Goal: Task Accomplishment & Management: Complete application form

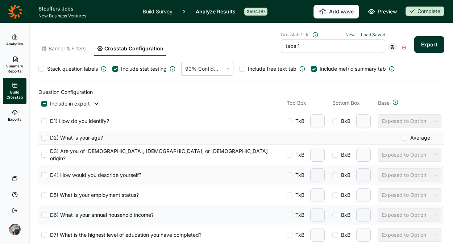
click at [181, 32] on div "Banner & Filters Crosstab Configuration Crosstab Title New Load Saved tabs 1 Ex…" at bounding box center [241, 44] width 406 height 24
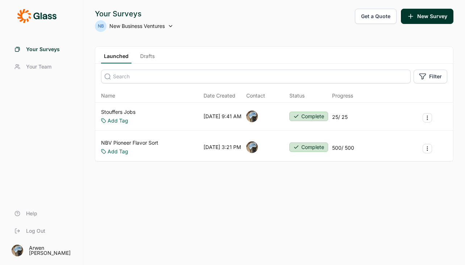
click at [149, 23] on span "New Business Ventures" at bounding box center [136, 25] width 55 height 7
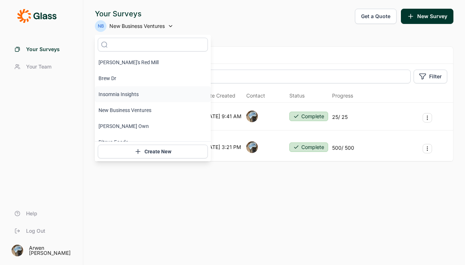
click at [120, 87] on li "Insomnia Insights" at bounding box center [153, 94] width 116 height 16
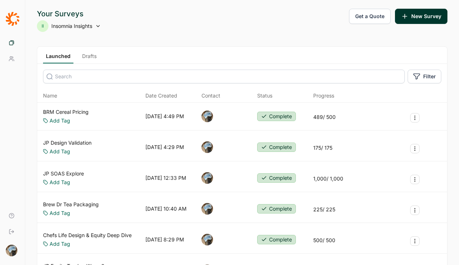
click at [100, 55] on link "Drafts" at bounding box center [89, 58] width 20 height 11
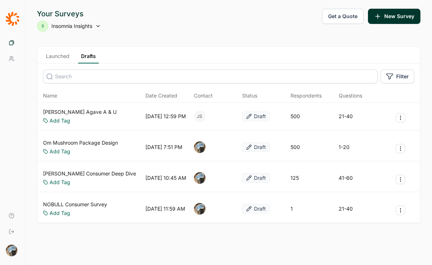
click at [402, 179] on icon "Survey Actions" at bounding box center [401, 179] width 6 height 6
click at [344, 196] on button "Duplicate Survey" at bounding box center [362, 197] width 82 height 16
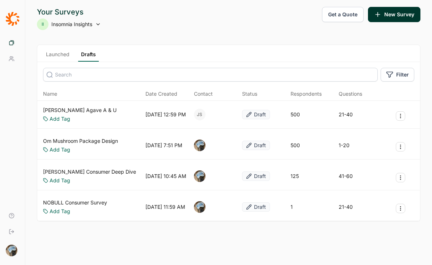
scroll to position [5, 0]
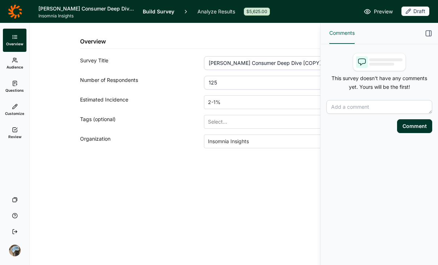
click at [427, 33] on icon "button" at bounding box center [428, 33] width 7 height 7
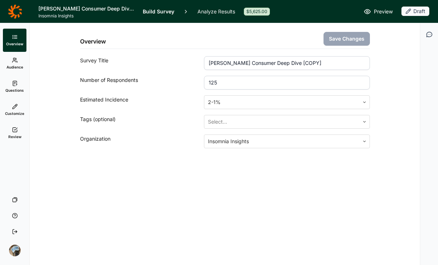
click at [228, 65] on input "[PERSON_NAME] Consumer Deep Dive [COPY]" at bounding box center [286, 63] width 165 height 14
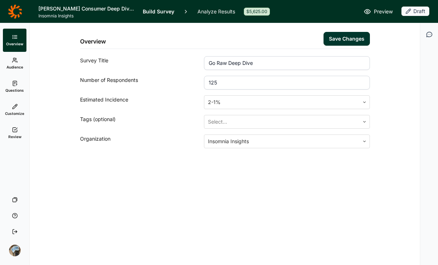
type input "Go Raw Deep Dive"
click at [234, 84] on input "125" at bounding box center [286, 83] width 165 height 14
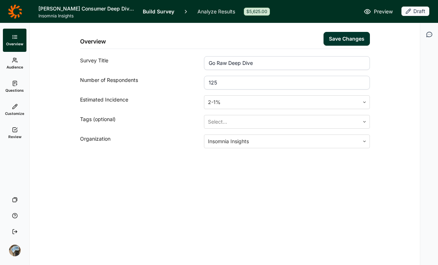
click at [234, 84] on input "125" at bounding box center [286, 83] width 165 height 14
drag, startPoint x: 234, startPoint y: 83, endPoint x: 177, endPoint y: 77, distance: 56.8
click at [177, 78] on div "Number of Respondents 125" at bounding box center [225, 83] width 290 height 14
type input "1000"
click at [227, 101] on div at bounding box center [281, 102] width 147 height 10
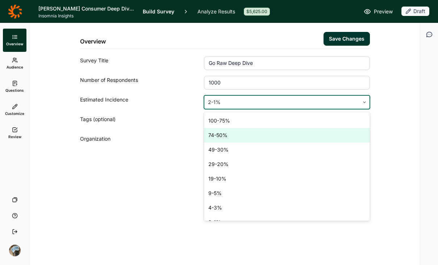
click at [234, 137] on div "74-50%" at bounding box center [286, 135] width 165 height 14
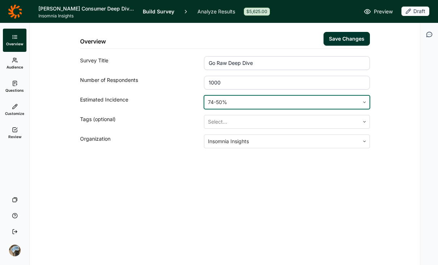
click at [330, 196] on div "Overview Save Changes Survey Title Go Raw Deep Dive Number of Respondents 1000 …" at bounding box center [225, 144] width 390 height 242
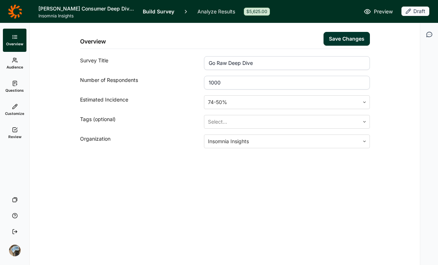
click at [350, 38] on button "Save Changes" at bounding box center [346, 39] width 46 height 14
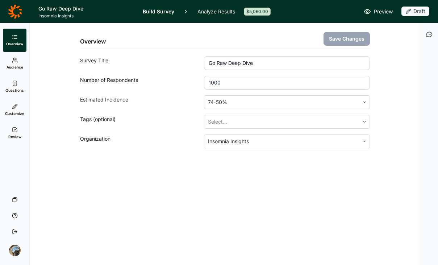
click at [244, 215] on div "Overview Save Changes Survey Title Go Raw Deep Dive Number of Respondents 1000 …" at bounding box center [225, 144] width 390 height 242
click at [17, 59] on icon at bounding box center [15, 60] width 6 height 6
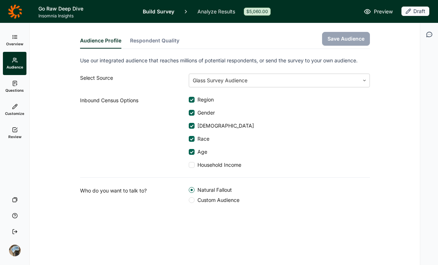
click at [17, 88] on span "Questions" at bounding box center [14, 90] width 18 height 5
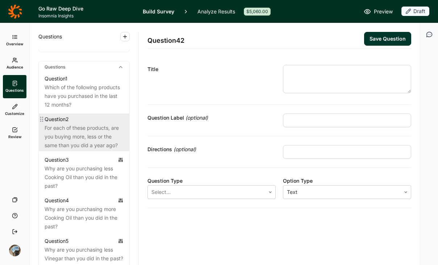
scroll to position [313, 0]
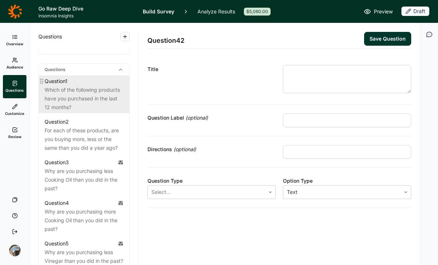
click at [84, 102] on div "Which of the following products have you purchased in the last 12 months?" at bounding box center [84, 98] width 79 height 26
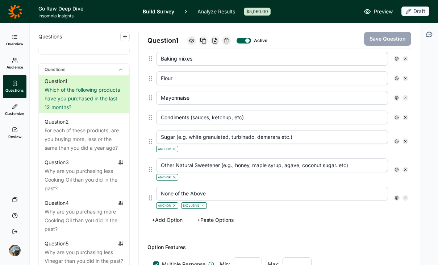
scroll to position [288, 0]
click at [403, 140] on icon at bounding box center [405, 141] width 4 height 4
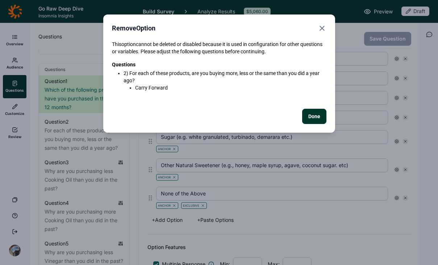
click at [311, 117] on button "Done" at bounding box center [314, 116] width 24 height 15
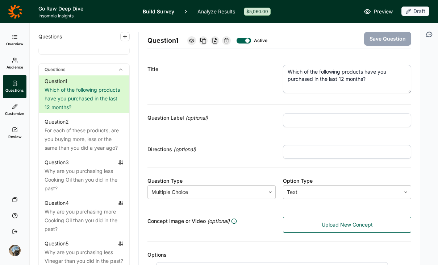
scroll to position [0, 0]
drag, startPoint x: 342, startPoint y: 80, endPoint x: 336, endPoint y: 80, distance: 6.5
click at [336, 80] on textarea "Which of the following products have you purchased in the last 12 months?" at bounding box center [347, 79] width 128 height 28
type textarea "Which of the following products have you purchased in the last 3 months?"
click at [222, 84] on div "Title" at bounding box center [211, 80] width 128 height 31
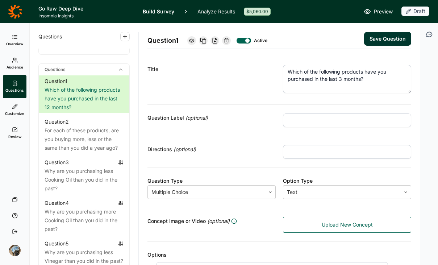
click at [387, 42] on button "Save Question" at bounding box center [387, 39] width 47 height 14
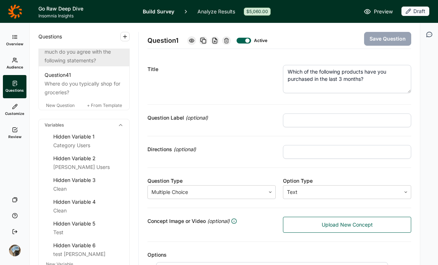
scroll to position [1950, 0]
click at [91, 65] on div "Considering the [PERSON_NAME] brand, how much do you agree with the following s…" at bounding box center [84, 47] width 79 height 35
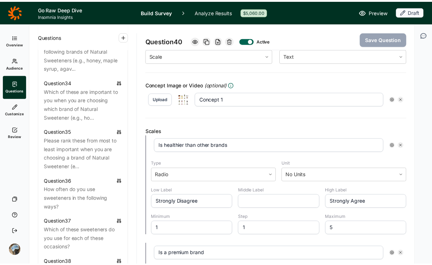
scroll to position [1632, 0]
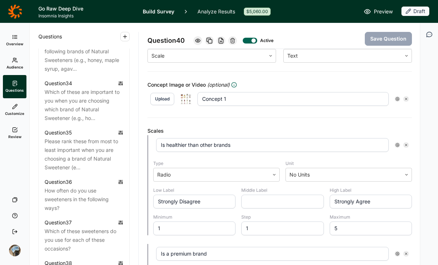
click at [12, 11] on icon at bounding box center [15, 11] width 14 height 14
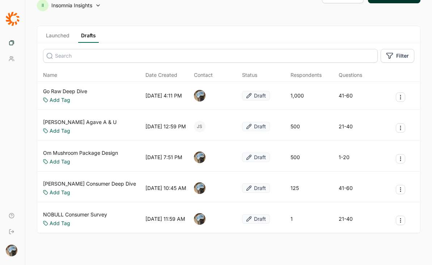
scroll to position [21, 0]
click at [81, 122] on link "[PERSON_NAME] Agave A & U" at bounding box center [80, 121] width 74 height 7
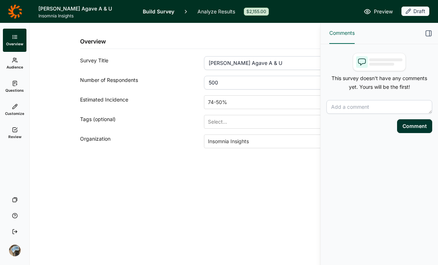
click at [429, 31] on icon "button" at bounding box center [428, 33] width 7 height 7
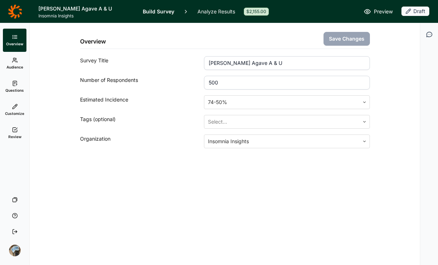
click at [13, 79] on link "Questions" at bounding box center [15, 86] width 24 height 23
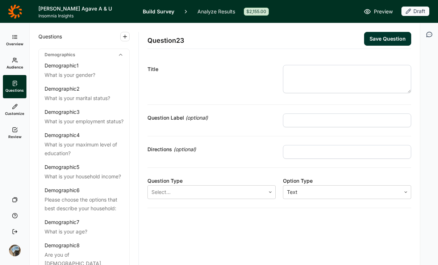
click at [15, 34] on icon at bounding box center [15, 37] width 6 height 6
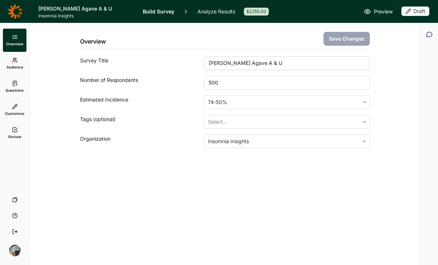
click at [20, 9] on icon at bounding box center [15, 11] width 14 height 14
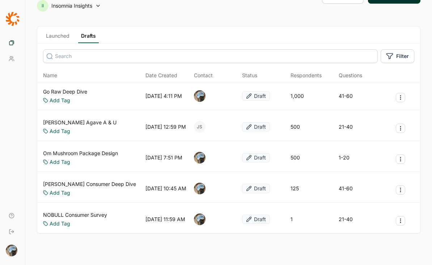
scroll to position [25, 0]
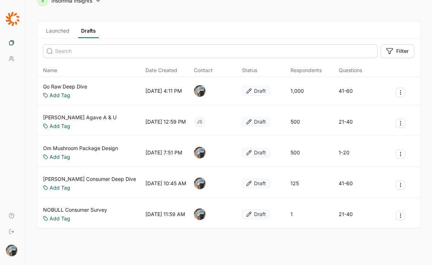
click at [403, 122] on icon "Survey Actions" at bounding box center [401, 123] width 6 height 6
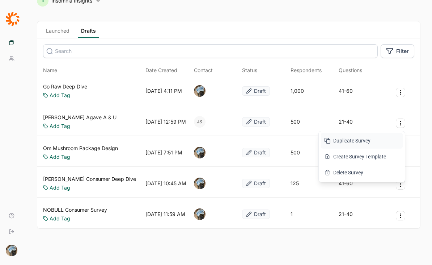
click at [345, 142] on button "Duplicate Survey" at bounding box center [362, 141] width 82 height 16
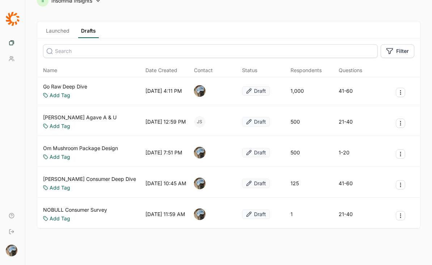
click at [402, 92] on icon "Survey Actions" at bounding box center [401, 92] width 6 height 6
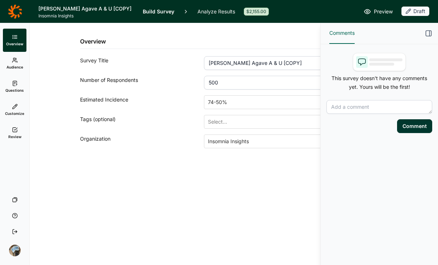
click at [429, 32] on use "button" at bounding box center [428, 33] width 5 height 5
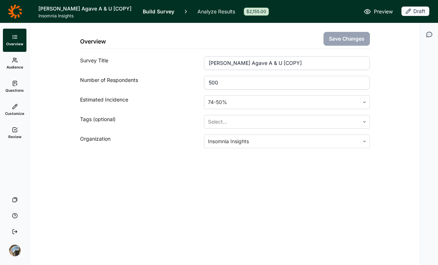
click at [239, 58] on input "[PERSON_NAME] Agave A & U [COPY]" at bounding box center [286, 63] width 165 height 14
click at [240, 61] on input "[PERSON_NAME] Agave A & U [COPY]" at bounding box center [286, 63] width 165 height 14
type input "Go Raw Deep Dive 2"
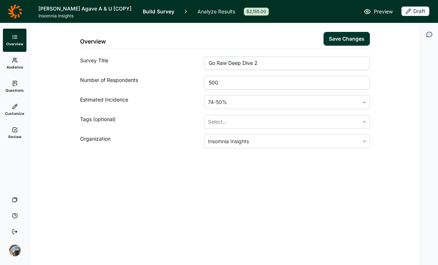
click at [224, 83] on input "500" at bounding box center [286, 83] width 165 height 14
type input "1000"
click at [220, 183] on div "Overview Save Changes Survey Title Go Raw Deep Dive 2 Number of Respondents 100…" at bounding box center [225, 144] width 390 height 242
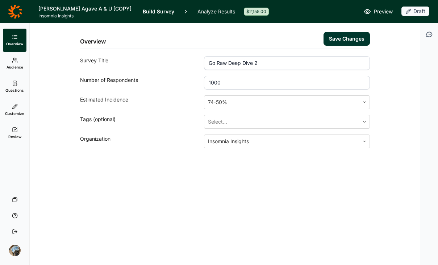
click at [338, 39] on button "Save Changes" at bounding box center [346, 39] width 46 height 14
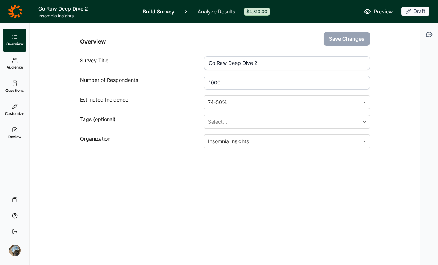
click at [174, 192] on div "Overview Save Changes Survey Title Go Raw Deep Dive 2 Number of Respondents 100…" at bounding box center [225, 144] width 390 height 242
click at [12, 63] on link "Audience" at bounding box center [15, 63] width 24 height 23
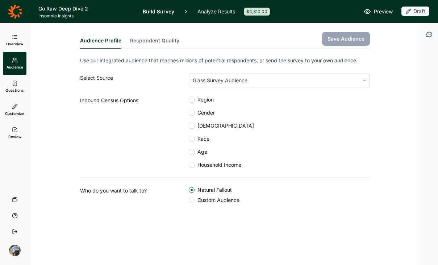
drag, startPoint x: 195, startPoint y: 94, endPoint x: 196, endPoint y: 103, distance: 9.2
click at [195, 94] on div "Use our integrated audience that reaches millions of potential respondents, or …" at bounding box center [225, 129] width 290 height 147
click at [190, 97] on div at bounding box center [192, 100] width 6 height 6
click at [189, 100] on input "Region" at bounding box center [189, 100] width 0 height 0
click at [192, 112] on div at bounding box center [192, 113] width 6 height 6
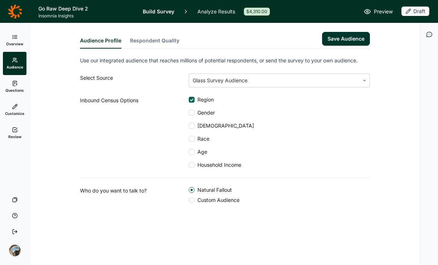
click at [189, 113] on input "Gender" at bounding box center [189, 113] width 0 height 0
click at [190, 126] on div at bounding box center [192, 126] width 6 height 6
click at [189, 126] on input "[DEMOGRAPHIC_DATA]" at bounding box center [189, 126] width 0 height 0
click at [192, 135] on label "Race" at bounding box center [199, 138] width 21 height 7
click at [189, 139] on input "Race" at bounding box center [189, 139] width 0 height 0
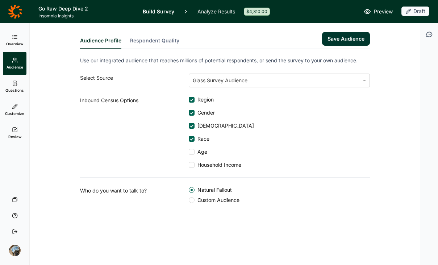
click at [191, 151] on div at bounding box center [192, 152] width 6 height 6
click at [189, 152] on input "Age" at bounding box center [189, 152] width 0 height 0
click at [192, 169] on div "Use our integrated audience that reaches millions of potential respondents, or …" at bounding box center [225, 129] width 290 height 147
click at [190, 163] on div at bounding box center [192, 165] width 6 height 6
click at [189, 165] on input "Household Income" at bounding box center [189, 165] width 0 height 0
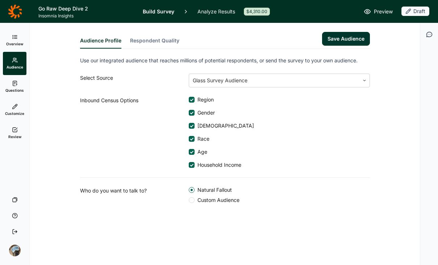
click at [340, 35] on button "Save Audience" at bounding box center [346, 39] width 48 height 14
click at [10, 88] on span "Questions" at bounding box center [14, 90] width 18 height 5
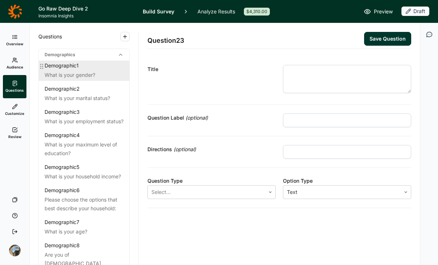
click at [98, 72] on div "What is your gender?" at bounding box center [84, 75] width 79 height 9
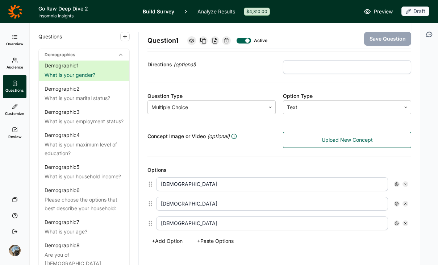
scroll to position [212, 0]
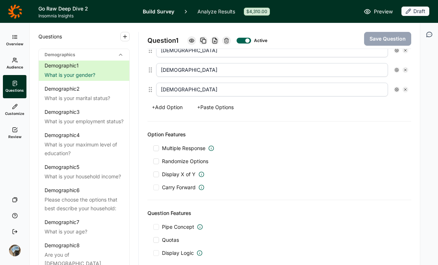
click at [177, 162] on span "Randomize Options" at bounding box center [183, 161] width 49 height 7
click at [153, 161] on input "Randomize Options" at bounding box center [153, 161] width 0 height 0
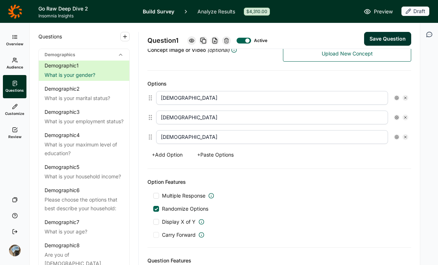
scroll to position [154, 0]
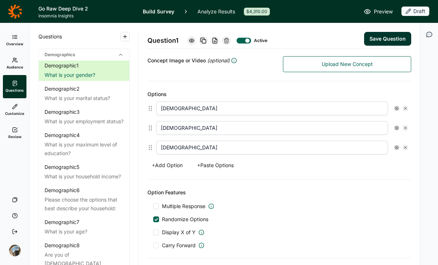
click at [393, 34] on button "Save Question" at bounding box center [387, 39] width 47 height 14
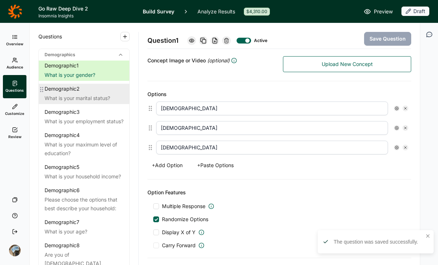
click at [58, 96] on div "What is your marital status?" at bounding box center [84, 98] width 79 height 9
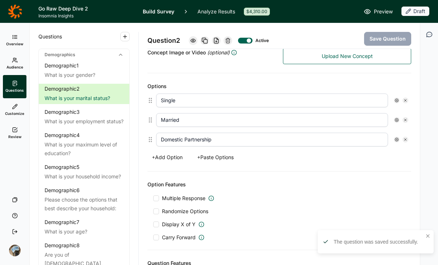
scroll to position [205, 0]
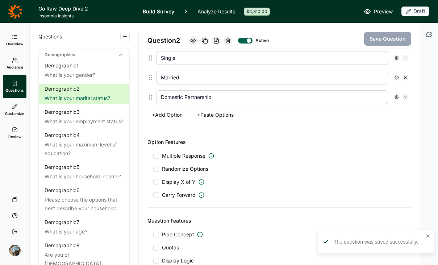
click at [181, 173] on div "Multiple Response Randomize Options Display X of Y Carry Forward" at bounding box center [279, 175] width 252 height 46
click at [192, 168] on span "Randomize Options" at bounding box center [183, 168] width 49 height 7
click at [153, 169] on input "Randomize Options" at bounding box center [153, 169] width 0 height 0
click at [391, 42] on button "Save Question" at bounding box center [387, 39] width 47 height 14
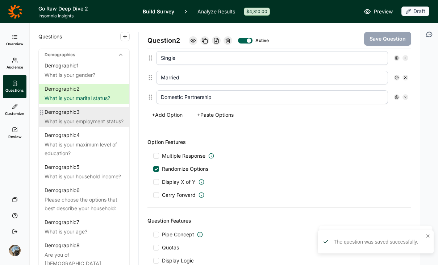
click at [62, 122] on div "What is your employment status?" at bounding box center [84, 121] width 79 height 9
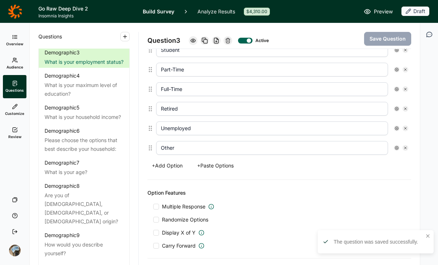
scroll to position [232, 0]
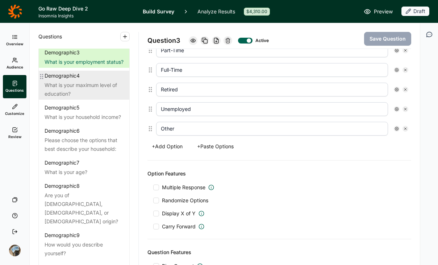
click at [71, 92] on div "What is your maximum level of education?" at bounding box center [84, 89] width 79 height 17
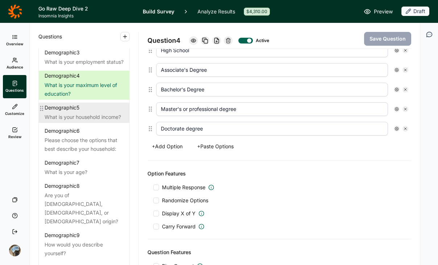
click at [72, 121] on div "What is your household income?" at bounding box center [84, 117] width 79 height 9
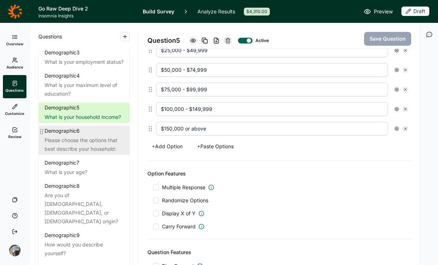
click at [75, 153] on div "Please choose the options that best describe your household:" at bounding box center [84, 144] width 79 height 17
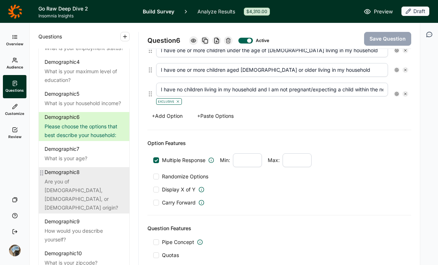
scroll to position [91, 0]
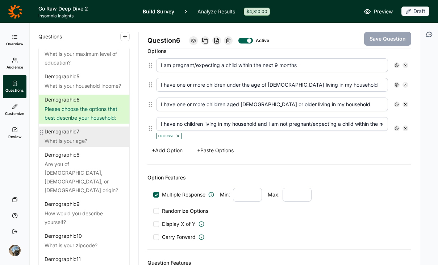
click at [51, 147] on div "Demographic 7 What is your age?" at bounding box center [84, 136] width 91 height 20
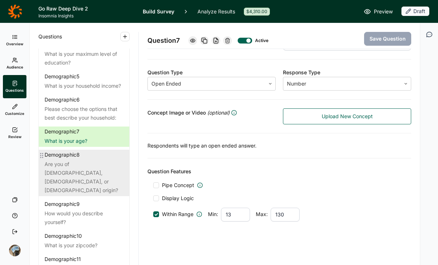
click at [67, 189] on div "Are you of [DEMOGRAPHIC_DATA], [DEMOGRAPHIC_DATA], or [DEMOGRAPHIC_DATA] origin?" at bounding box center [84, 177] width 79 height 35
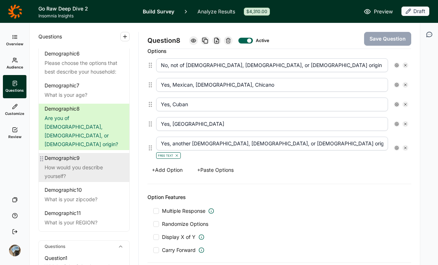
click at [77, 172] on div "How would you describe yourself?" at bounding box center [84, 171] width 79 height 17
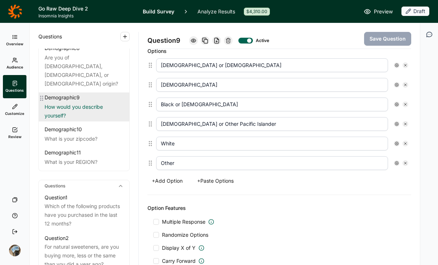
scroll to position [234, 0]
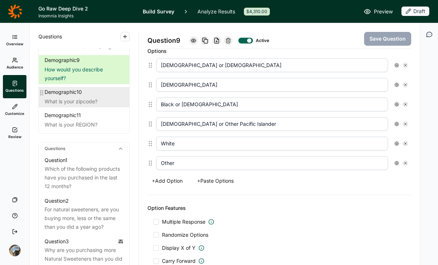
click at [85, 106] on div "What is your zipcode?" at bounding box center [84, 101] width 79 height 9
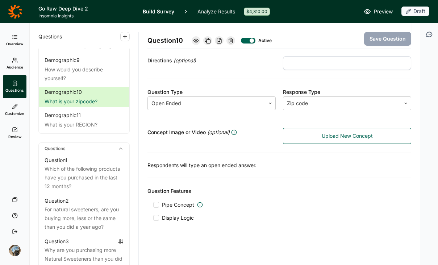
click at [249, 38] on div at bounding box center [248, 41] width 14 height 6
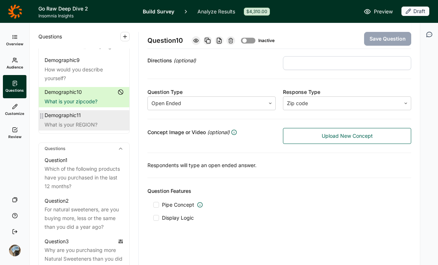
click at [87, 119] on div "Demographic 11" at bounding box center [84, 115] width 79 height 7
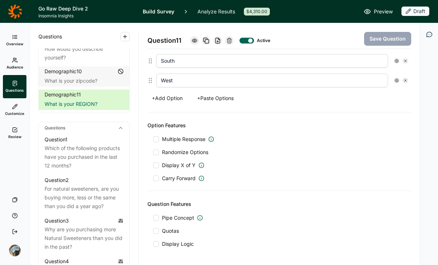
scroll to position [266, 0]
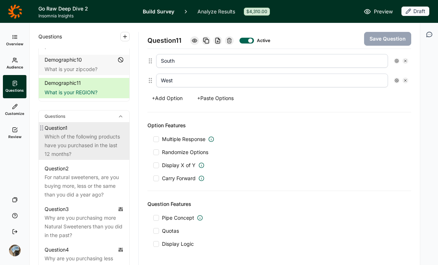
click at [73, 143] on div "Which of the following products have you purchased in the last 12 months?" at bounding box center [84, 145] width 79 height 26
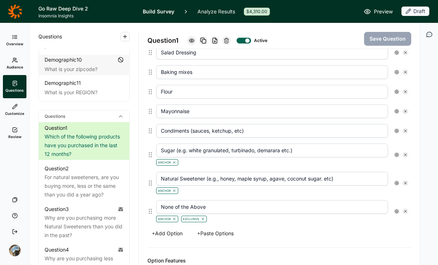
scroll to position [277, 0]
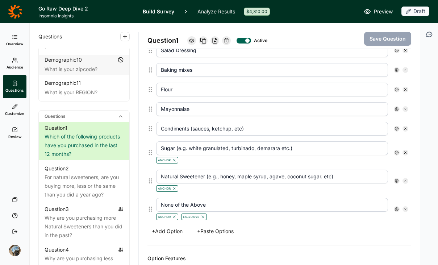
click at [404, 152] on use at bounding box center [405, 152] width 2 height 2
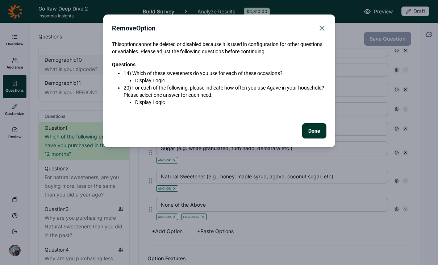
click at [315, 127] on button "Done" at bounding box center [314, 130] width 24 height 15
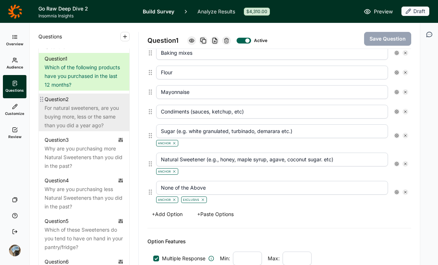
scroll to position [360, 0]
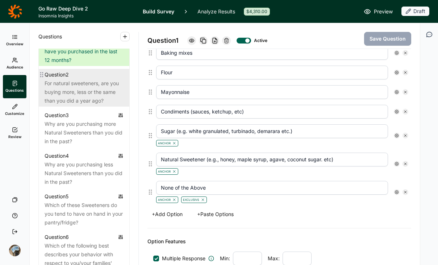
click at [79, 91] on div "For natural sweeteners, are you buying more, less or the same than you did a ye…" at bounding box center [84, 92] width 79 height 26
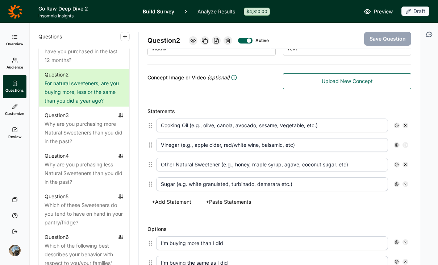
scroll to position [142, 0]
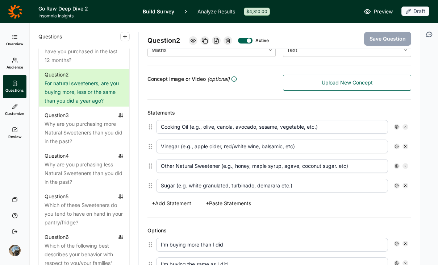
click at [227, 39] on icon at bounding box center [228, 41] width 6 height 6
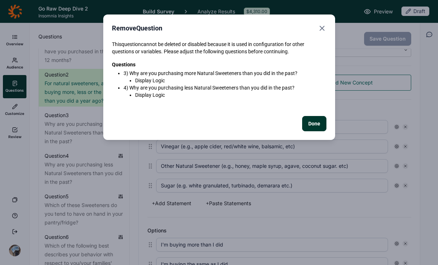
click at [312, 121] on button "Done" at bounding box center [314, 123] width 24 height 15
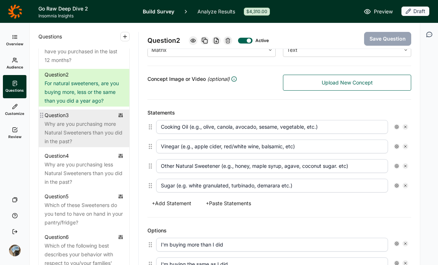
click at [72, 140] on div "Why are you purchasing more Natural Sweeteners than you did in the past?" at bounding box center [84, 132] width 79 height 26
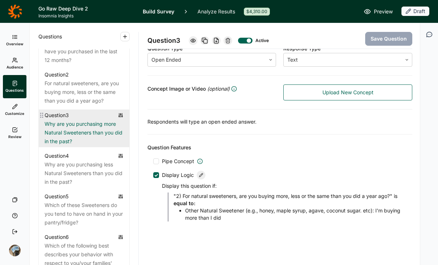
click at [85, 135] on div "Why are you purchasing more Natural Sweeteners than you did in the past?" at bounding box center [84, 132] width 79 height 26
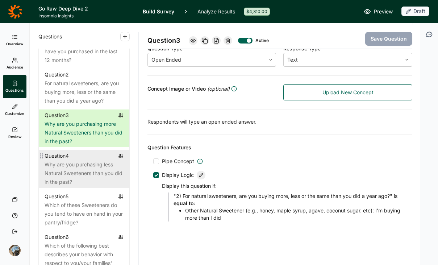
click at [79, 181] on div "Why are you purchasing less Natural Sweeteners than you did in the past?" at bounding box center [84, 173] width 79 height 26
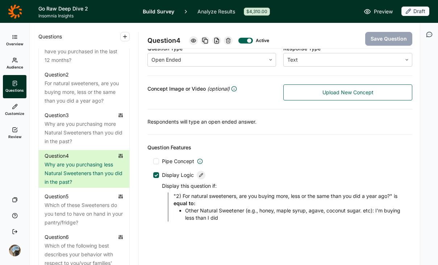
click at [230, 42] on use at bounding box center [228, 40] width 4 height 5
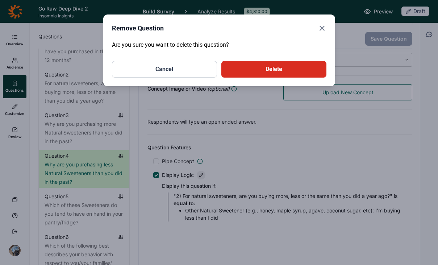
click at [255, 66] on button "Delete" at bounding box center [273, 69] width 105 height 17
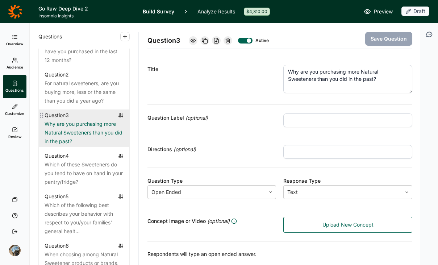
click at [73, 140] on div "Why are you purchasing more Natural Sweeteners than you did in the past?" at bounding box center [84, 132] width 79 height 26
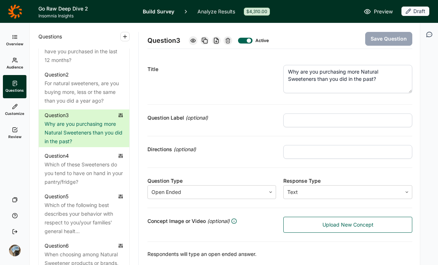
click at [229, 37] on div "Active" at bounding box center [228, 40] width 78 height 10
click at [229, 38] on use at bounding box center [228, 40] width 4 height 5
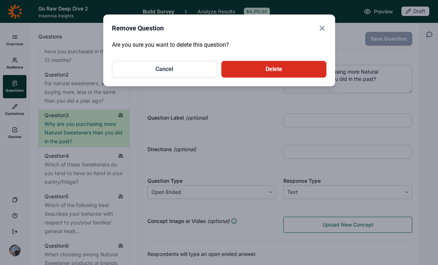
click at [256, 68] on button "Delete" at bounding box center [273, 69] width 105 height 17
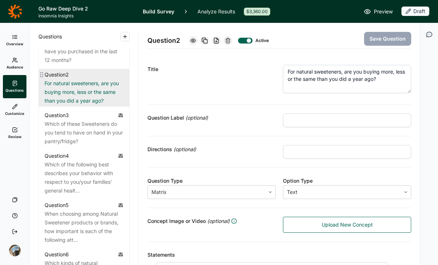
click at [75, 101] on div "For natural sweeteners, are you buying more, less or the same than you did a ye…" at bounding box center [84, 92] width 79 height 26
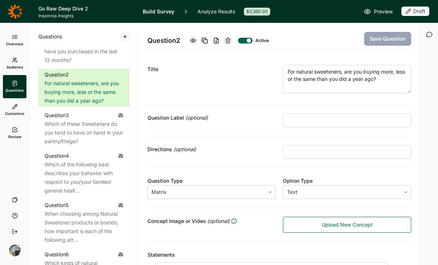
click at [232, 37] on div at bounding box center [227, 40] width 9 height 9
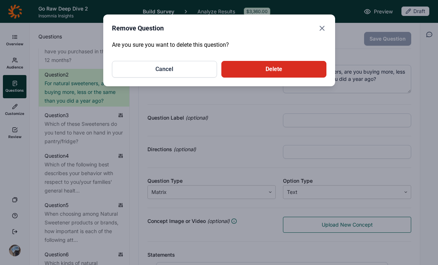
click at [244, 67] on button "Delete" at bounding box center [273, 69] width 105 height 17
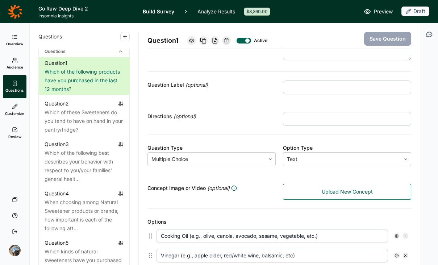
scroll to position [34, 0]
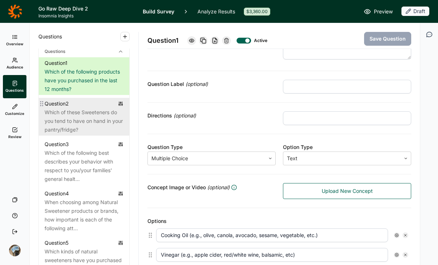
click at [69, 126] on div "Which of these Sweeteners do you tend to have on hand in your pantry/fridge?" at bounding box center [84, 121] width 79 height 26
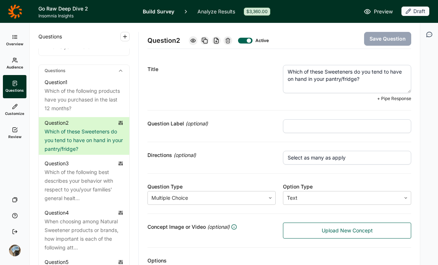
drag, startPoint x: 352, startPoint y: 74, endPoint x: 323, endPoint y: 72, distance: 28.7
click at [323, 72] on textarea "Which of these Sweeteners do you tend to have on hand in your pantry/fridge?" at bounding box center [347, 79] width 128 height 28
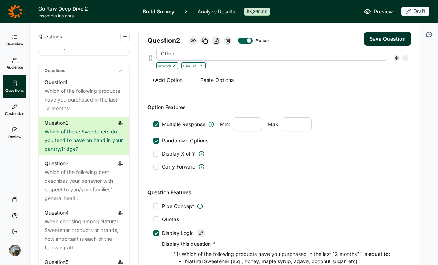
scroll to position [444, 0]
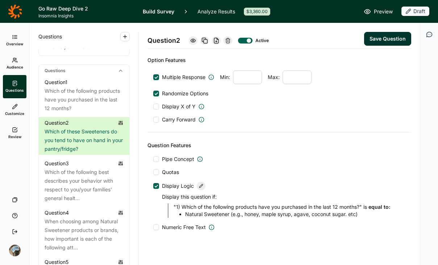
type textarea "Which of these Better for You Snacks do you tend to have on hand in your pantry…"
click at [197, 187] on div at bounding box center [201, 185] width 9 height 9
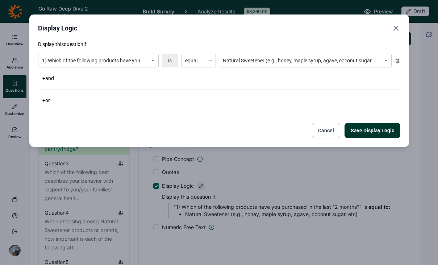
scroll to position [438, 0]
click at [397, 60] on use at bounding box center [396, 61] width 3 height 4
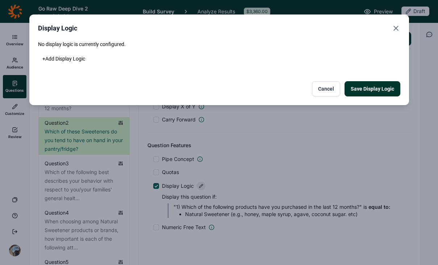
click at [378, 86] on button "Save Display Logic" at bounding box center [372, 88] width 56 height 15
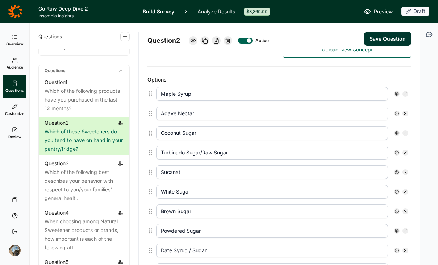
scroll to position [194, 0]
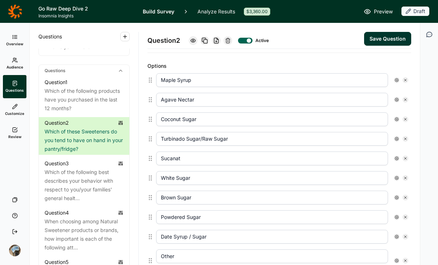
click at [227, 85] on input "Maple Syrup" at bounding box center [272, 80] width 232 height 14
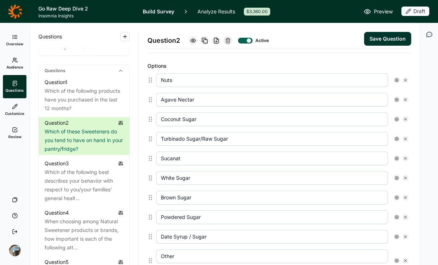
type input "Nuts"
type input "Protein Bars"
type input "C"
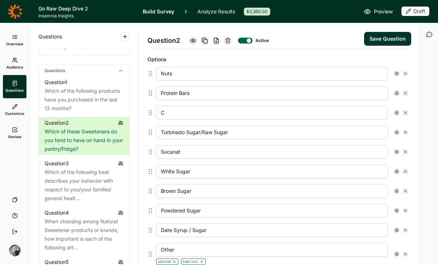
scroll to position [198, 0]
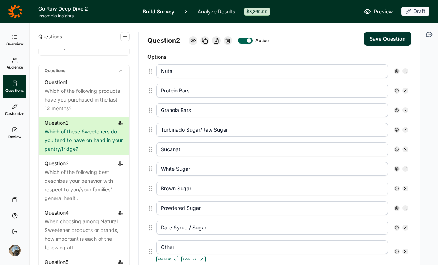
type input "Granola Bars"
click at [210, 133] on input "Turbinado Sugar/Raw Sugar" at bounding box center [272, 130] width 232 height 14
type input "Trail Mix"
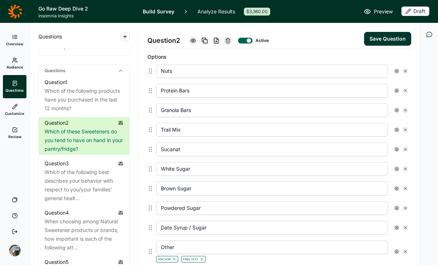
click at [202, 153] on input "Sucanat" at bounding box center [272, 149] width 232 height 14
type input "Dried Fruit"
click at [201, 169] on input "White Sugar" at bounding box center [272, 169] width 232 height 14
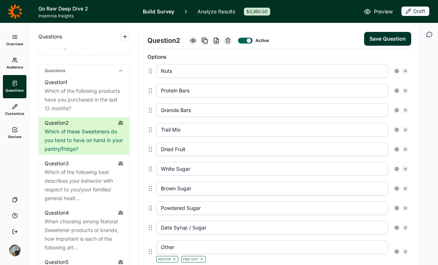
click at [201, 169] on input "White Sugar" at bounding box center [272, 169] width 232 height 14
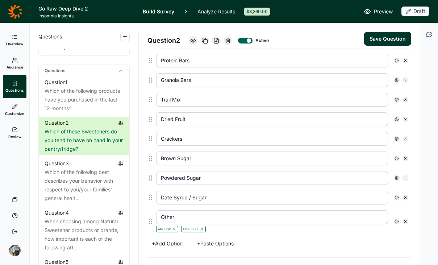
scroll to position [228, 0]
type input "Crackers"
click at [214, 155] on input "Brown Sugar" at bounding box center [272, 158] width 232 height 14
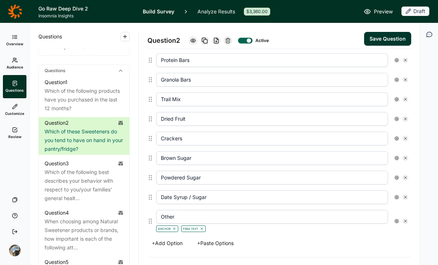
click at [214, 155] on input "Brown Sugar" at bounding box center [272, 158] width 232 height 14
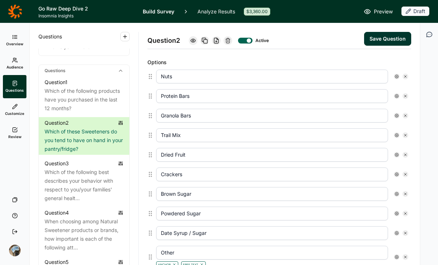
scroll to position [191, 0]
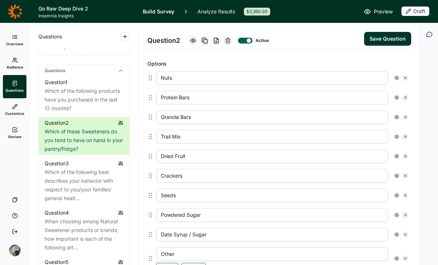
type input "Seeds"
click at [208, 214] on input "Powdered Sugar" at bounding box center [272, 215] width 232 height 14
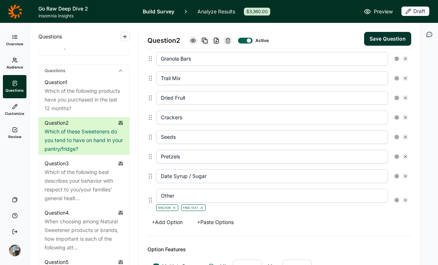
scroll to position [257, 0]
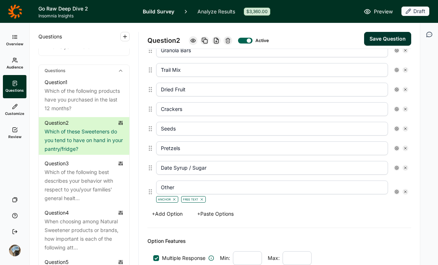
type input "Pretzels"
click at [403, 166] on icon at bounding box center [405, 167] width 4 height 4
type input "Other"
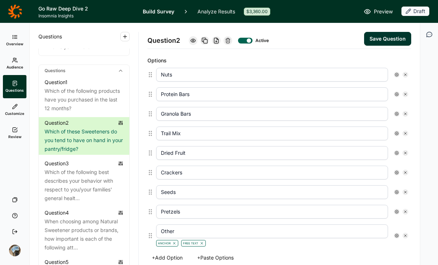
scroll to position [195, 0]
click at [375, 43] on button "Save Question" at bounding box center [387, 39] width 47 height 14
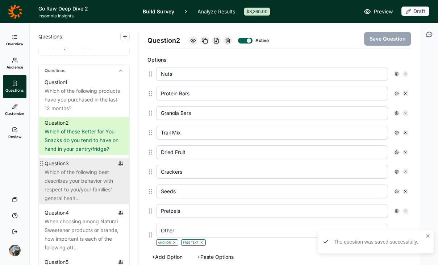
click at [76, 192] on div "Which of the following best describes your behavior with respect to you/your fa…" at bounding box center [84, 185] width 79 height 35
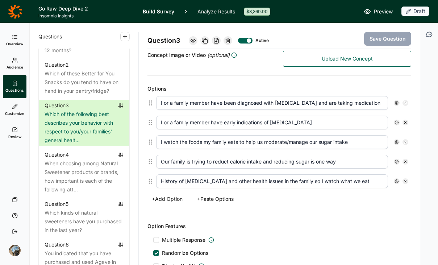
scroll to position [165, 0]
click at [230, 41] on icon at bounding box center [228, 41] width 6 height 6
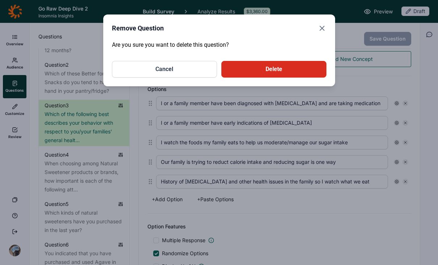
click at [274, 70] on button "Delete" at bounding box center [273, 69] width 105 height 17
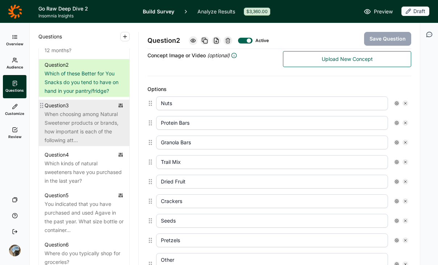
click at [88, 131] on div "When choosing among Natural Sweetener products or brands, how important is each…" at bounding box center [84, 127] width 79 height 35
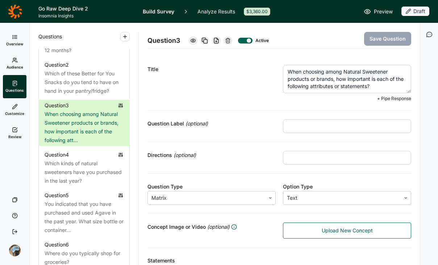
drag, startPoint x: 392, startPoint y: 70, endPoint x: 388, endPoint y: 70, distance: 4.0
click at [388, 70] on textarea "When choosing among Natural Sweetener products or brands, how important is each…" at bounding box center [347, 79] width 128 height 28
drag, startPoint x: 328, startPoint y: 79, endPoint x: 322, endPoint y: 72, distance: 9.5
click at [322, 72] on textarea "When choosing among Natural Sweetener products or brands, how important is each…" at bounding box center [347, 79] width 128 height 28
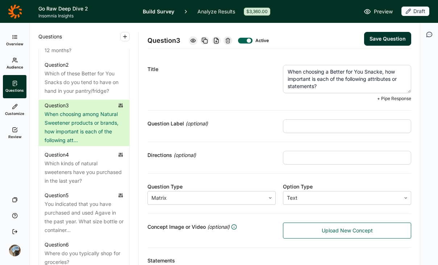
click at [220, 85] on div "Title" at bounding box center [211, 83] width 128 height 37
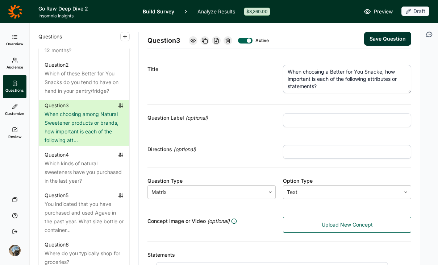
click at [378, 73] on textarea "When choosing a Better for You Snacke, how important is each of the following a…" at bounding box center [347, 79] width 128 height 28
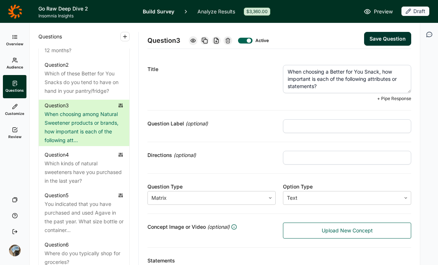
click at [312, 78] on textarea "When choosing a Better for You Snack, how important is each of the following at…" at bounding box center [347, 79] width 128 height 28
type textarea "When choosing a Better for You Snack, how important are each of the following a…"
click at [212, 88] on div "Title" at bounding box center [211, 83] width 128 height 37
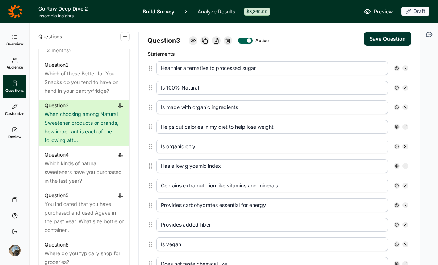
scroll to position [200, 0]
click at [403, 66] on icon at bounding box center [405, 68] width 4 height 4
type input "Is 100% Natural"
type input "Is made with organic ingredients"
type input "Helps cut calories in my diet to help lose weight"
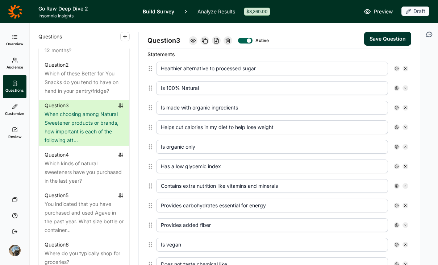
type input "Is organic only"
type input "Has a low glycemic index"
type input "Contains extra nutrition like vitamins and minerals"
type input "Provides carbohydrates essential for energy"
type input "Provides added fiber"
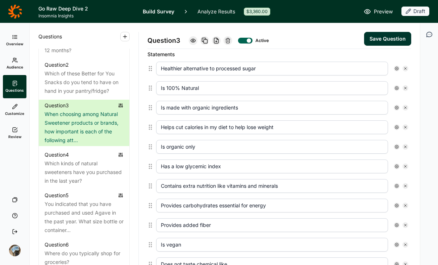
type input "Is vegan"
type input "Does not taste chemical like"
type input "Adds great tasting sweetness"
type input "Has a taste you/your family prefers"
type input "Has no aftertaste"
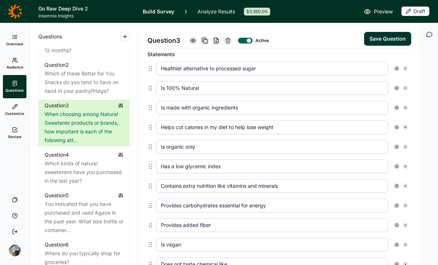
type input "Is sweeter so you can use less"
type input "Has no preservatives"
type input "Is non GMO (no genetically modified ingredients)"
type input "Is unrefined"
type input "Has no calories"
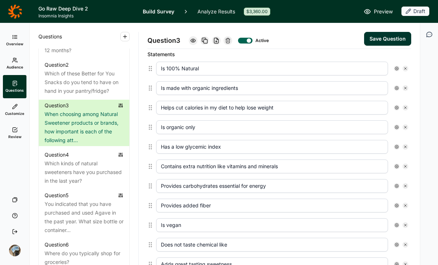
click at [403, 106] on icon at bounding box center [405, 107] width 4 height 4
type input "Is organic only"
type input "Has a low glycemic index"
type input "Contains extra nutrition like vitamins and minerals"
type input "Provides carbohydrates essential for energy"
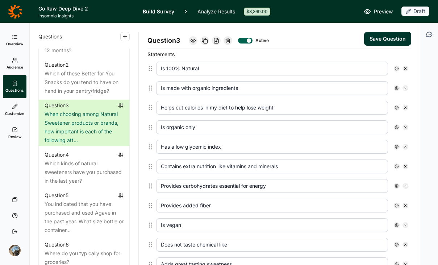
type input "Provides added fiber"
type input "Is vegan"
type input "Does not taste chemical like"
type input "Adds great tasting sweetness"
type input "Has a taste you/your family prefers"
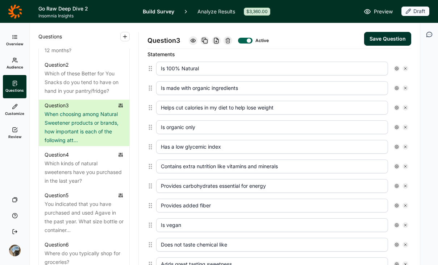
type input "Has no aftertaste"
type input "Is sweeter so you can use less"
type input "Has no preservatives"
type input "Is non GMO (no genetically modified ingredients)"
type input "Is unrefined"
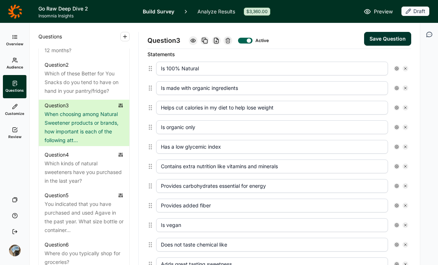
type input "Has no calories"
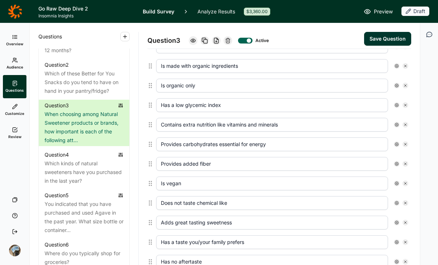
scroll to position [223, 0]
click at [396, 85] on div at bounding box center [401, 85] width 14 height 6
click at [403, 86] on icon at bounding box center [405, 85] width 4 height 4
type input "Has a low glycemic index"
type input "Contains extra nutrition like vitamins and minerals"
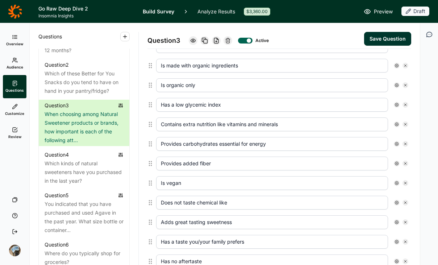
type input "Provides carbohydrates essential for energy"
type input "Provides added fiber"
type input "Is vegan"
type input "Does not taste chemical like"
type input "Adds great tasting sweetness"
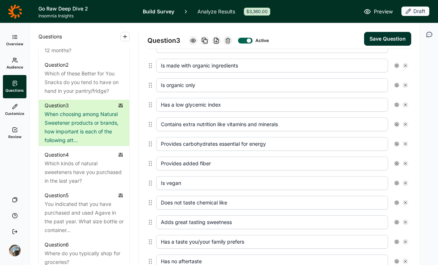
type input "Has a taste you/your family prefers"
type input "Has no aftertaste"
type input "Is sweeter so you can use less"
type input "Has no preservatives"
type input "Is non GMO (no genetically modified ingredients)"
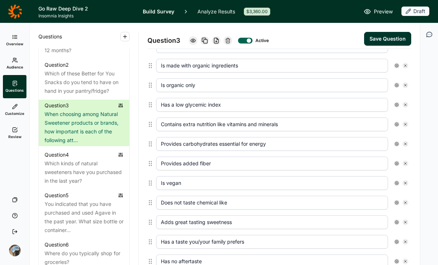
type input "Is unrefined"
type input "Has no calories"
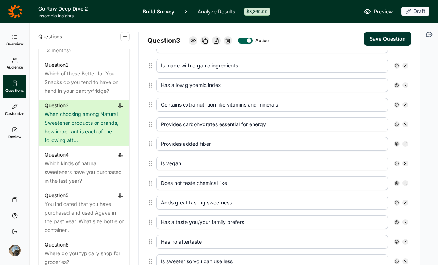
click at [402, 84] on div at bounding box center [405, 85] width 6 height 6
type input "Contains extra nutrition like vitamins and minerals"
type input "Provides carbohydrates essential for energy"
type input "Provides added fiber"
type input "Is vegan"
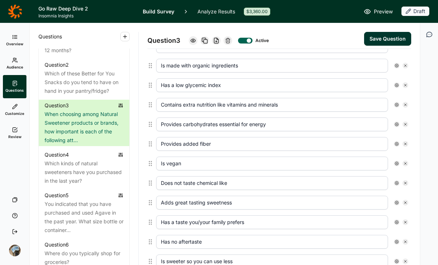
type input "Does not taste chemical like"
type input "Adds great tasting sweetness"
type input "Has a taste you/your family prefers"
type input "Has no aftertaste"
type input "Is sweeter so you can use less"
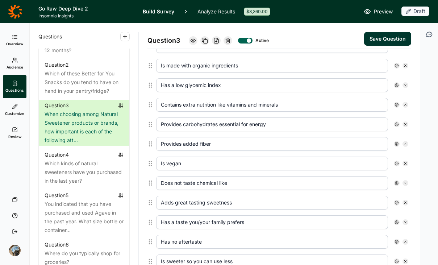
type input "Has no preservatives"
type input "Is non GMO (no genetically modified ingredients)"
type input "Is unrefined"
type input "Has no calories"
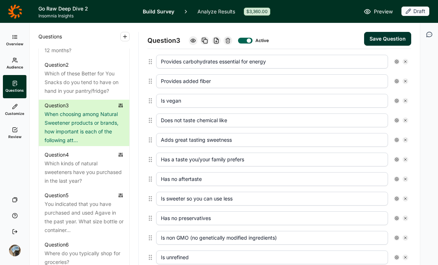
scroll to position [266, 0]
click at [404, 119] on use at bounding box center [405, 120] width 2 height 2
type input "Adds great tasting sweetness"
type input "Has a taste you/your family prefers"
type input "Has no aftertaste"
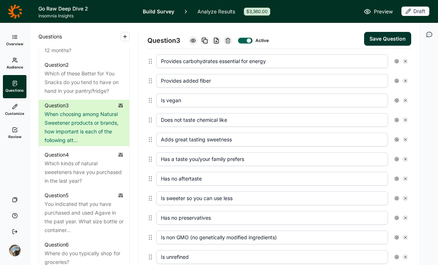
type input "Is sweeter so you can use less"
type input "Has no preservatives"
type input "Is non GMO (no genetically modified ingredients)"
type input "Is unrefined"
type input "Has no calories"
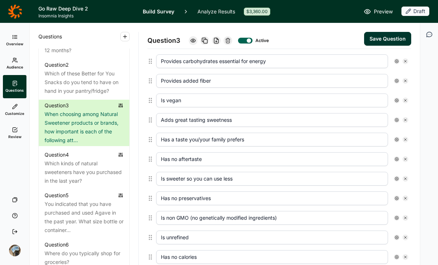
click at [404, 119] on use at bounding box center [405, 120] width 2 height 2
type input "Has a taste you/your family prefers"
type input "Has no aftertaste"
type input "Is sweeter so you can use less"
type input "Has no preservatives"
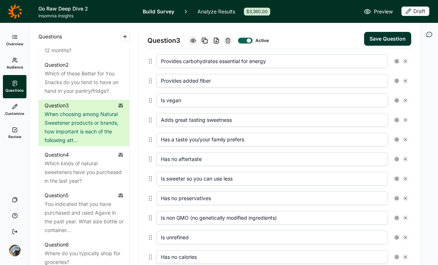
type input "Is non GMO (no genetically modified ingredients)"
type input "Is unrefined"
type input "Has no calories"
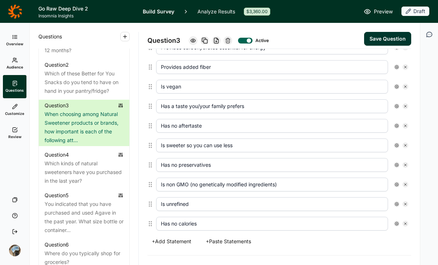
click at [403, 125] on icon at bounding box center [405, 125] width 4 height 4
type input "Is sweeter so you can use less"
type input "Has no preservatives"
type input "Is non GMO (no genetically modified ingredients)"
type input "Is unrefined"
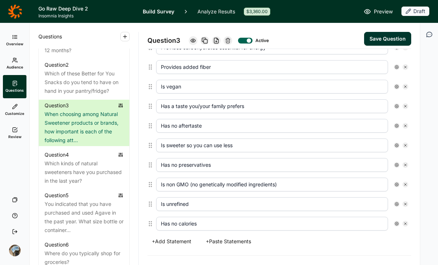
type input "Has no calories"
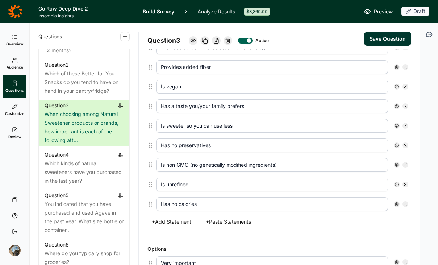
scroll to position [260, 0]
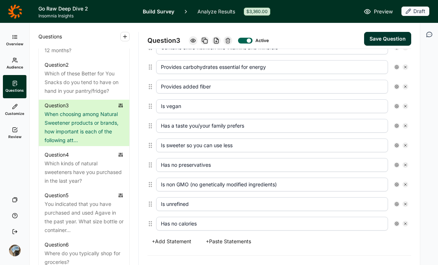
click at [403, 147] on icon at bounding box center [405, 145] width 4 height 4
type input "Has no preservatives"
type input "Is non GMO (no genetically modified ingredients)"
type input "Is unrefined"
type input "Has no calories"
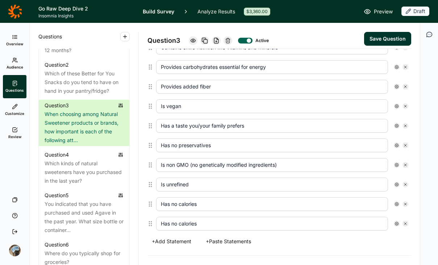
scroll to position [241, 0]
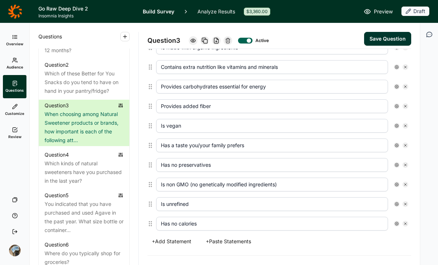
click at [403, 164] on icon at bounding box center [405, 165] width 4 height 4
type input "Is non GMO (no genetically modified ingredients)"
type input "Is unrefined"
type input "Has no calories"
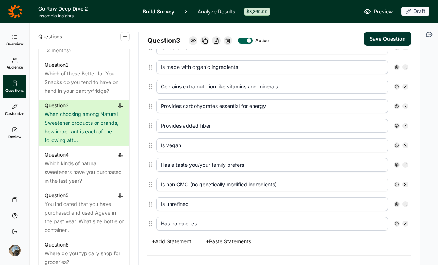
click at [356, 205] on input "Is unrefined" at bounding box center [272, 204] width 232 height 14
click at [356, 192] on div "Is non GMO (no genetically modified ingredients)" at bounding box center [282, 185] width 258 height 20
click at [283, 201] on input "Is unrefined" at bounding box center [272, 204] width 232 height 14
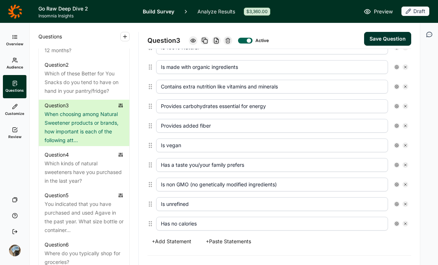
click at [283, 201] on input "Is unrefined" at bounding box center [272, 204] width 232 height 14
type input "i"
type input "High in Protein"
click at [185, 223] on input "Has no calories" at bounding box center [272, 224] width 232 height 14
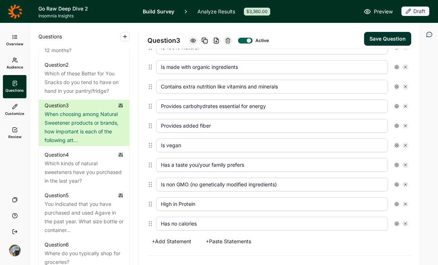
click at [185, 223] on input "Has no calories" at bounding box center [272, 224] width 232 height 14
type input "Whole Ingredients"
click at [402, 104] on div at bounding box center [401, 106] width 14 height 6
click at [396, 106] on div at bounding box center [401, 106] width 14 height 6
click at [403, 106] on icon at bounding box center [405, 106] width 4 height 4
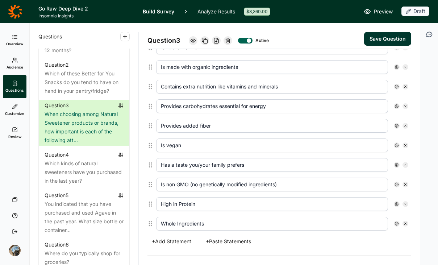
type input "Provides added fiber"
type input "Is vegan"
type input "Has a taste you/your family prefers"
type input "Is non GMO (no genetically modified ingredients)"
type input "High in Protein"
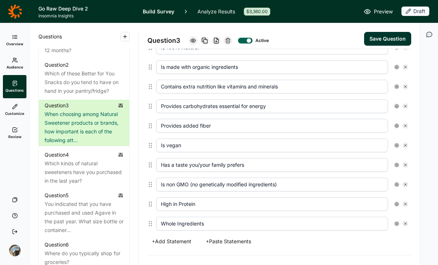
type input "Whole Ingredients"
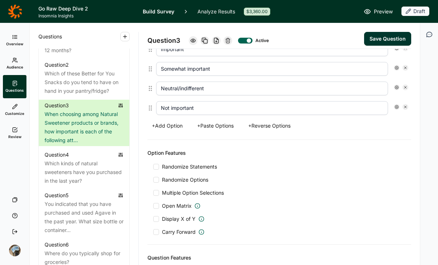
scroll to position [467, 0]
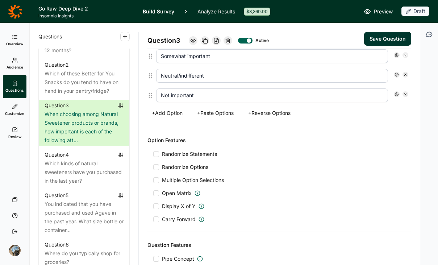
click at [197, 155] on span "Randomize Statements" at bounding box center [188, 153] width 58 height 7
click at [153, 154] on input "Randomize Statements" at bounding box center [153, 154] width 0 height 0
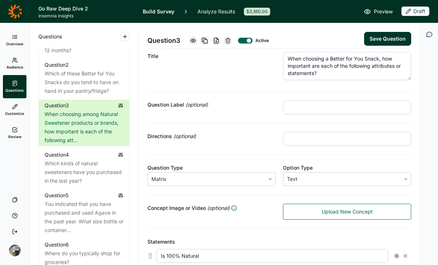
scroll to position [10, 0]
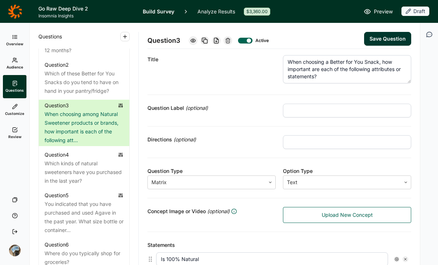
click at [368, 42] on button "Save Question" at bounding box center [387, 39] width 47 height 14
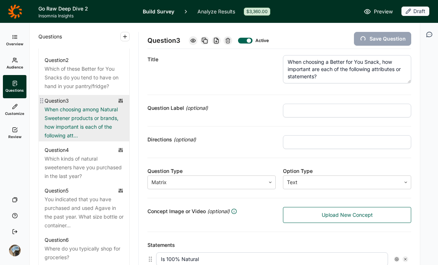
scroll to position [377, 0]
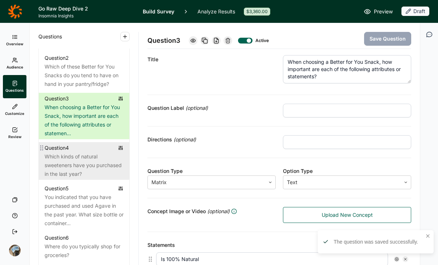
click at [66, 168] on div "Which kinds of natural sweeteners have you purchased in the last year?" at bounding box center [84, 165] width 79 height 26
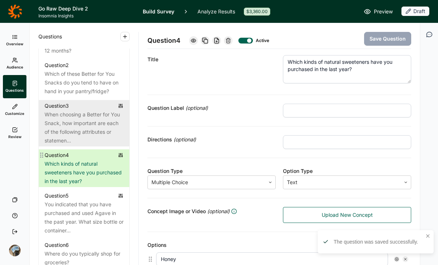
scroll to position [344, 0]
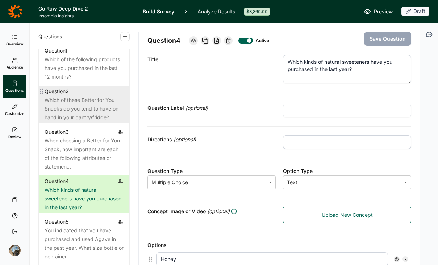
click at [87, 105] on div "Which of these Better for You Snacks do you tend to have on hand in your pantry…" at bounding box center [84, 109] width 79 height 26
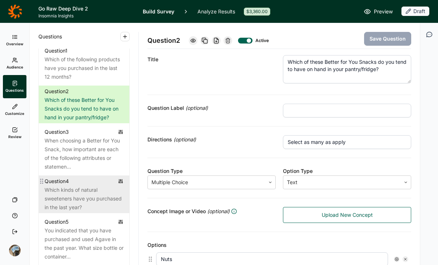
click at [83, 208] on div "Which kinds of natural sweeteners have you purchased in the last year?" at bounding box center [84, 198] width 79 height 26
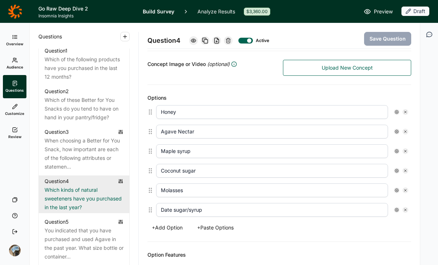
scroll to position [136, 0]
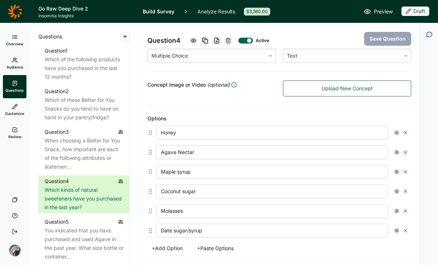
click at [228, 40] on icon at bounding box center [228, 41] width 6 height 6
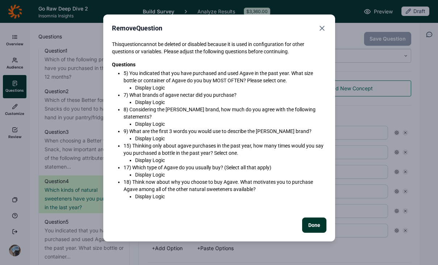
click at [320, 27] on use "Close" at bounding box center [322, 28] width 4 height 4
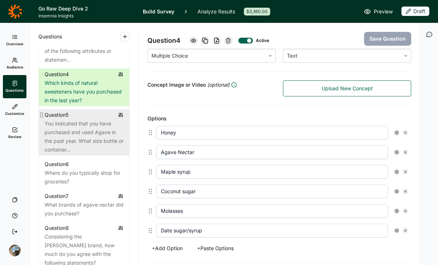
scroll to position [451, 0]
click at [73, 147] on div "You indicated that you have purchased and used Agave in the past year. What siz…" at bounding box center [84, 136] width 79 height 35
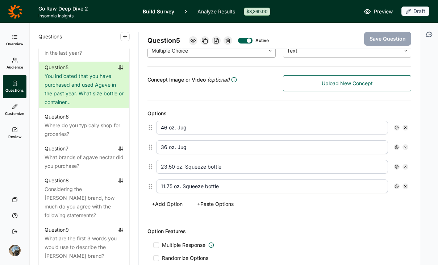
scroll to position [131, 0]
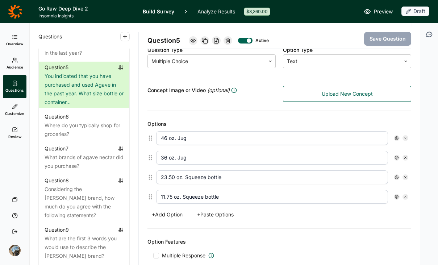
click at [230, 39] on use at bounding box center [228, 40] width 4 height 5
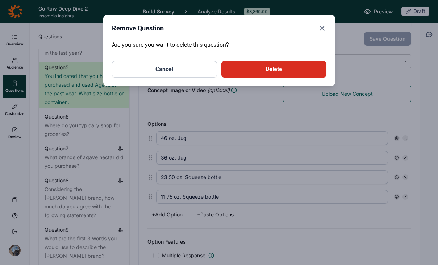
click at [252, 70] on button "Delete" at bounding box center [273, 69] width 105 height 17
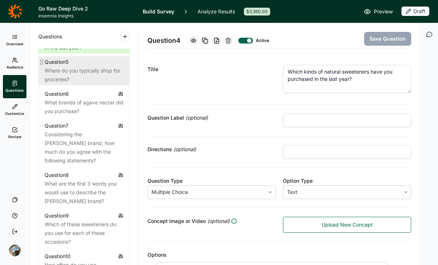
scroll to position [503, 0]
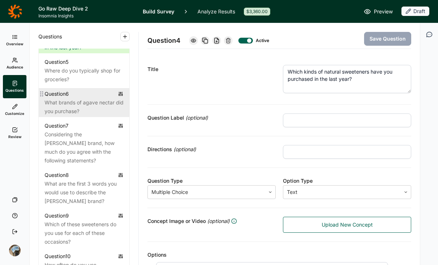
click at [76, 116] on div "What brands of agave nectar did you purchase?" at bounding box center [84, 106] width 79 height 17
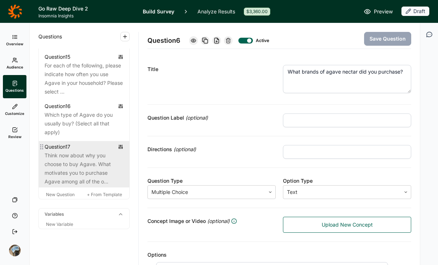
scroll to position [938, 0]
click at [70, 171] on div "Think now about why you choose to buy Agave. What motivates you to purchase Aga…" at bounding box center [84, 169] width 79 height 35
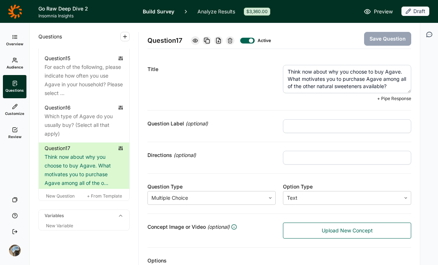
drag, startPoint x: 400, startPoint y: 74, endPoint x: 384, endPoint y: 74, distance: 15.6
click at [384, 74] on textarea "Think now about why you choose to buy Agave. What motivates you to purchase Aga…" at bounding box center [347, 79] width 128 height 28
drag, startPoint x: 387, startPoint y: 79, endPoint x: 376, endPoint y: 74, distance: 12.6
click at [376, 74] on textarea "Think now about why you choose to buy Go Raw. What motivates you to purchase Ag…" at bounding box center [347, 79] width 128 height 28
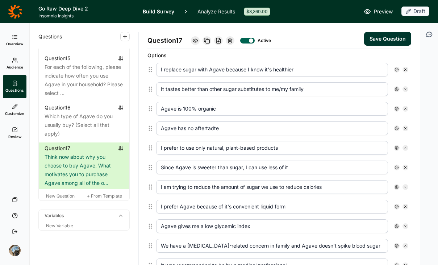
scroll to position [205, 0]
type textarea "Think now about why you choose to buy Go Raw. What motivates you to purchase Go…"
click at [404, 68] on use at bounding box center [405, 69] width 2 height 2
type input "It tastes better than other sugar substitutes to me/my family"
type input "Agave is 100% organic"
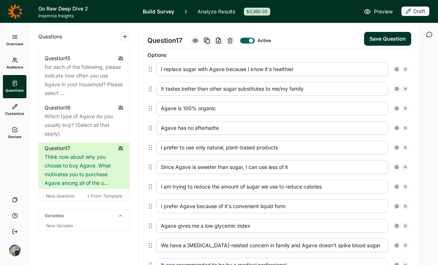
type input "Agave has no aftertadte"
type input "I prefer to use only natural, plant-based products"
type input "Since Agave is sweeter than sugar, I can use less of it"
type input "I am trying to reduce the amount of sugar we use to reduce calories"
type input "I prefer Agave because of it's convenient liquid form"
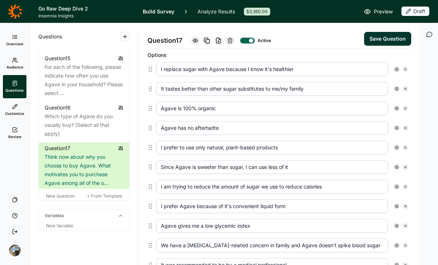
type input "Agave gives me a low glycemic index"
type input "We have a [MEDICAL_DATA]-related concern in family and Agave doesn't spike bloo…"
type input "It was recommended to be by a medical professional"
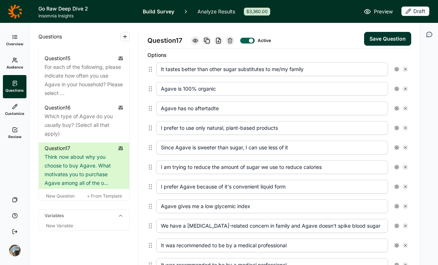
scroll to position [200, 0]
click at [403, 106] on icon at bounding box center [405, 108] width 4 height 4
type input "I prefer to use only natural, plant-based products"
type input "Since Agave is sweeter than sugar, I can use less of it"
type input "I am trying to reduce the amount of sugar we use to reduce calories"
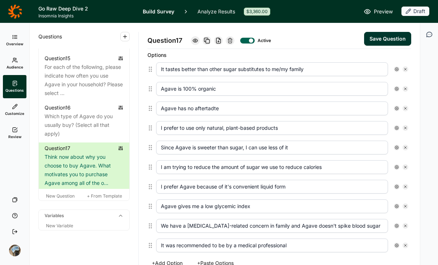
type input "I prefer Agave because of it's convenient liquid form"
type input "Agave gives me a low glycemic index"
type input "We have a [MEDICAL_DATA]-related concern in family and Agave doesn't spike bloo…"
type input "It was recommended to be by a medical professional"
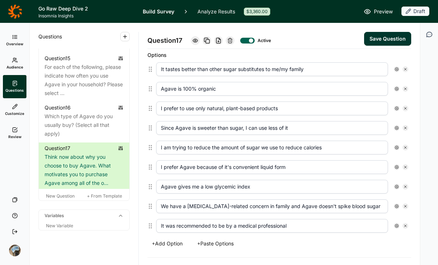
click at [403, 126] on icon at bounding box center [405, 128] width 4 height 4
type input "I am trying to reduce the amount of sugar we use to reduce calories"
type input "I prefer Agave because of it's convenient liquid form"
type input "Agave gives me a low glycemic index"
type input "We have a [MEDICAL_DATA]-related concern in family and Agave doesn't spike bloo…"
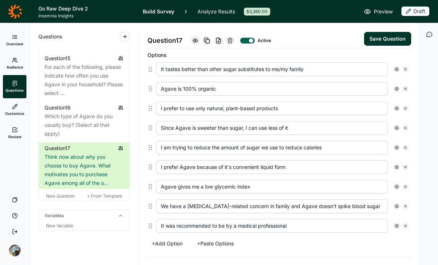
type input "It was recommended to be by a medical professional"
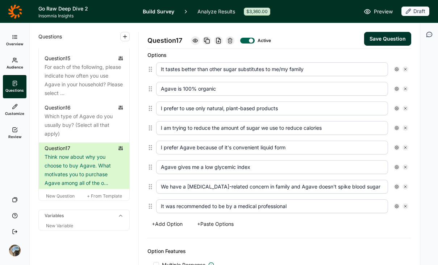
click at [403, 127] on icon at bounding box center [405, 128] width 4 height 4
type input "I prefer Agave because of it's convenient liquid form"
type input "Agave gives me a low glycemic index"
type input "We have a [MEDICAL_DATA]-related concern in family and Agave doesn't spike bloo…"
type input "It was recommended to be by a medical professional"
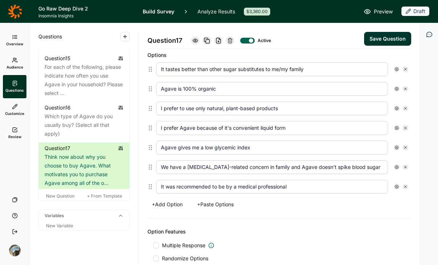
click at [403, 127] on icon at bounding box center [405, 128] width 4 height 4
type input "Agave gives me a low glycemic index"
type input "We have a [MEDICAL_DATA]-related concern in family and Agave doesn't spike bloo…"
type input "It was recommended to be by a medical professional"
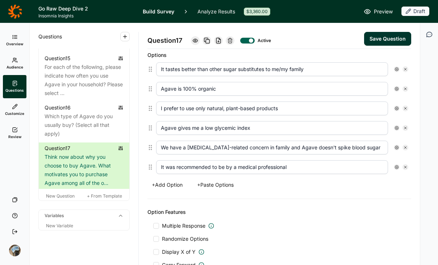
click at [403, 127] on icon at bounding box center [405, 128] width 4 height 4
type input "We have a [MEDICAL_DATA]-related concern in family and Agave doesn't spike bloo…"
type input "It was recommended to be by a medical professional"
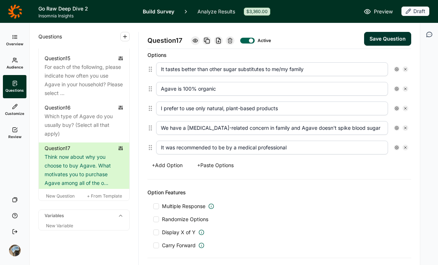
click at [403, 127] on icon at bounding box center [405, 128] width 4 height 4
type input "It was recommended to be by a medical professional"
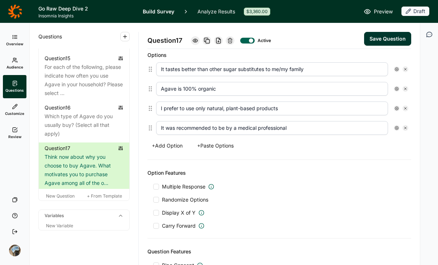
click at [404, 129] on use at bounding box center [405, 128] width 2 height 2
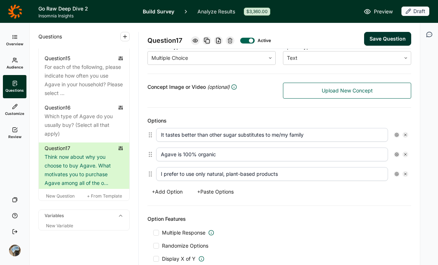
scroll to position [135, 0]
click at [182, 134] on input "It tastes better than other sugar substitutes to me/my family" at bounding box center [272, 134] width 232 height 14
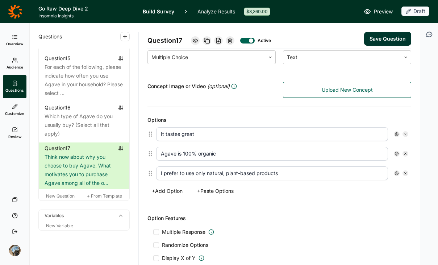
type input "It tastes great"
click at [166, 190] on button "+ Add Option" at bounding box center [166, 191] width 39 height 10
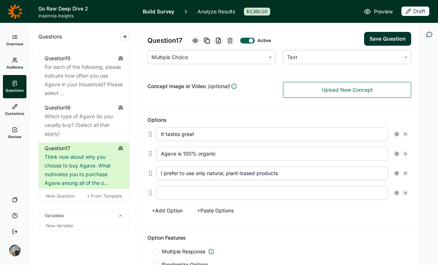
click at [178, 194] on input "text" at bounding box center [272, 193] width 232 height 14
type input "W"
click at [181, 154] on input "Agave is 100% organic" at bounding box center [272, 154] width 232 height 14
drag, startPoint x: 197, startPoint y: 154, endPoint x: 136, endPoint y: 153, distance: 60.8
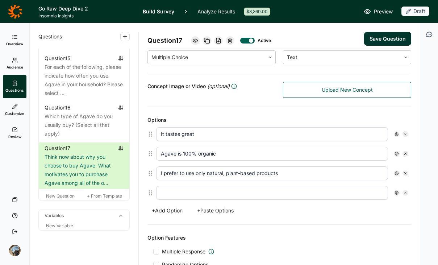
click at [136, 153] on div "Questions Demographics Demographic 1 What is your gender? Demographic 2 What is…" at bounding box center [225, 144] width 390 height 242
type input "It is organic"
click at [192, 196] on input "text" at bounding box center [272, 193] width 232 height 14
click at [311, 211] on div "+ Add Option + Paste Options" at bounding box center [279, 210] width 264 height 10
click at [222, 192] on input "text" at bounding box center [272, 193] width 232 height 14
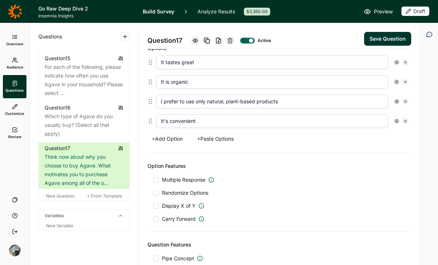
scroll to position [302, 0]
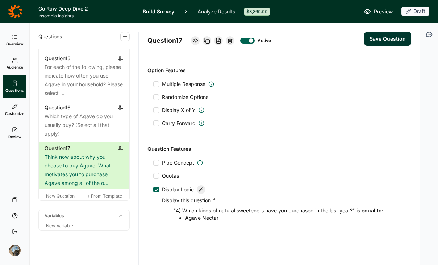
type input "It's convenient"
click at [199, 189] on icon at bounding box center [201, 189] width 4 height 4
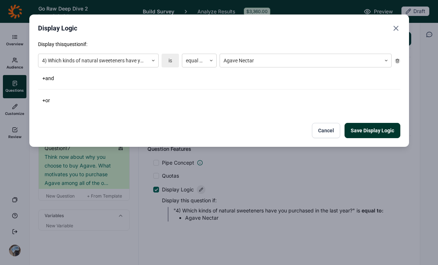
click at [397, 60] on icon at bounding box center [397, 61] width 4 height 4
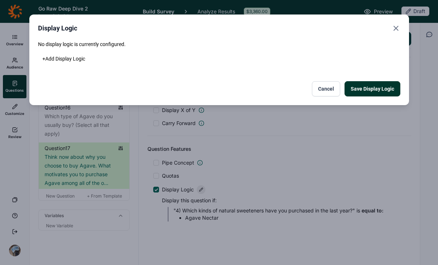
click at [362, 91] on button "Save Display Logic" at bounding box center [372, 88] width 56 height 15
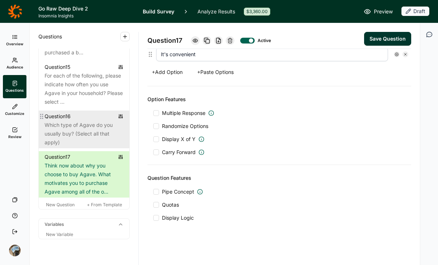
scroll to position [928, 0]
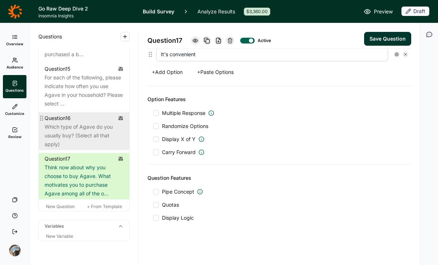
click at [84, 136] on div "Which type of Agave do you usually buy? (Select all that apply)" at bounding box center [84, 135] width 79 height 26
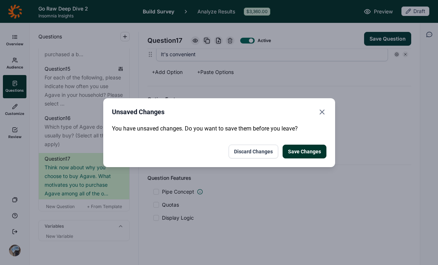
click at [296, 146] on button "Save Changes" at bounding box center [304, 151] width 44 height 14
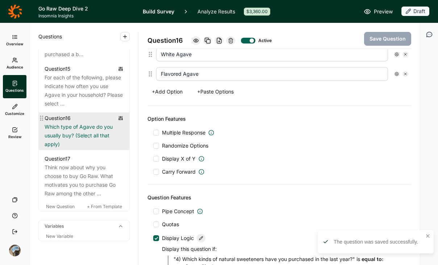
click at [68, 143] on div "Which type of Agave do you usually buy? (Select all that apply)" at bounding box center [84, 135] width 79 height 26
click at [62, 140] on div "Which type of Agave do you usually buy? (Select all that apply)" at bounding box center [84, 135] width 79 height 26
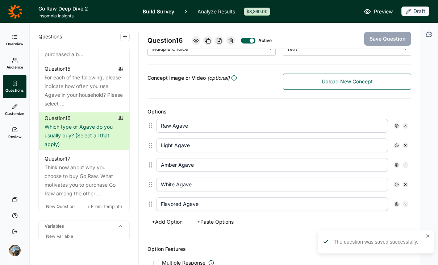
scroll to position [139, 0]
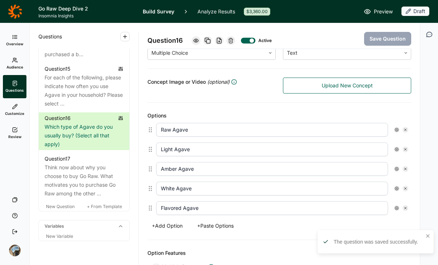
click at [232, 41] on icon at bounding box center [231, 41] width 6 height 6
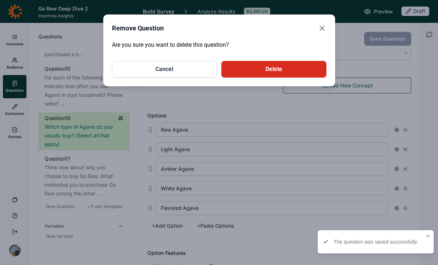
click at [281, 64] on button "Delete" at bounding box center [273, 69] width 105 height 17
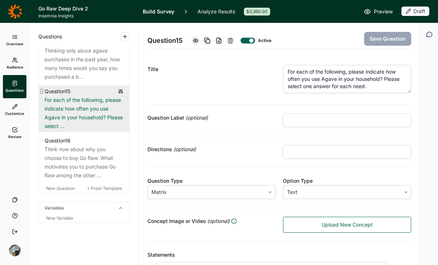
scroll to position [905, 0]
click at [85, 121] on div "For each of the following, please indicate how often you use Agave in your hous…" at bounding box center [84, 113] width 79 height 35
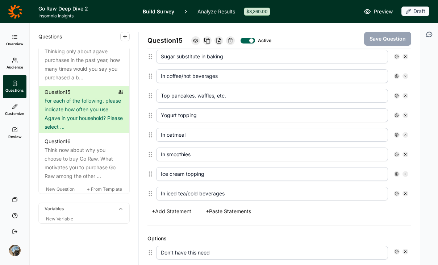
scroll to position [238, 0]
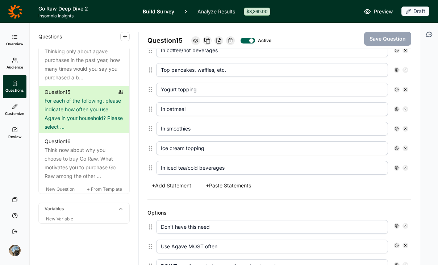
click at [233, 38] on icon at bounding box center [230, 41] width 6 height 6
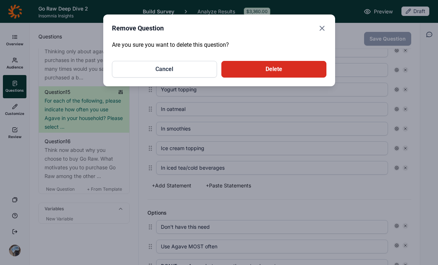
click at [266, 70] on button "Delete" at bounding box center [273, 69] width 105 height 17
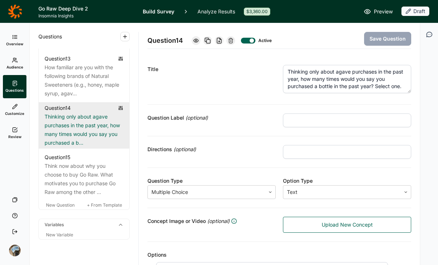
scroll to position [836, 0]
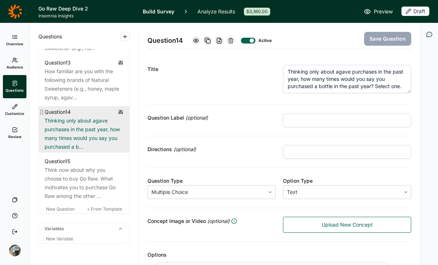
click at [92, 135] on div "Thinking only about agave purchases in the past year, how many times would you …" at bounding box center [84, 133] width 79 height 35
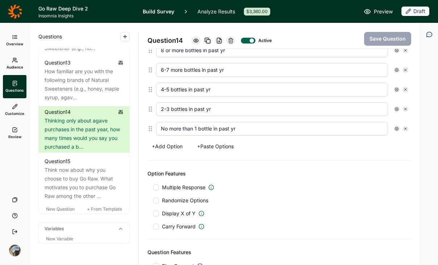
scroll to position [322, 0]
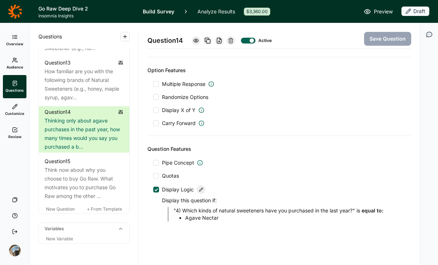
click at [232, 38] on icon at bounding box center [231, 41] width 6 height 6
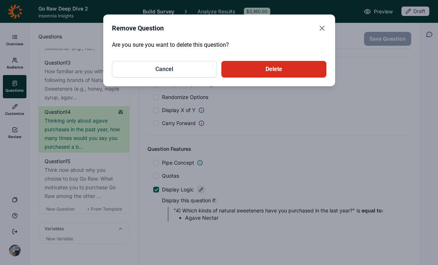
click at [252, 67] on button "Delete" at bounding box center [273, 69] width 105 height 17
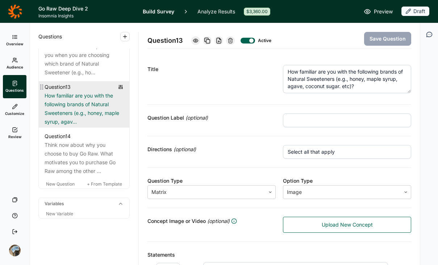
click at [71, 96] on div "How familiar are you with the following brands of Natural Sweeteners (e.g., hon…" at bounding box center [84, 108] width 79 height 35
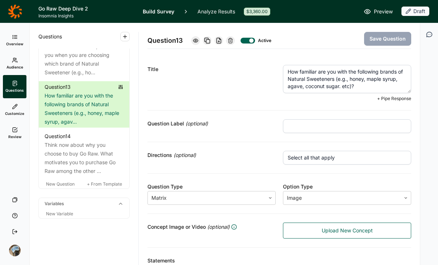
drag, startPoint x: 376, startPoint y: 86, endPoint x: 246, endPoint y: 79, distance: 130.2
click at [246, 79] on div "Title How familiar are you with the following brands of Natural Sweeteners (e.g…" at bounding box center [279, 83] width 264 height 54
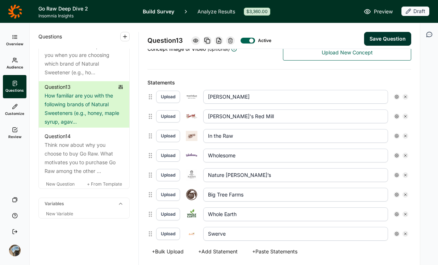
scroll to position [180, 0]
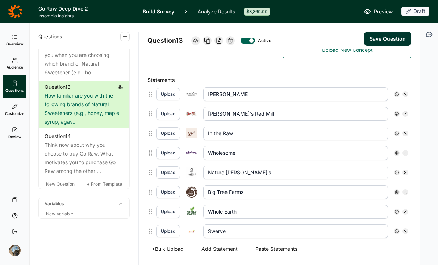
type textarea "How familiar are you with the following brands?"
click at [404, 230] on use at bounding box center [405, 231] width 2 height 2
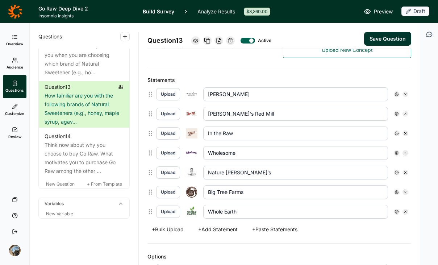
scroll to position [175, 0]
click at [400, 207] on div "Upload Whole Earth" at bounding box center [282, 212] width 252 height 14
click at [403, 210] on icon at bounding box center [405, 211] width 4 height 4
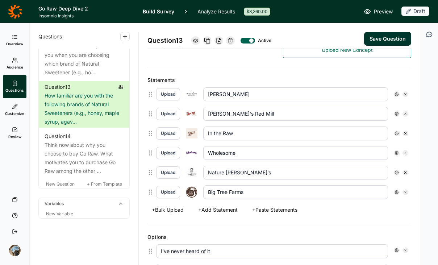
click at [403, 190] on icon at bounding box center [405, 192] width 4 height 4
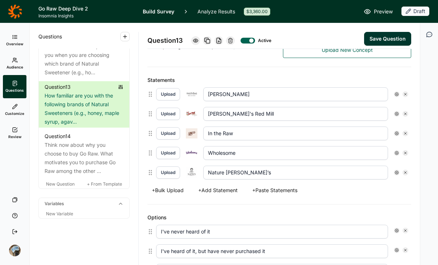
click at [404, 172] on use at bounding box center [405, 172] width 2 height 2
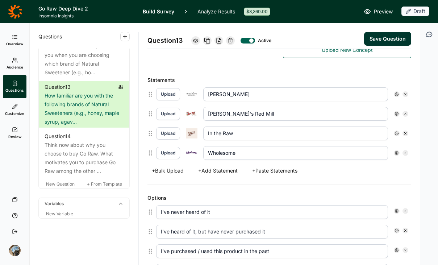
click at [403, 154] on icon at bounding box center [405, 153] width 4 height 4
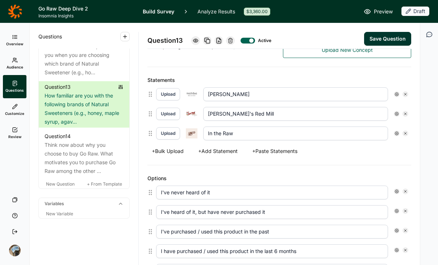
click at [403, 133] on icon at bounding box center [405, 133] width 4 height 4
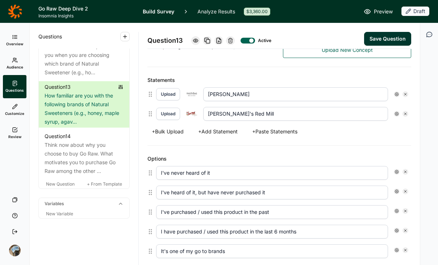
click at [404, 93] on use at bounding box center [405, 94] width 2 height 2
type input "[PERSON_NAME]'s Red Mill"
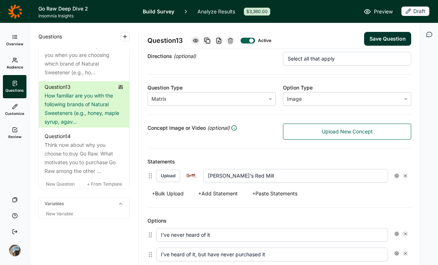
scroll to position [92, 0]
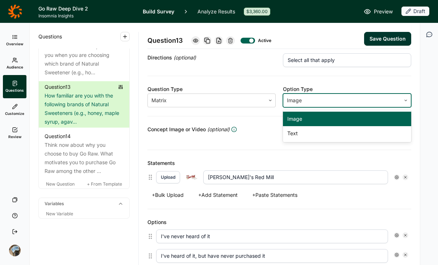
click at [305, 102] on div at bounding box center [342, 100] width 110 height 10
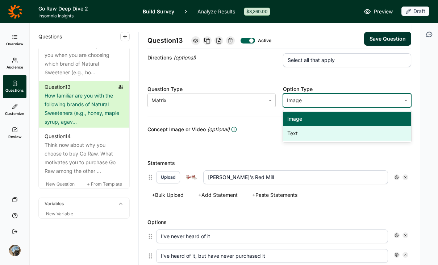
click at [286, 133] on div "Text" at bounding box center [347, 133] width 128 height 14
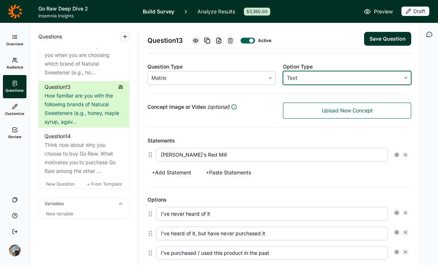
scroll to position [121, 0]
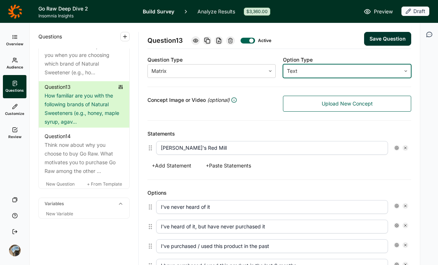
click at [181, 165] on button "+ Add Statement" at bounding box center [171, 165] width 48 height 10
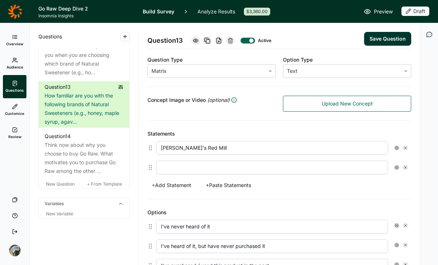
click at [181, 186] on button "+ Add Statement" at bounding box center [171, 185] width 48 height 10
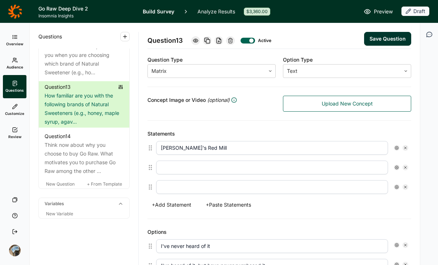
click at [177, 207] on button "+ Add Statement" at bounding box center [171, 205] width 48 height 10
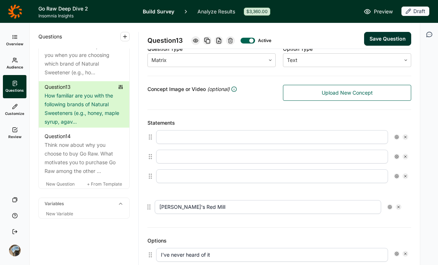
drag, startPoint x: 151, startPoint y: 148, endPoint x: 150, endPoint y: 201, distance: 53.2
click at [150, 207] on div "Statements [PERSON_NAME]'s Red Mill + Add Statement + Paste Statements" at bounding box center [279, 169] width 264 height 118
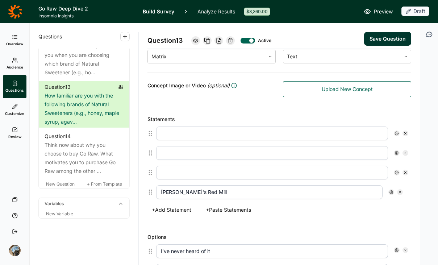
type input "[PERSON_NAME]'s Red Mill"
click at [233, 131] on input "text" at bounding box center [272, 133] width 232 height 14
type input "Go Raw"
type input "Clif"
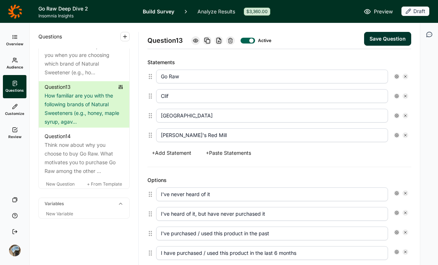
scroll to position [244, 0]
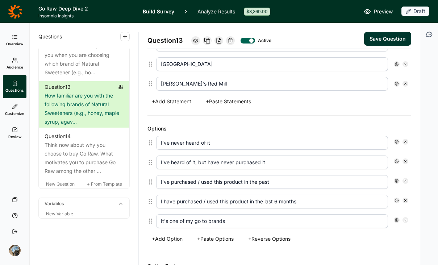
type input "[GEOGRAPHIC_DATA]"
click at [372, 37] on button "Save Question" at bounding box center [387, 39] width 47 height 14
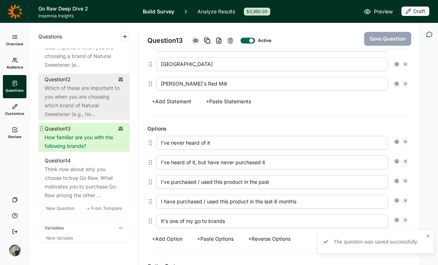
scroll to position [767, 0]
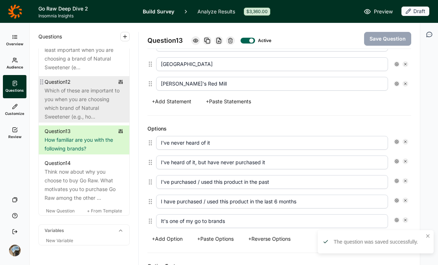
click at [83, 108] on div "Which of these are important to you when you are choosing which brand of Natura…" at bounding box center [84, 103] width 79 height 35
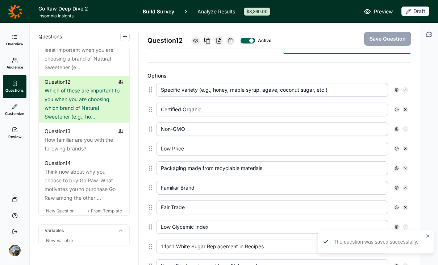
scroll to position [172, 0]
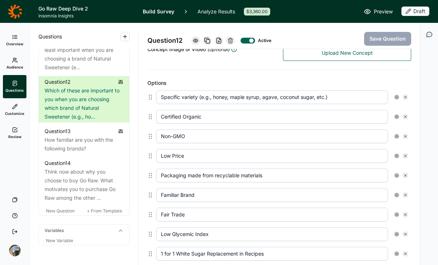
click at [228, 38] on div at bounding box center [230, 40] width 9 height 9
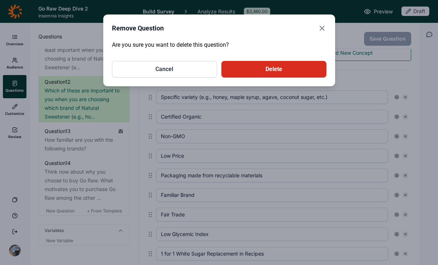
click at [242, 76] on button "Delete" at bounding box center [273, 69] width 105 height 17
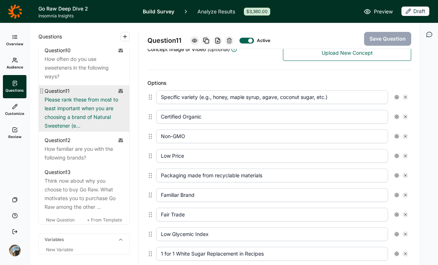
scroll to position [708, 0]
click at [66, 126] on div "Please rank these from most to least important when you are choosing a brand of…" at bounding box center [84, 113] width 79 height 35
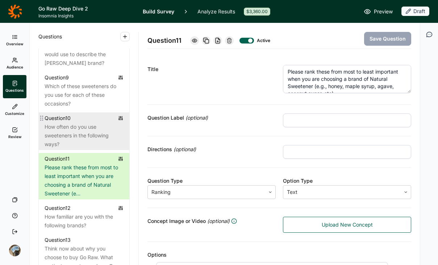
scroll to position [641, 0]
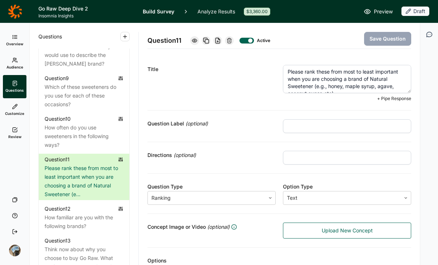
click at [350, 78] on textarea "Please rank these from most to least important when you are choosing a brand of…" at bounding box center [347, 79] width 128 height 28
drag, startPoint x: 370, startPoint y: 79, endPoint x: 400, endPoint y: 125, distance: 55.1
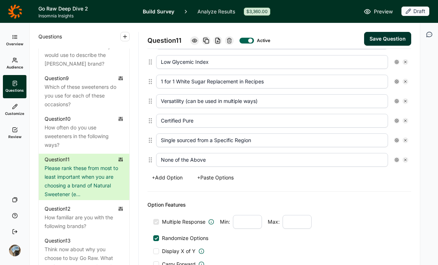
scroll to position [490, 0]
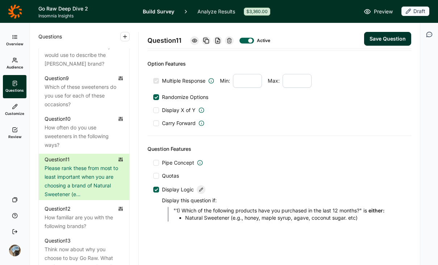
type textarea "Please rank these from most to least important when you are choosing a Better f…"
click at [202, 188] on use at bounding box center [201, 190] width 4 height 4
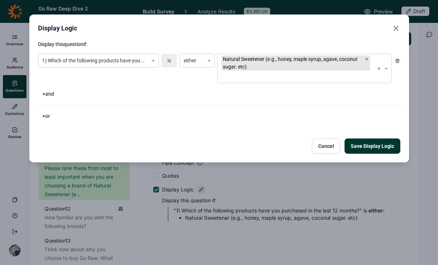
scroll to position [484, 0]
click at [396, 58] on div at bounding box center [397, 61] width 6 height 6
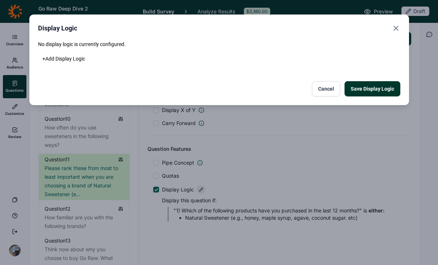
click at [376, 93] on button "Save Display Logic" at bounding box center [372, 88] width 56 height 15
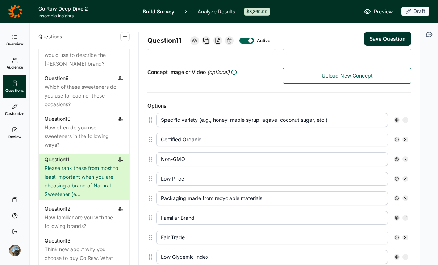
scroll to position [89, 0]
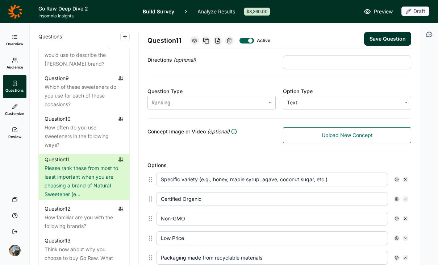
click at [403, 180] on icon at bounding box center [405, 179] width 4 height 4
type input "Certified Organic"
type input "Non-GMO"
type input "Low Price"
type input "Packaging made from recyclable materials"
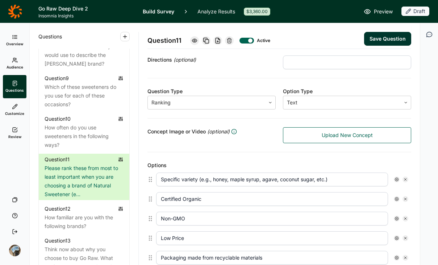
type input "Familiar Brand"
type input "Fair Trade"
type input "Low Glycemic Index"
type input "1 for 1 White Sugar Replacement in Recipes"
type input "Versatility (can be used in multiple ways)"
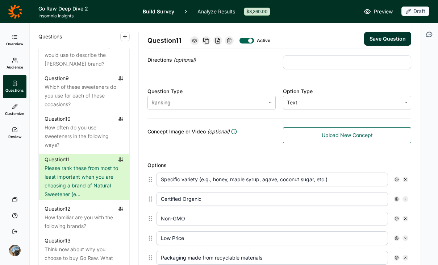
type input "Certified Pure"
type input "Single sourced from a Specific Region"
type input "None of the Above"
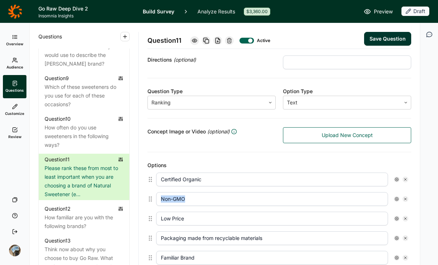
click at [403, 180] on icon at bounding box center [405, 179] width 4 height 4
type input "Non-GMO"
type input "Low Price"
type input "Packaging made from recyclable materials"
type input "Familiar Brand"
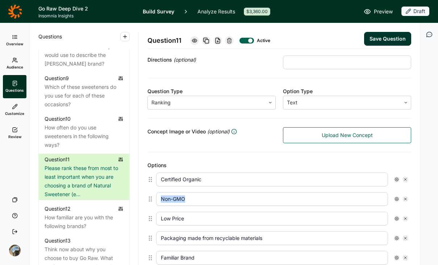
type input "Fair Trade"
type input "Low Glycemic Index"
type input "1 for 1 White Sugar Replacement in Recipes"
type input "Versatility (can be used in multiple ways)"
type input "Certified Pure"
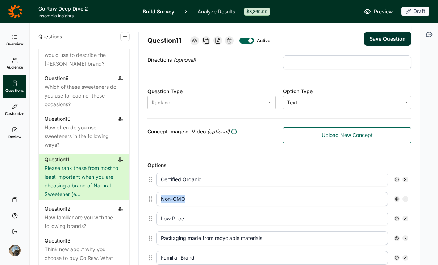
type input "Single sourced from a Specific Region"
type input "None of the Above"
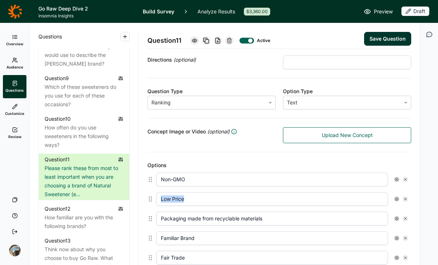
click at [403, 180] on icon at bounding box center [405, 179] width 4 height 4
type input "Low Price"
type input "Packaging made from recyclable materials"
type input "Familiar Brand"
type input "Fair Trade"
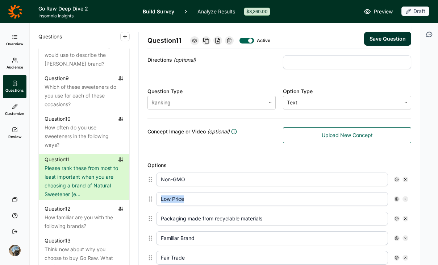
type input "Low Glycemic Index"
type input "1 for 1 White Sugar Replacement in Recipes"
type input "Versatility (can be used in multiple ways)"
type input "Certified Pure"
type input "Single sourced from a Specific Region"
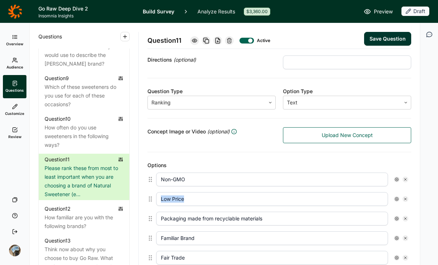
type input "None of the Above"
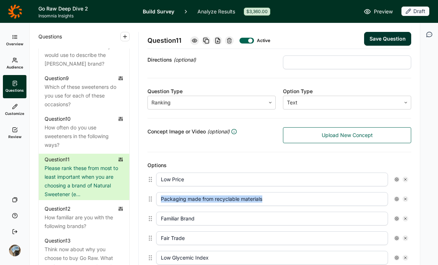
click at [403, 180] on icon at bounding box center [405, 179] width 4 height 4
type input "Packaging made from recyclable materials"
type input "Familiar Brand"
type input "Fair Trade"
type input "Low Glycemic Index"
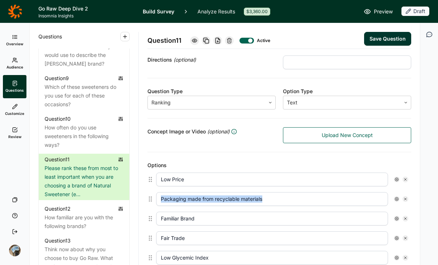
type input "1 for 1 White Sugar Replacement in Recipes"
type input "Versatility (can be used in multiple ways)"
type input "Certified Pure"
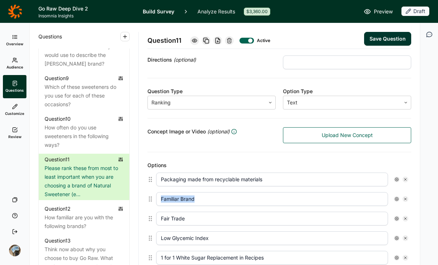
click at [403, 180] on icon at bounding box center [405, 179] width 4 height 4
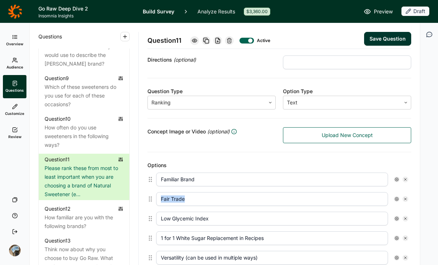
click at [403, 180] on icon at bounding box center [405, 179] width 4 height 4
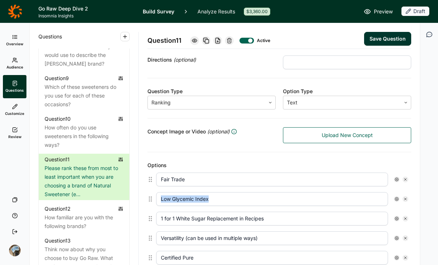
click at [403, 180] on icon at bounding box center [405, 179] width 4 height 4
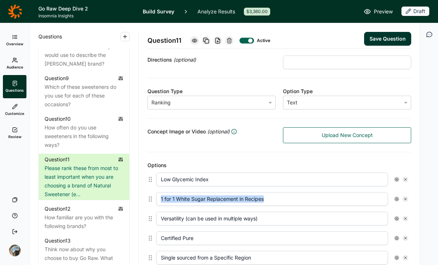
click at [403, 180] on icon at bounding box center [405, 179] width 4 height 4
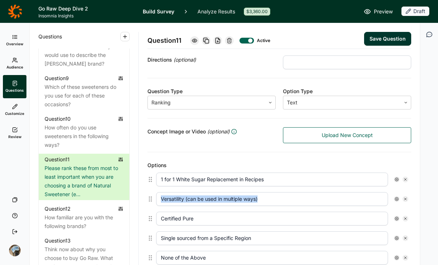
click at [403, 180] on icon at bounding box center [405, 179] width 4 height 4
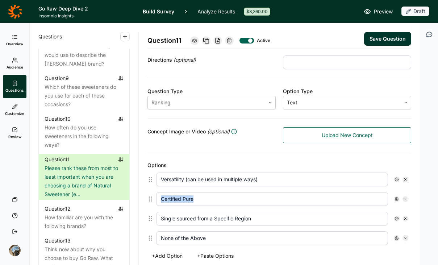
click at [403, 180] on icon at bounding box center [405, 179] width 4 height 4
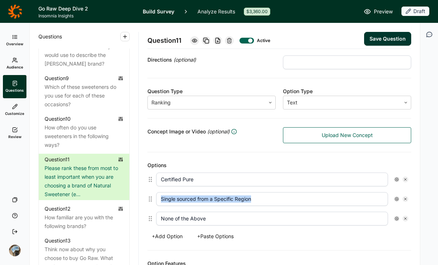
click at [403, 180] on icon at bounding box center [405, 179] width 4 height 4
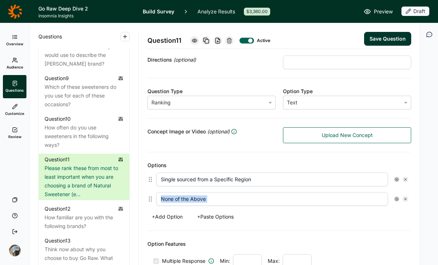
click at [403, 180] on icon at bounding box center [405, 179] width 4 height 4
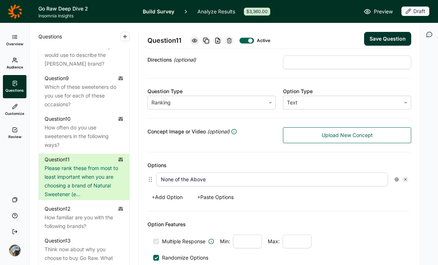
click at [403, 180] on icon at bounding box center [405, 179] width 4 height 4
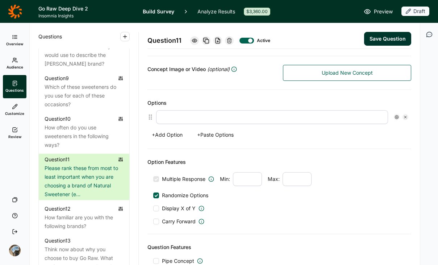
scroll to position [173, 0]
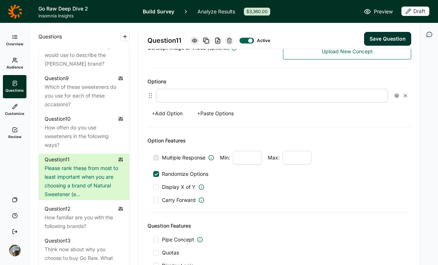
click at [157, 199] on div at bounding box center [156, 200] width 6 height 6
click at [153, 200] on input "Carry Forward" at bounding box center [153, 200] width 0 height 0
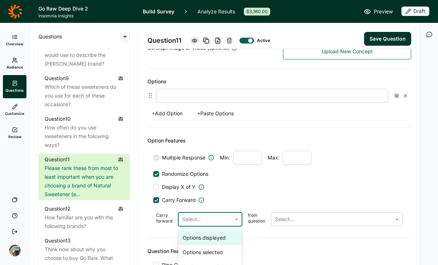
click at [197, 219] on div at bounding box center [205, 219] width 46 height 10
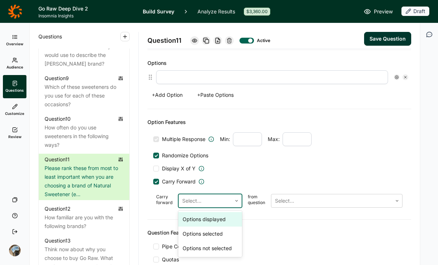
scroll to position [217, 0]
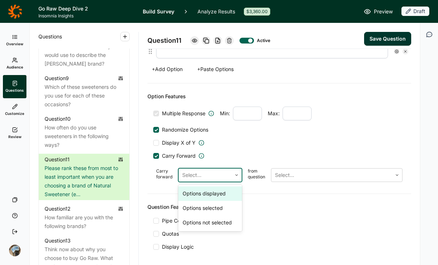
click at [224, 192] on div "Options displayed" at bounding box center [210, 193] width 64 height 14
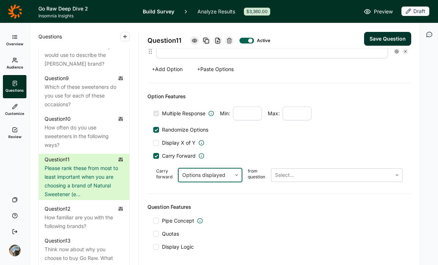
click at [321, 183] on div "Carry forward option Options displayed, selected. Options displayed from questi…" at bounding box center [279, 175] width 252 height 20
click at [321, 176] on div at bounding box center [331, 175] width 113 height 10
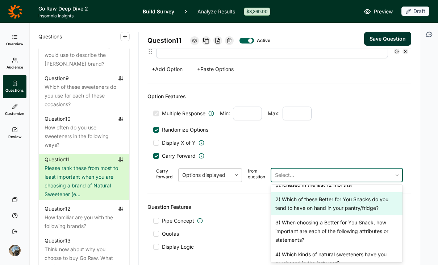
scroll to position [175, 0]
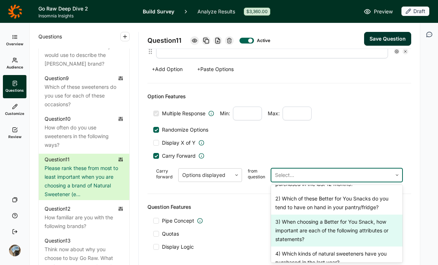
click at [336, 231] on div "3) When choosing a Better for You Snack, how important are each of the followin…" at bounding box center [336, 230] width 131 height 32
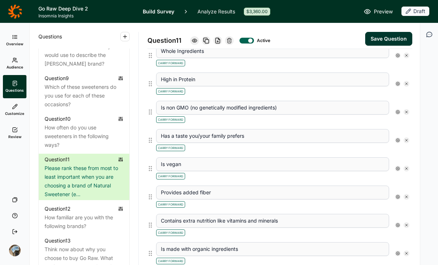
scroll to position [123, 0]
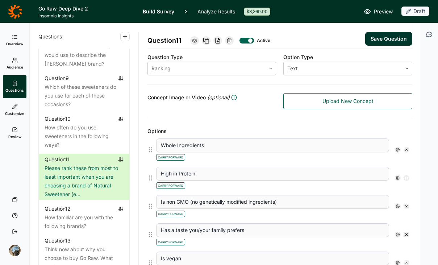
click at [377, 36] on button "Save Question" at bounding box center [388, 39] width 47 height 14
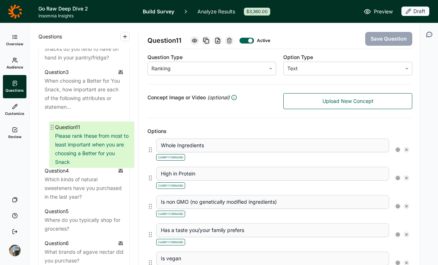
scroll to position [386, 0]
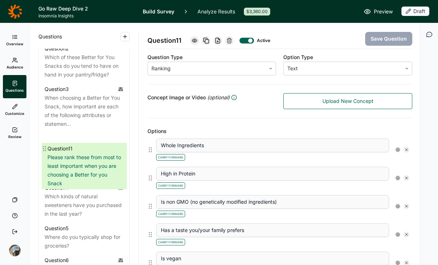
drag, startPoint x: 44, startPoint y: 201, endPoint x: 46, endPoint y: 146, distance: 54.7
click at [46, 145] on div "Question 1 Which of the following products have you purchased in the last 12 mo…" at bounding box center [84, 268] width 91 height 533
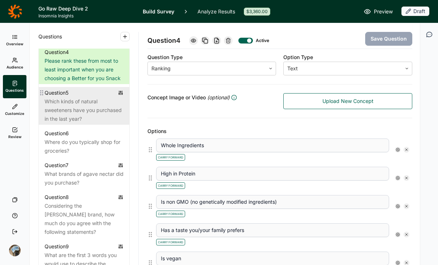
scroll to position [473, 0]
click at [79, 123] on div "Which kinds of natural sweeteners have you purchased in the last year?" at bounding box center [84, 110] width 79 height 26
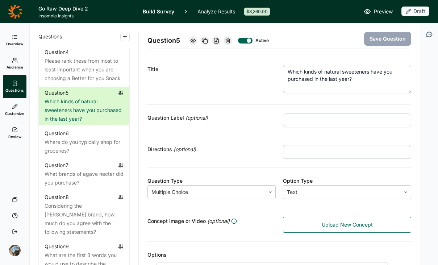
click at [230, 39] on use at bounding box center [228, 40] width 4 height 5
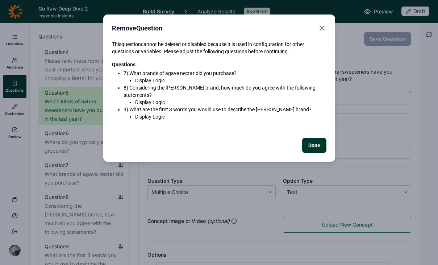
click at [316, 150] on button "Done" at bounding box center [314, 145] width 24 height 15
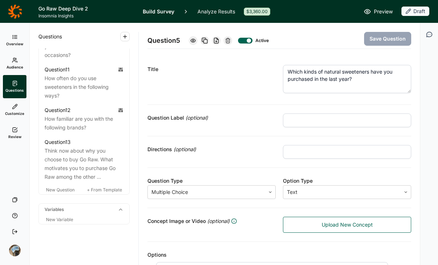
scroll to position [708, 0]
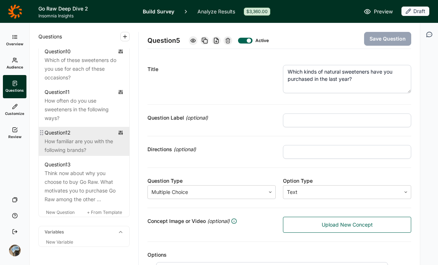
click at [71, 154] on div "How familiar are you with the following brands?" at bounding box center [84, 145] width 79 height 17
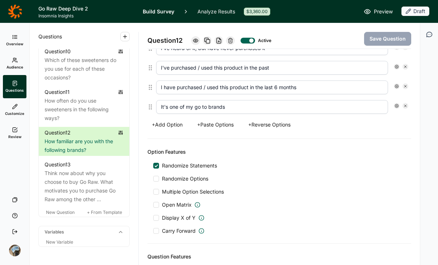
scroll to position [452, 0]
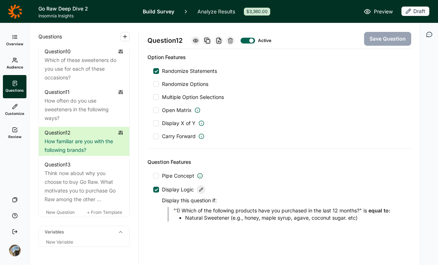
click at [203, 190] on div at bounding box center [201, 189] width 9 height 9
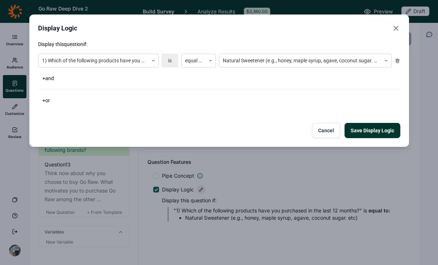
click at [395, 59] on icon at bounding box center [397, 61] width 4 height 4
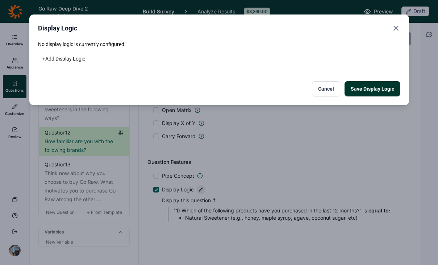
click at [377, 84] on button "Save Display Logic" at bounding box center [372, 88] width 56 height 15
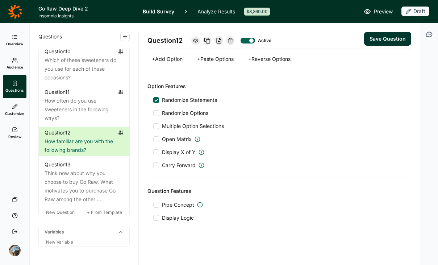
scroll to position [423, 0]
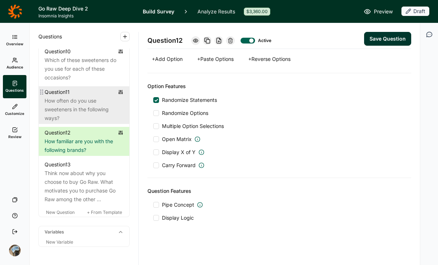
click at [67, 122] on div "How often do you use sweeteners in the following ways?" at bounding box center [84, 109] width 79 height 26
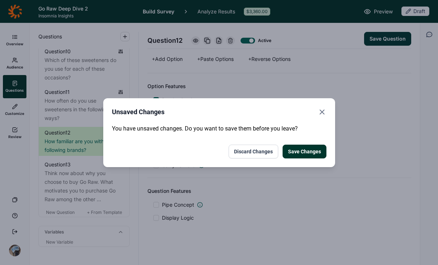
click at [301, 150] on button "Save Changes" at bounding box center [304, 151] width 44 height 14
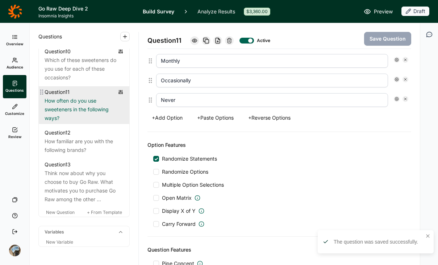
click at [71, 119] on div "How often do you use sweeteners in the following ways?" at bounding box center [84, 109] width 79 height 26
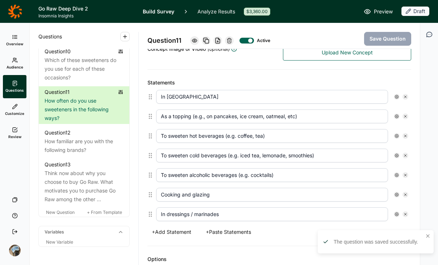
scroll to position [138, 0]
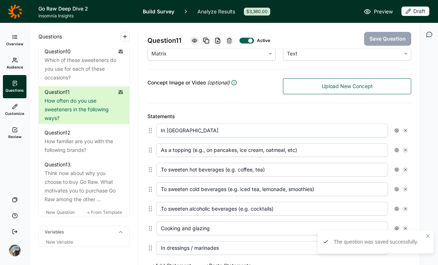
click at [230, 38] on icon at bounding box center [229, 41] width 6 height 6
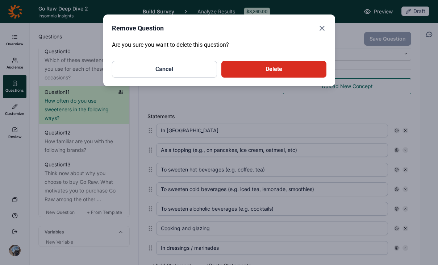
click at [259, 72] on button "Delete" at bounding box center [273, 69] width 105 height 17
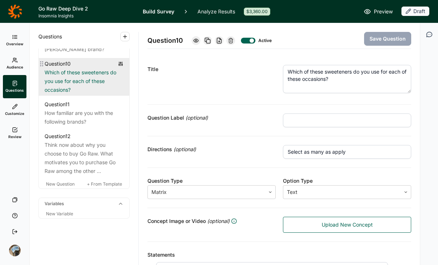
click at [85, 88] on div "Which of these sweeteners do you use for each of these occasions?" at bounding box center [84, 81] width 79 height 26
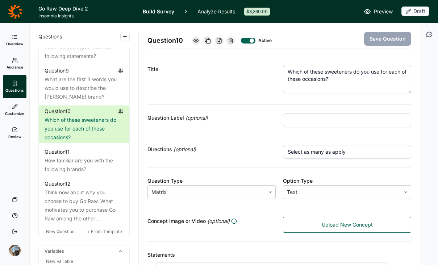
click at [231, 39] on icon at bounding box center [231, 41] width 6 height 6
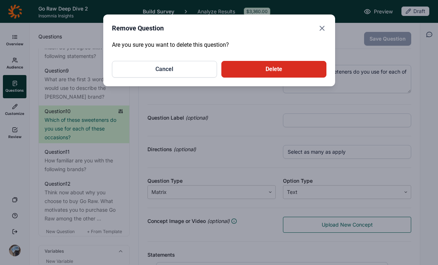
click at [245, 65] on button "Delete" at bounding box center [273, 69] width 105 height 17
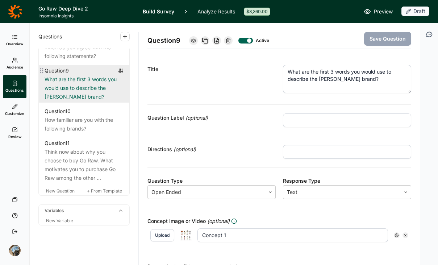
click at [84, 100] on div "What are the first 3 words you would use to describe the [PERSON_NAME] brand?" at bounding box center [84, 88] width 79 height 26
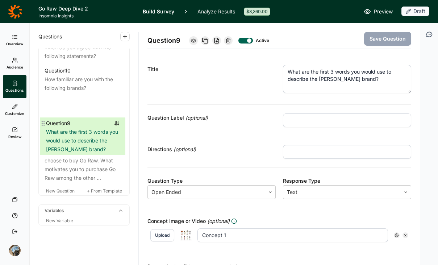
drag, startPoint x: 42, startPoint y: 88, endPoint x: 44, endPoint y: 125, distance: 37.3
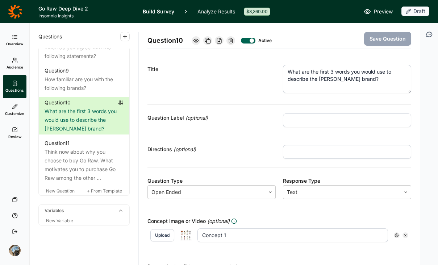
click at [324, 81] on textarea "What are the first 3 words you would use to describe the [PERSON_NAME] brand?" at bounding box center [347, 79] width 128 height 28
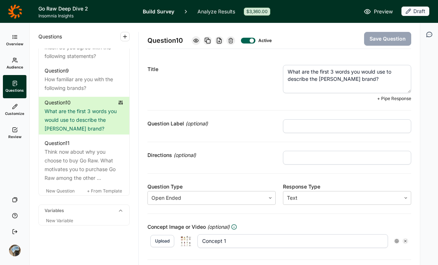
click at [324, 81] on textarea "What are the first 3 words you would use to describe the [PERSON_NAME] brand?" at bounding box center [347, 79] width 128 height 28
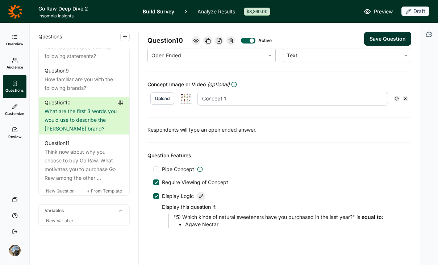
scroll to position [143, 0]
click at [204, 193] on div at bounding box center [201, 195] width 9 height 9
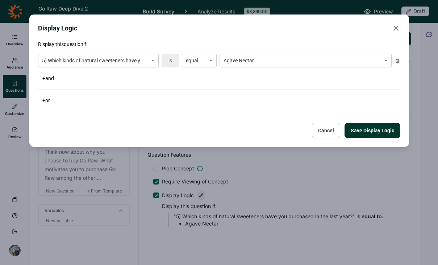
click at [397, 60] on icon at bounding box center [397, 61] width 4 height 4
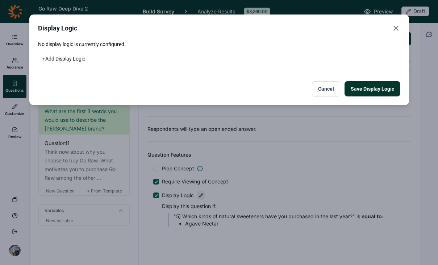
click at [375, 89] on button "Save Display Logic" at bounding box center [372, 88] width 56 height 15
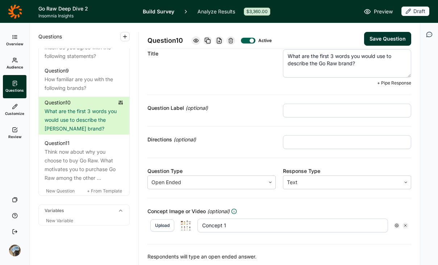
scroll to position [16, 0]
click at [402, 225] on div at bounding box center [405, 225] width 6 height 6
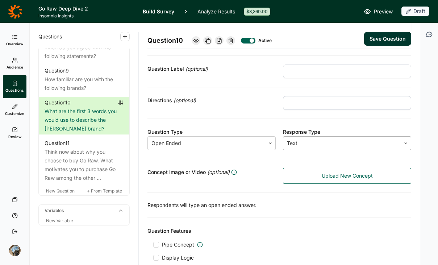
scroll to position [54, 0]
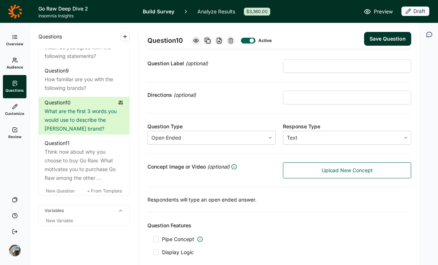
click at [324, 169] on span "Upload New Concept" at bounding box center [347, 170] width 51 height 7
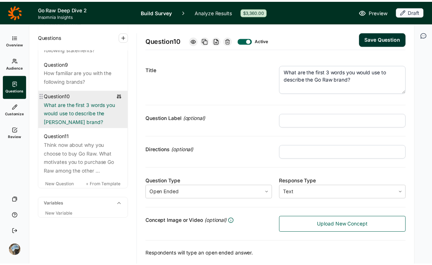
scroll to position [670, 0]
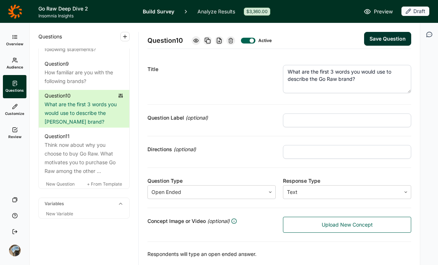
click at [18, 5] on icon at bounding box center [15, 11] width 14 height 14
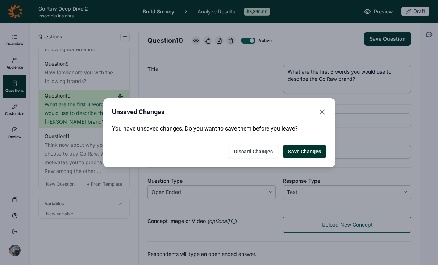
click at [304, 150] on button "Save Changes" at bounding box center [304, 151] width 44 height 14
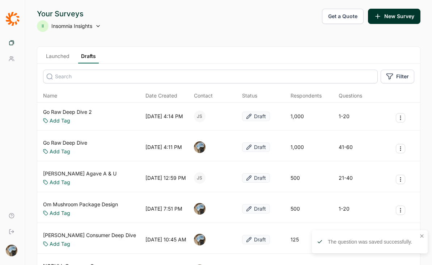
click at [57, 62] on link "Launched" at bounding box center [57, 58] width 29 height 11
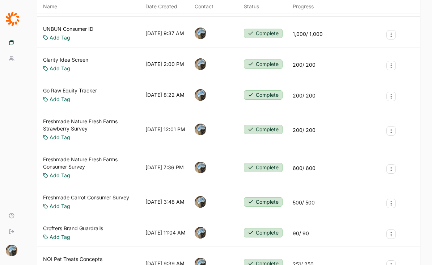
scroll to position [390, 0]
click at [80, 91] on link "Go Raw Equity Tracker" at bounding box center [70, 90] width 54 height 7
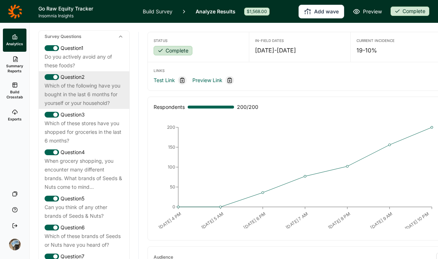
scroll to position [347, 0]
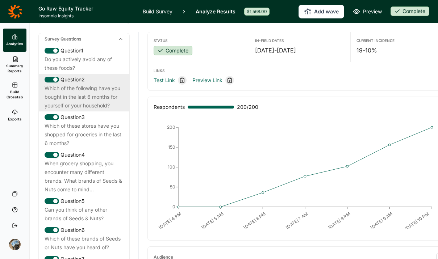
click at [70, 109] on div "Which of the following have you bought in the last 6 months for yourself or you…" at bounding box center [84, 97] width 79 height 26
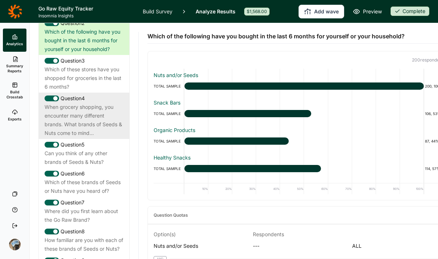
scroll to position [405, 0]
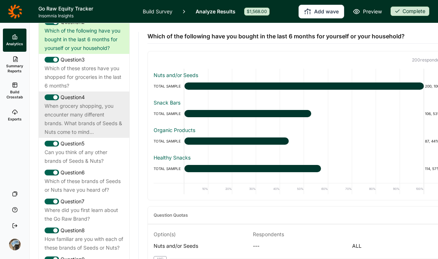
click at [77, 137] on div "When grocery shopping, you encounter many different brands. What brands of Seed…" at bounding box center [84, 119] width 79 height 35
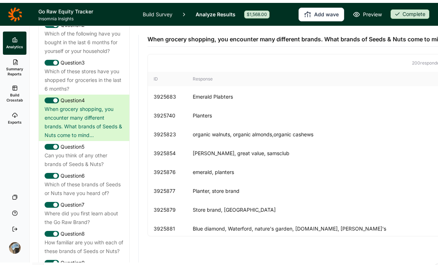
scroll to position [0, 0]
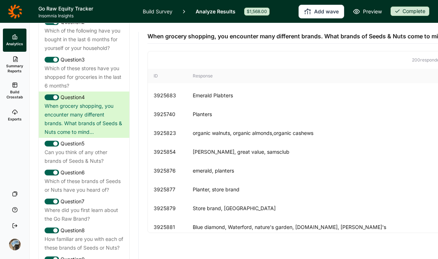
click at [147, 11] on link "Build Survey" at bounding box center [158, 11] width 30 height 23
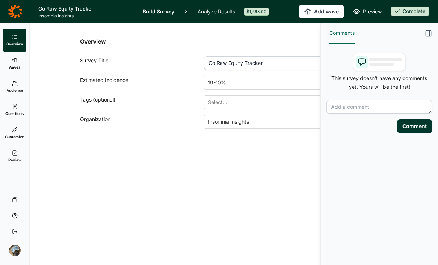
click at [9, 106] on link "Questions" at bounding box center [15, 109] width 24 height 23
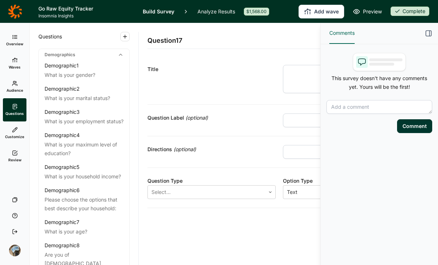
click at [428, 35] on icon "button" at bounding box center [428, 33] width 7 height 7
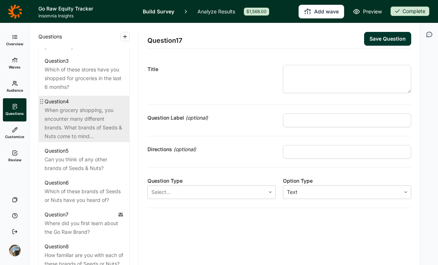
scroll to position [409, 0]
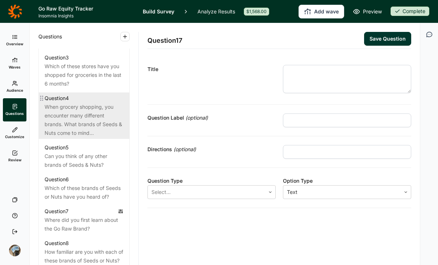
click at [75, 130] on div "When grocery shopping, you encounter many different brands. What brands of Seed…" at bounding box center [84, 119] width 79 height 35
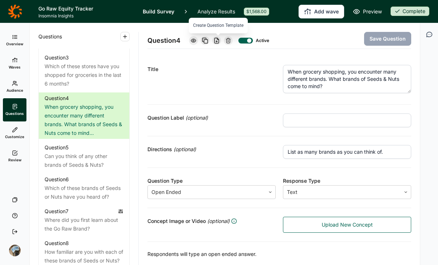
click at [217, 41] on icon at bounding box center [217, 41] width 6 height 6
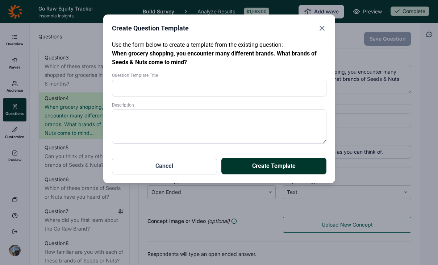
click at [218, 88] on input "Question Template Title" at bounding box center [219, 88] width 214 height 17
click at [256, 166] on button "Create Template" at bounding box center [273, 166] width 105 height 17
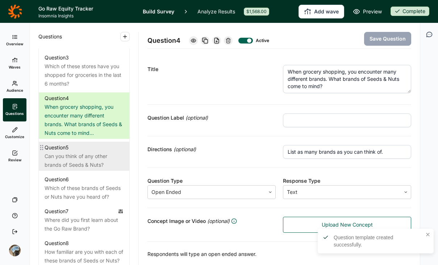
click at [86, 152] on div "Question 5" at bounding box center [84, 147] width 79 height 9
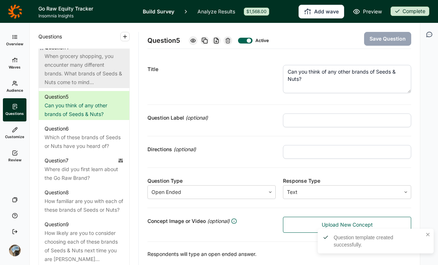
scroll to position [476, 0]
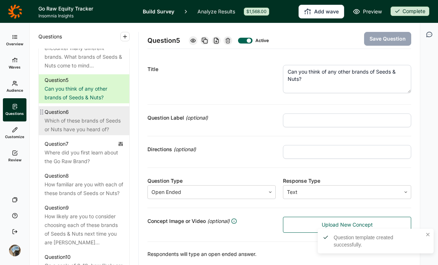
click at [89, 134] on div "Which of these brands of Seeds or Nuts have you heard of?" at bounding box center [84, 124] width 79 height 17
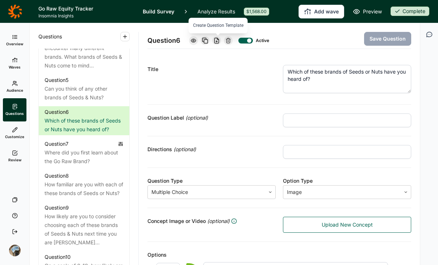
click at [218, 40] on icon at bounding box center [217, 41] width 6 height 6
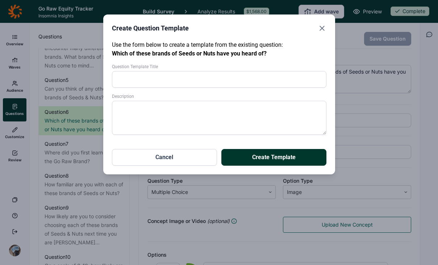
click at [200, 78] on input "Question Template Title" at bounding box center [219, 79] width 214 height 17
click at [261, 164] on button "Create Template" at bounding box center [273, 157] width 105 height 17
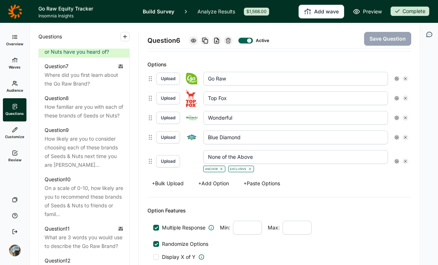
scroll to position [195, 0]
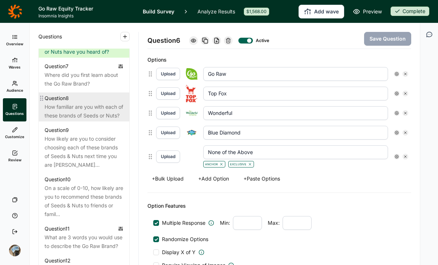
click at [78, 120] on div "How familiar are you with each of these brands of Seeds or Nuts?" at bounding box center [84, 110] width 79 height 17
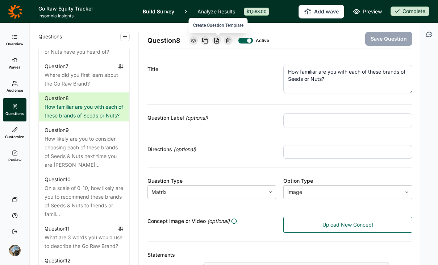
click at [219, 41] on use at bounding box center [216, 40] width 4 height 5
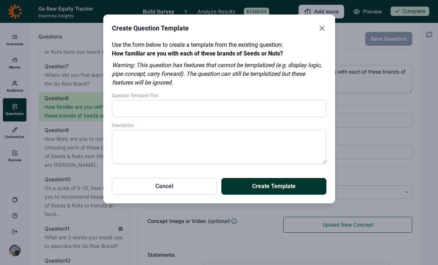
click at [180, 108] on input "Question Template Title" at bounding box center [219, 108] width 214 height 17
click at [270, 184] on button "Create Template" at bounding box center [273, 186] width 105 height 17
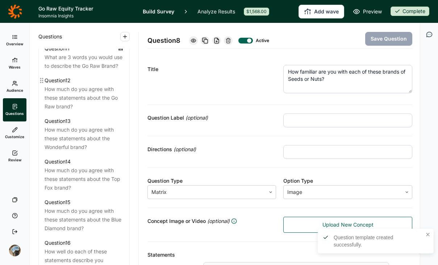
scroll to position [748, 0]
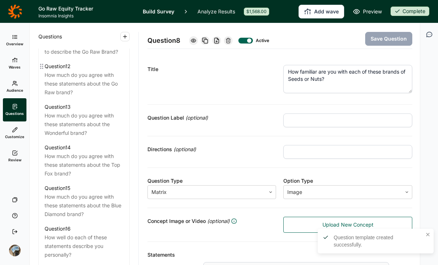
click at [100, 97] on div "How much do you agree with these statements about the Go Raw brand?" at bounding box center [84, 84] width 79 height 26
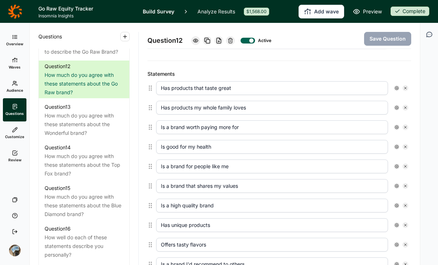
scroll to position [188, 0]
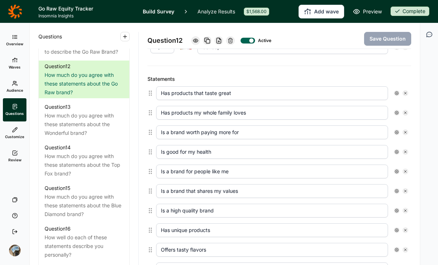
click at [222, 38] on icon at bounding box center [219, 41] width 6 height 6
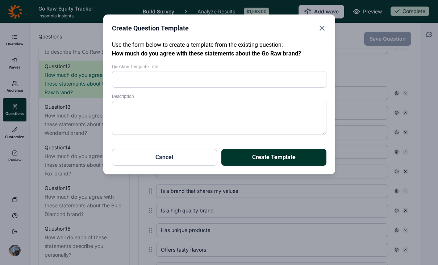
click at [210, 80] on input "Question Template Title" at bounding box center [219, 79] width 214 height 17
click at [274, 160] on button "Create Template" at bounding box center [273, 157] width 105 height 17
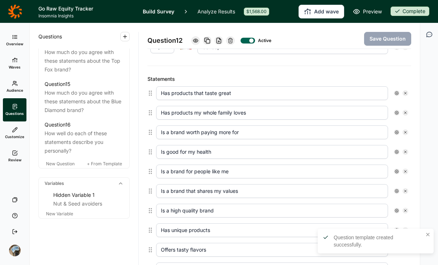
scroll to position [895, 0]
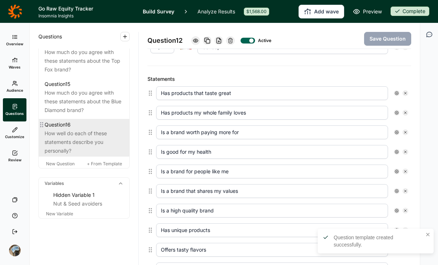
click at [81, 138] on div "How well do each of these statements describe you personally?" at bounding box center [84, 142] width 79 height 26
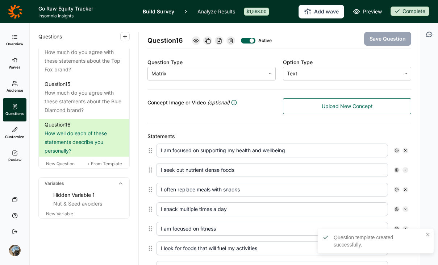
scroll to position [109, 0]
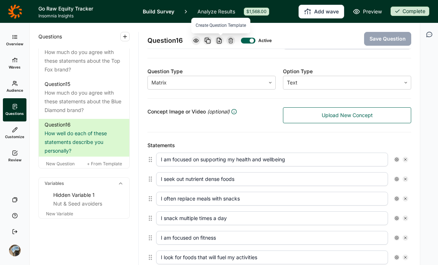
click at [221, 39] on icon at bounding box center [219, 41] width 6 height 6
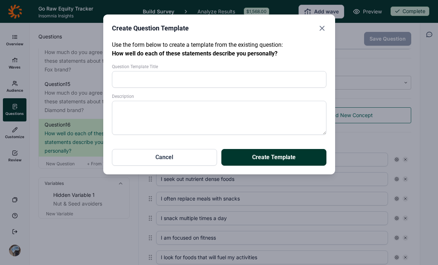
click at [226, 79] on input "Question Template Title" at bounding box center [219, 79] width 214 height 17
click at [221, 149] on button "Create Template" at bounding box center [273, 157] width 105 height 17
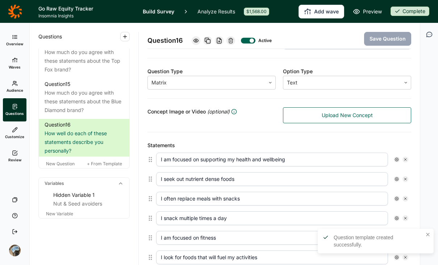
click at [16, 10] on icon at bounding box center [15, 11] width 14 height 14
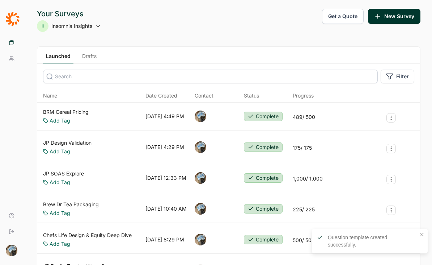
click at [87, 59] on link "Drafts" at bounding box center [89, 58] width 20 height 11
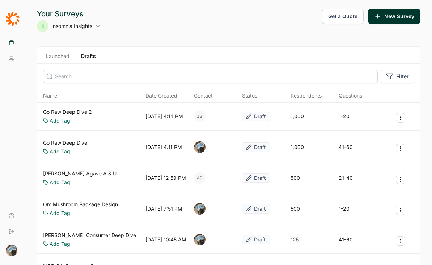
click at [403, 148] on icon "Survey Actions" at bounding box center [401, 149] width 6 height 6
click at [357, 198] on button "Delete Survey" at bounding box center [362, 198] width 82 height 16
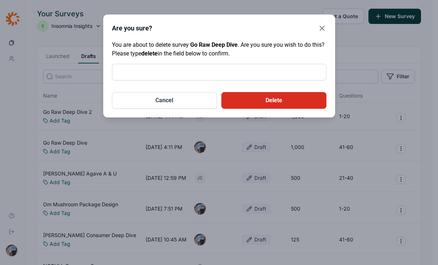
click at [247, 67] on input "text" at bounding box center [219, 72] width 214 height 17
click at [282, 105] on button "Delete" at bounding box center [273, 100] width 105 height 17
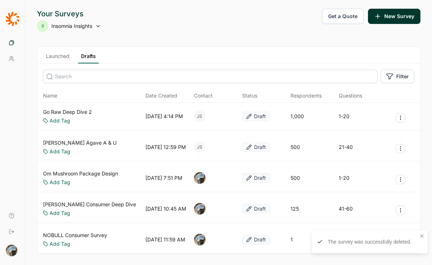
click at [82, 116] on div "Go Raw Deep Dive 2 Add Tag" at bounding box center [67, 116] width 49 height 16
click at [82, 112] on link "Go Raw Deep Dive 2" at bounding box center [67, 111] width 49 height 7
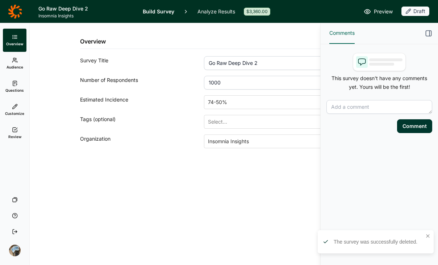
click at [430, 34] on icon "button" at bounding box center [428, 33] width 7 height 7
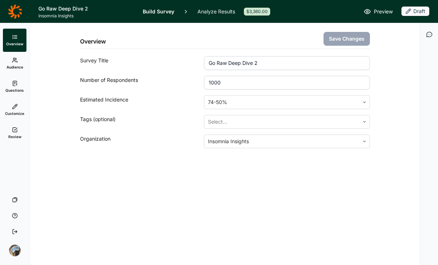
click at [19, 84] on link "Questions" at bounding box center [15, 86] width 24 height 23
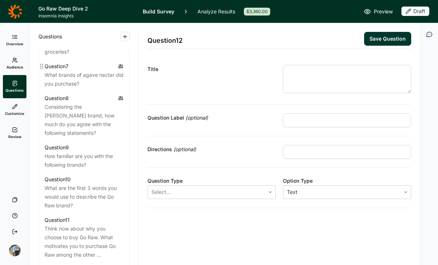
scroll to position [672, 0]
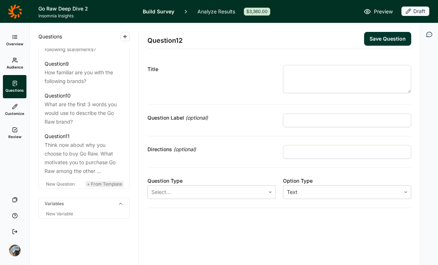
click at [96, 182] on span "+ From Template" at bounding box center [104, 183] width 35 height 5
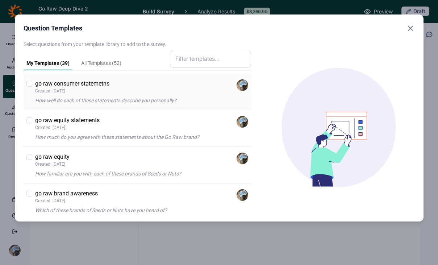
click at [26, 84] on div "go raw consumer statemetns Created: [DATE] How well do each of these statements…" at bounding box center [138, 92] width 228 height 37
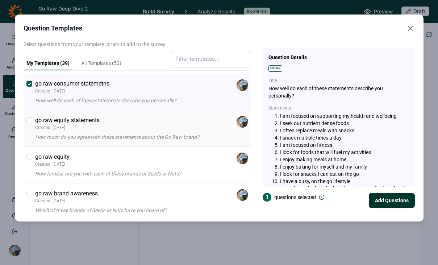
click at [31, 124] on div "go raw equity statements Created: [DATE] How much do you agree with these state…" at bounding box center [138, 128] width 228 height 37
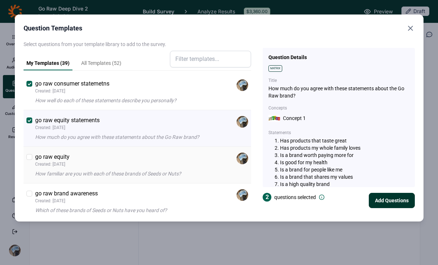
click at [29, 156] on div at bounding box center [29, 157] width 6 height 6
click at [26, 157] on input "checkbox" at bounding box center [26, 157] width 0 height 0
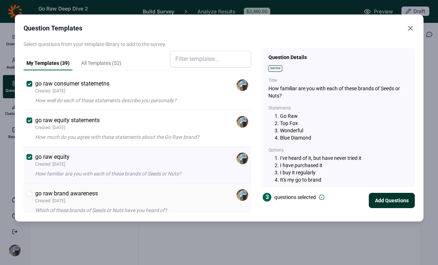
click at [29, 193] on div at bounding box center [29, 193] width 6 height 6
click at [26, 193] on input "checkbox" at bounding box center [26, 193] width 0 height 0
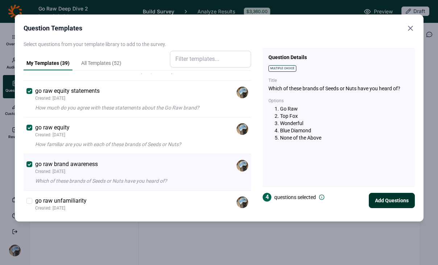
scroll to position [47, 0]
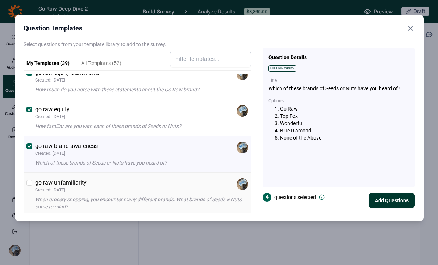
click at [30, 177] on div "go raw unfamiliarity Created: [DATE] When grocery shopping, you encounter many …" at bounding box center [138, 194] width 228 height 44
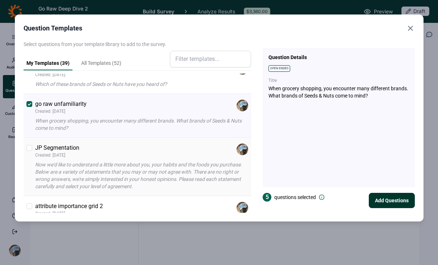
scroll to position [109, 0]
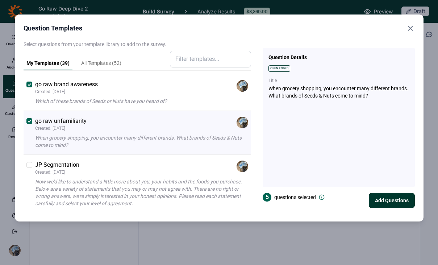
click at [382, 197] on button "Add Questions" at bounding box center [392, 200] width 46 height 15
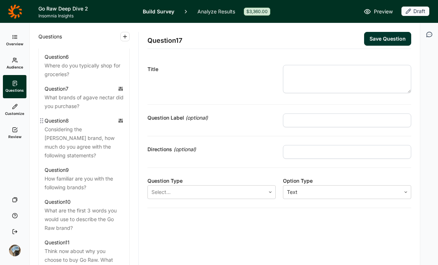
scroll to position [550, 0]
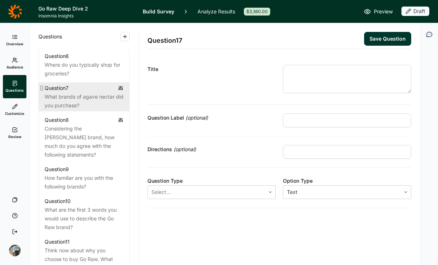
click at [81, 110] on div "What brands of agave nectar did you purchase?" at bounding box center [84, 100] width 79 height 17
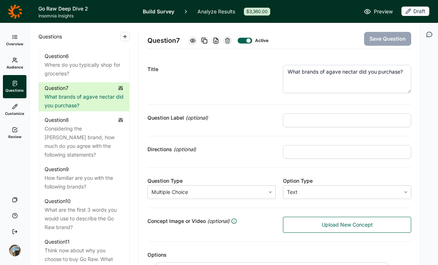
click at [232, 41] on div at bounding box center [227, 40] width 9 height 9
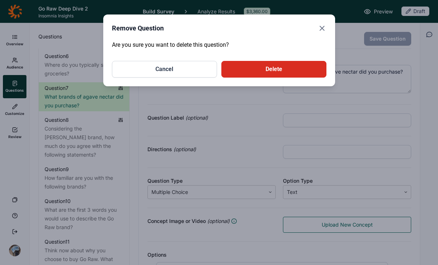
click at [266, 72] on button "Delete" at bounding box center [273, 69] width 105 height 17
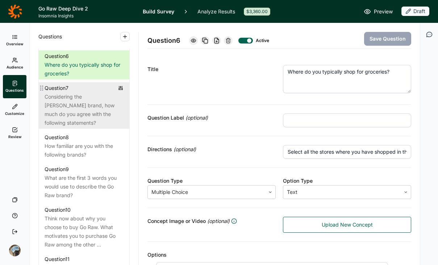
click at [69, 127] on div "Considering the [PERSON_NAME] brand, how much do you agree with the following s…" at bounding box center [84, 109] width 79 height 35
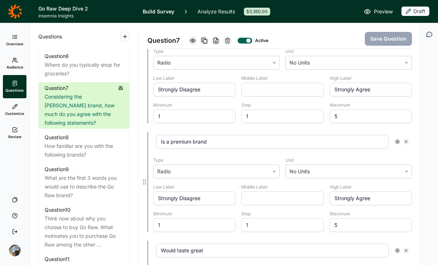
scroll to position [248, 0]
click at [226, 39] on icon at bounding box center [227, 41] width 6 height 6
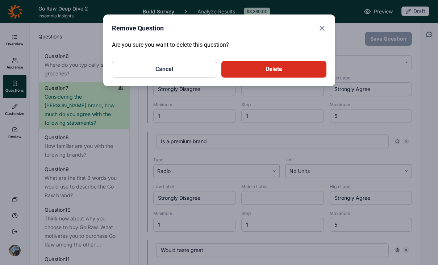
click at [267, 70] on button "Delete" at bounding box center [273, 69] width 105 height 17
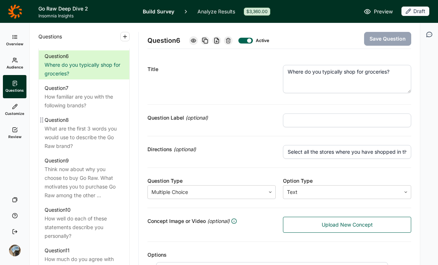
click at [77, 150] on div "What are the first 3 words you would use to describe the Go Raw brand?" at bounding box center [84, 137] width 79 height 26
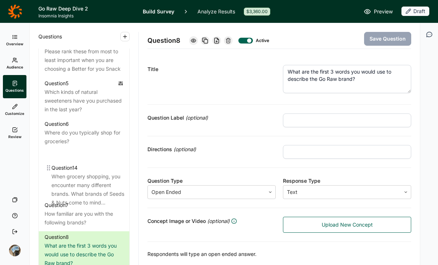
scroll to position [483, 0]
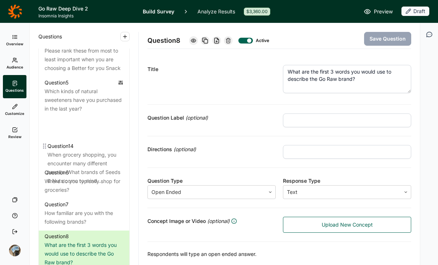
drag, startPoint x: 42, startPoint y: 135, endPoint x: 47, endPoint y: 145, distance: 10.9
click at [47, 145] on div "Question 1 Which of the following products have you purchased in the last 12 mo…" at bounding box center [84, 184] width 91 height 556
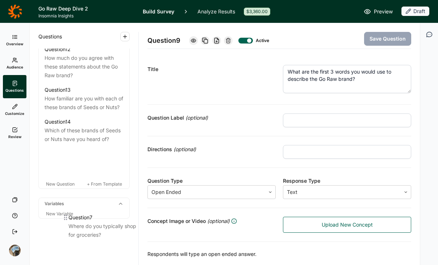
scroll to position [803, 0]
drag, startPoint x: 41, startPoint y: 176, endPoint x: 58, endPoint y: 151, distance: 29.7
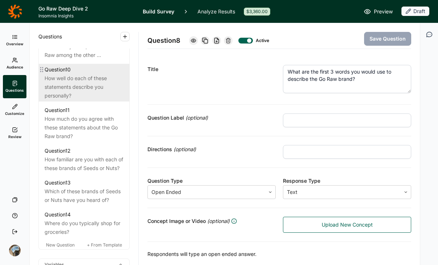
scroll to position [768, 0]
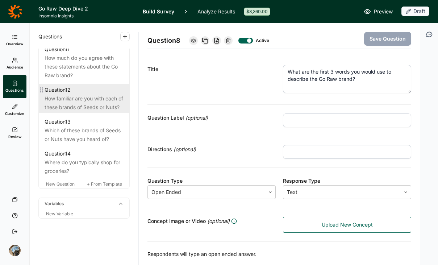
click at [61, 112] on div "How familiar are you with each of these brands of Seeds or Nuts?" at bounding box center [84, 102] width 79 height 17
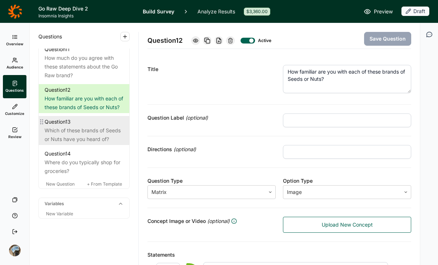
click at [80, 143] on div "Which of these brands of Seeds or Nuts have you heard of?" at bounding box center [84, 134] width 79 height 17
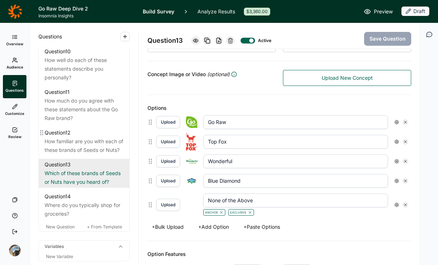
scroll to position [724, 0]
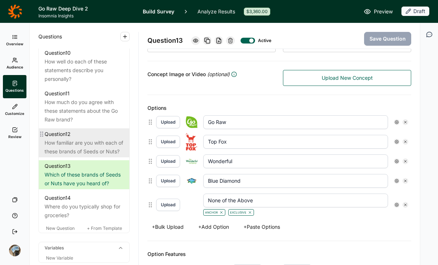
click at [73, 156] on div "How familiar are you with each of these brands of Seeds or Nuts?" at bounding box center [84, 146] width 79 height 17
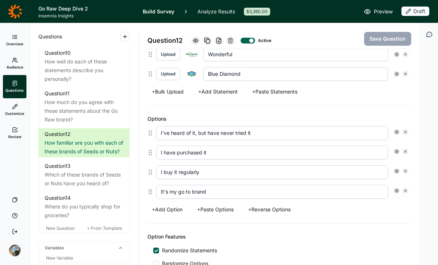
scroll to position [256, 0]
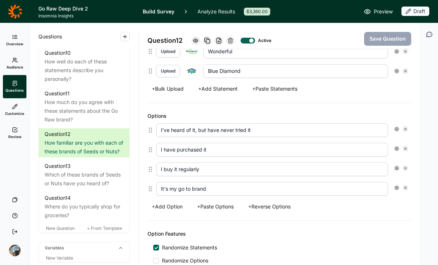
click at [169, 204] on button "+ Add Option" at bounding box center [166, 206] width 39 height 10
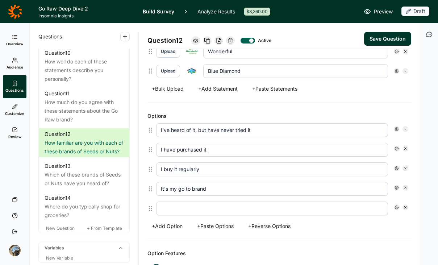
scroll to position [257, 0]
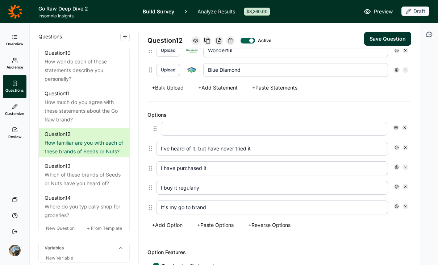
drag, startPoint x: 148, startPoint y: 208, endPoint x: 166, endPoint y: 132, distance: 77.7
click at [154, 126] on div "I've heard of it, but have never tried it I have purchased it I buy it regularl…" at bounding box center [279, 168] width 264 height 98
click at [188, 129] on input "text" at bounding box center [272, 129] width 232 height 14
click at [378, 38] on button "Save Question" at bounding box center [387, 39] width 47 height 14
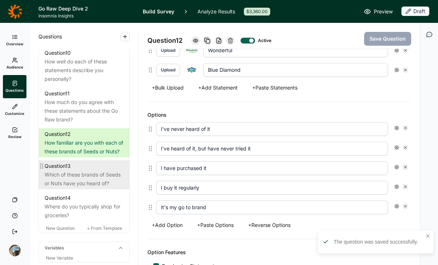
click at [67, 188] on div "Which of these brands of Seeds or Nuts have you heard of?" at bounding box center [84, 178] width 79 height 17
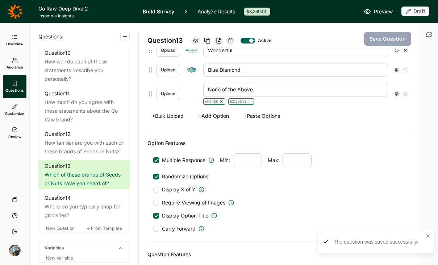
click at [230, 39] on use at bounding box center [230, 40] width 4 height 5
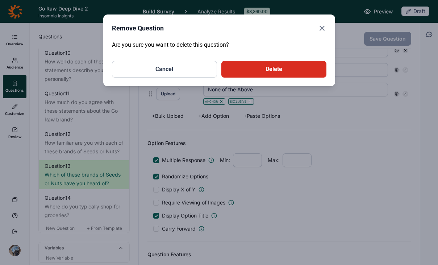
click at [251, 67] on button "Delete" at bounding box center [273, 69] width 105 height 17
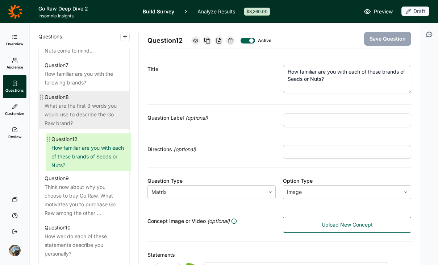
scroll to position [589, 0]
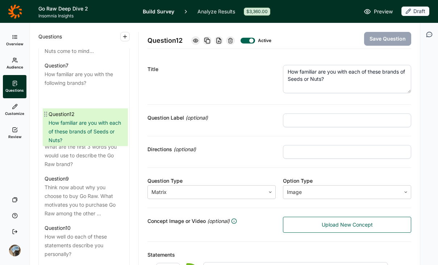
drag, startPoint x: 42, startPoint y: 151, endPoint x: 46, endPoint y: 112, distance: 38.6
click at [46, 112] on div "Question 1 Which of the following products have you purchased in the last 12 mo…" at bounding box center [84, 65] width 91 height 533
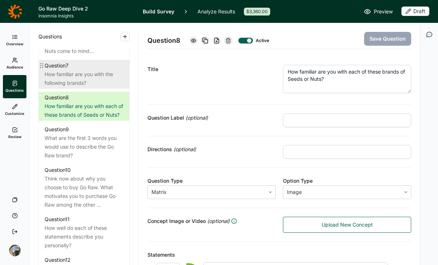
click at [58, 87] on div "How familiar are you with the following brands?" at bounding box center [84, 78] width 79 height 17
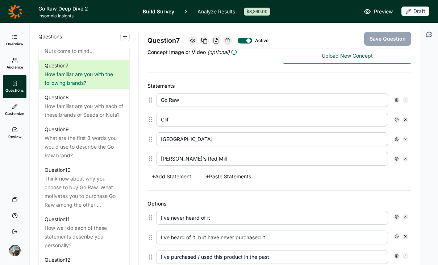
scroll to position [160, 0]
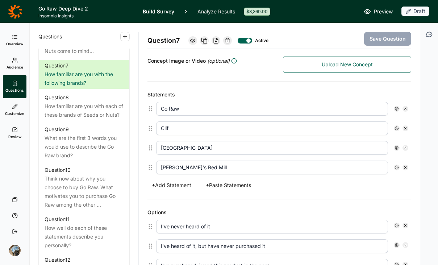
click at [226, 39] on icon at bounding box center [227, 41] width 6 height 6
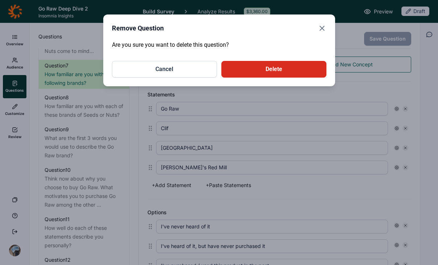
click at [255, 71] on button "Delete" at bounding box center [273, 69] width 105 height 17
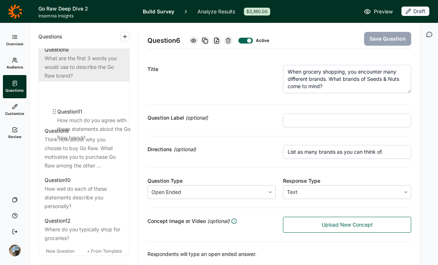
scroll to position [637, 0]
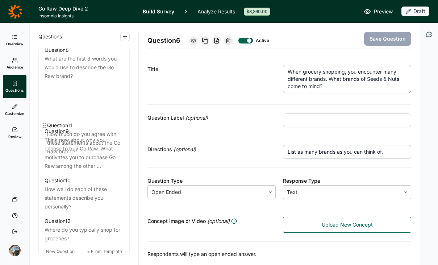
drag, startPoint x: 44, startPoint y: 169, endPoint x: 46, endPoint y: 123, distance: 46.0
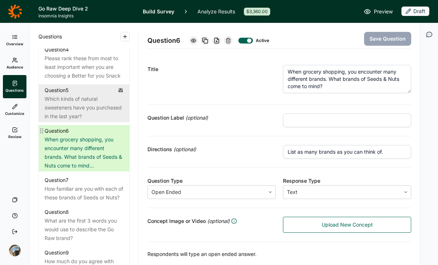
scroll to position [475, 0]
click at [84, 118] on div "Which kinds of natural sweeteners have you purchased in the last year?" at bounding box center [84, 108] width 79 height 26
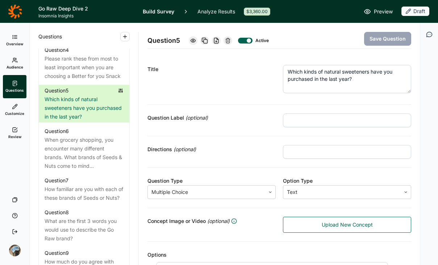
click at [232, 38] on div at bounding box center [227, 40] width 9 height 9
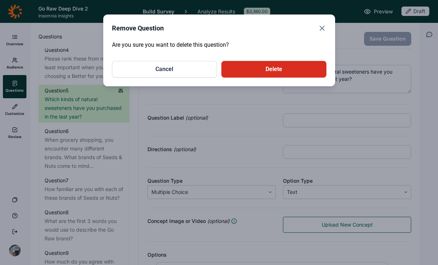
click at [280, 74] on button "Delete" at bounding box center [273, 69] width 105 height 17
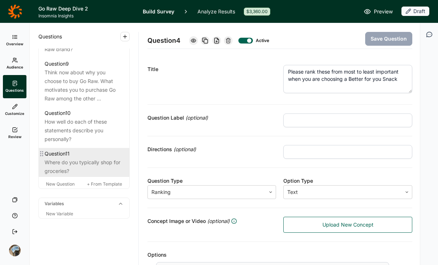
scroll to position [683, 0]
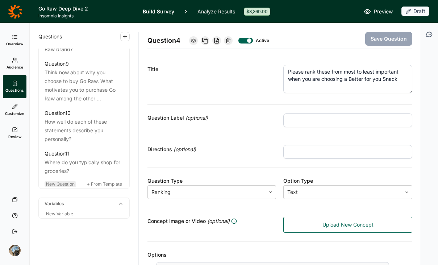
click at [66, 187] on div "New Question" at bounding box center [61, 184] width 32 height 6
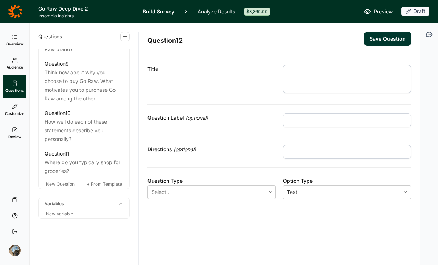
click at [343, 87] on textarea at bounding box center [347, 79] width 128 height 28
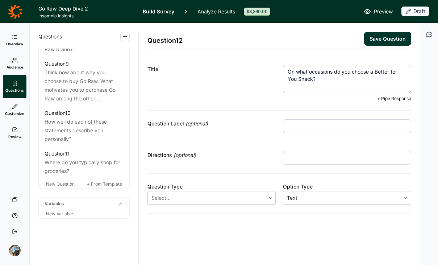
drag, startPoint x: 333, startPoint y: 81, endPoint x: 371, endPoint y: 73, distance: 38.1
click at [371, 73] on textarea "On what occasions do you choose a Better for You Snack?" at bounding box center [347, 79] width 128 height 28
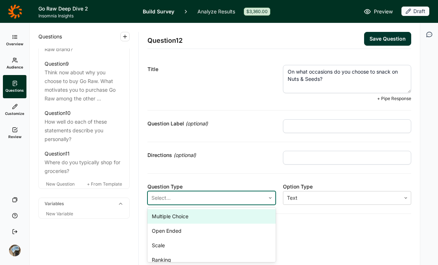
click at [195, 198] on div "Select..." at bounding box center [206, 197] width 117 height 13
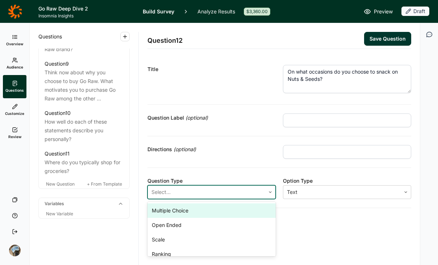
click at [309, 152] on input "text" at bounding box center [347, 152] width 128 height 14
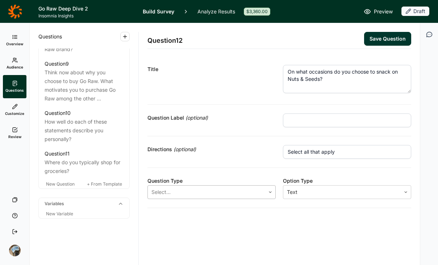
click at [210, 192] on div at bounding box center [206, 192] width 110 height 10
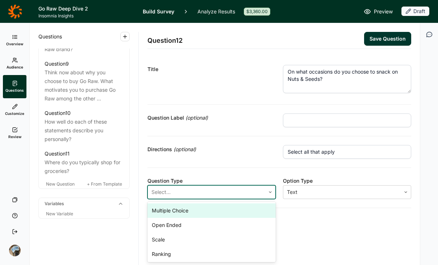
click at [195, 213] on div "Multiple Choice" at bounding box center [211, 210] width 128 height 14
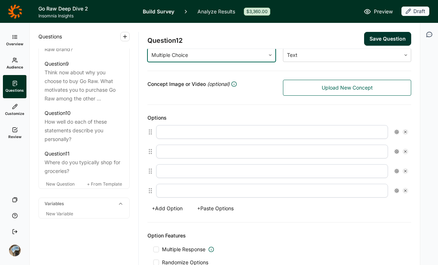
scroll to position [110, 0]
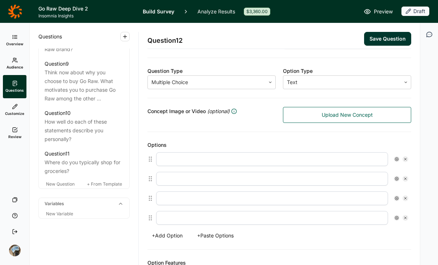
click at [194, 160] on input "text" at bounding box center [272, 159] width 232 height 14
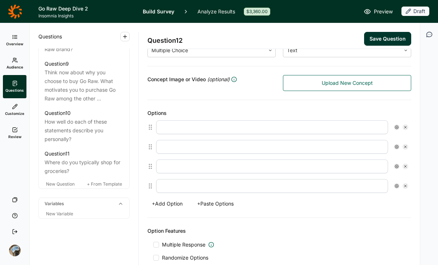
scroll to position [154, 0]
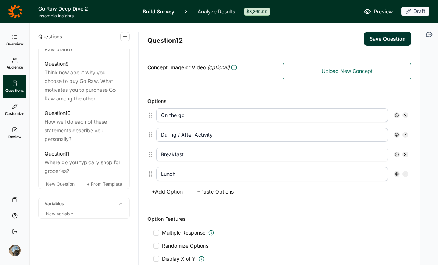
click at [171, 189] on button "+ Add Option" at bounding box center [166, 191] width 39 height 10
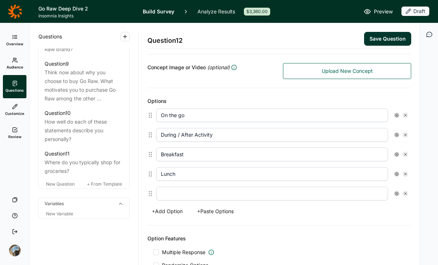
click at [188, 194] on input "text" at bounding box center [272, 193] width 232 height 14
click at [169, 212] on button "+ Add Option" at bounding box center [166, 211] width 39 height 10
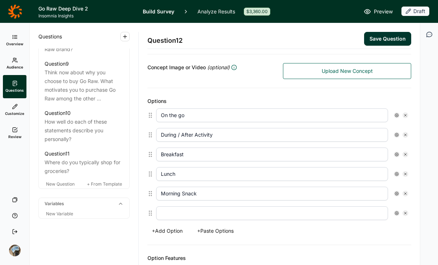
click at [169, 212] on input "text" at bounding box center [272, 213] width 232 height 14
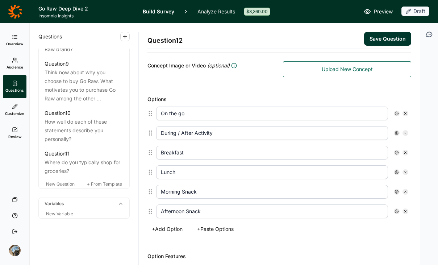
click at [167, 226] on button "+ Add Option" at bounding box center [166, 229] width 39 height 10
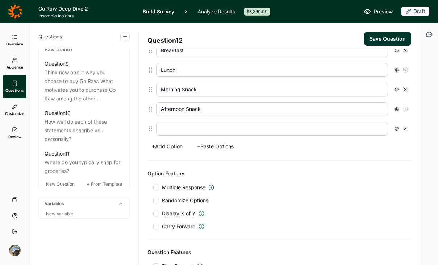
scroll to position [260, 0]
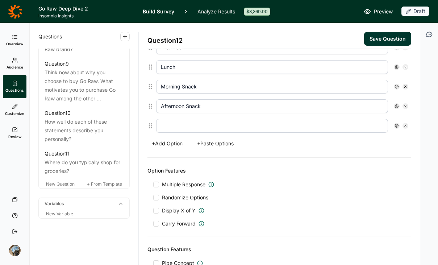
click at [175, 184] on span "Multiple Response" at bounding box center [183, 184] width 43 height 7
click at [153, 184] on input "Multiple Response" at bounding box center [153, 184] width 0 height 0
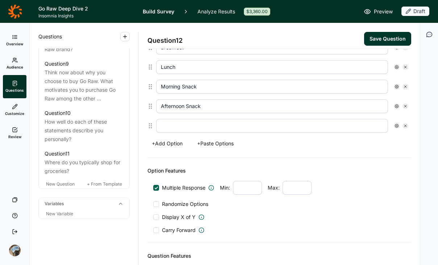
click at [174, 203] on span "Randomize Options" at bounding box center [183, 203] width 49 height 7
click at [153, 204] on input "Randomize Options" at bounding box center [153, 204] width 0 height 0
click at [395, 126] on use at bounding box center [397, 126] width 4 height 4
click at [356, 169] on span "Exclusive" at bounding box center [351, 168] width 25 height 7
click at [333, 169] on input "Exclusive" at bounding box center [333, 169] width 0 height 0
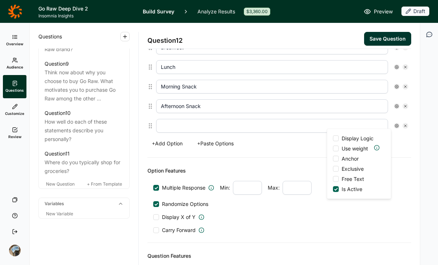
scroll to position [269, 0]
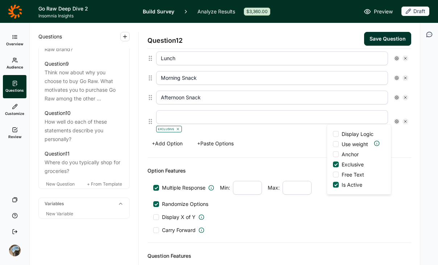
click at [356, 174] on span "Free Text" at bounding box center [351, 174] width 25 height 7
click at [333, 175] on input "Free Text" at bounding box center [333, 175] width 0 height 0
click at [356, 174] on span "Free Text" at bounding box center [351, 174] width 25 height 7
click at [333, 175] on input "Free Text" at bounding box center [333, 175] width 0 height 0
click at [355, 163] on span "Exclusive" at bounding box center [351, 164] width 25 height 7
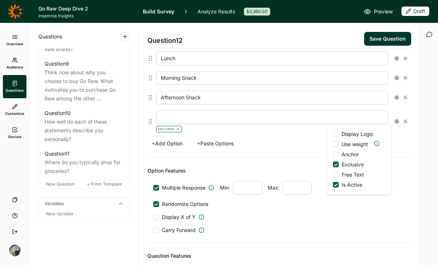
click at [333, 164] on input "Exclusive" at bounding box center [333, 164] width 0 height 0
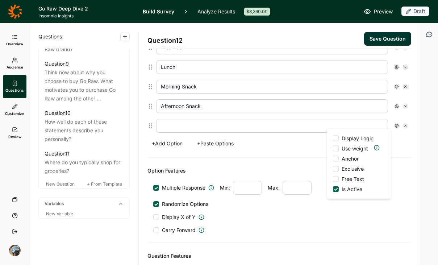
drag, startPoint x: 353, startPoint y: 156, endPoint x: 354, endPoint y: 168, distance: 12.0
click at [353, 155] on span "Anchor" at bounding box center [349, 158] width 20 height 7
click at [333, 159] on input "Anchor" at bounding box center [333, 159] width 0 height 0
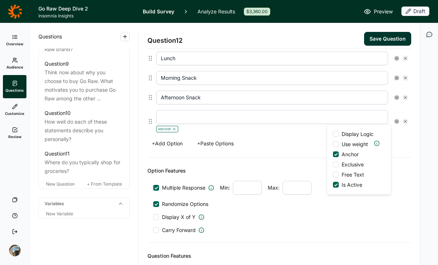
click at [354, 172] on span "Free Text" at bounding box center [351, 174] width 25 height 7
click at [333, 175] on input "Free Text" at bounding box center [333, 175] width 0 height 0
click at [182, 120] on input "text" at bounding box center [272, 117] width 232 height 14
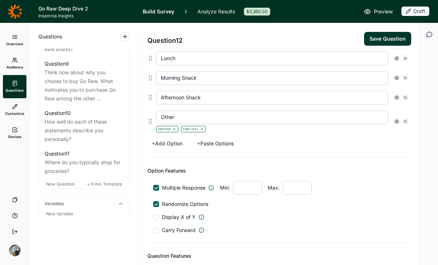
click at [363, 160] on div "Option Features Multiple Response Min: Max: Randomize Options Display X of Y Ca…" at bounding box center [279, 200] width 264 height 85
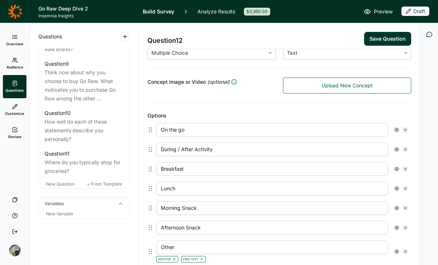
scroll to position [139, 0]
click at [370, 34] on button "Save Question" at bounding box center [387, 39] width 47 height 14
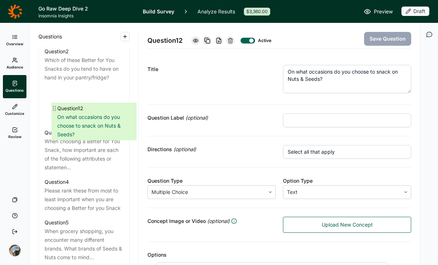
scroll to position [383, 0]
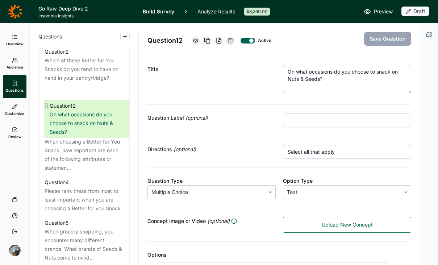
drag, startPoint x: 43, startPoint y: 146, endPoint x: 49, endPoint y: 105, distance: 41.2
click at [49, 104] on div "Question 1 Which of the following products have you purchased in the last 12 mo…" at bounding box center [84, 251] width 91 height 492
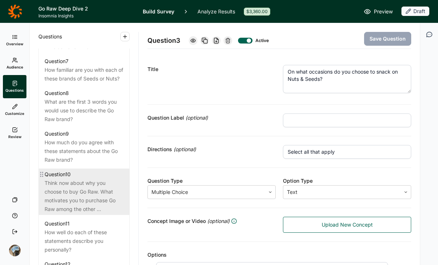
scroll to position [594, 0]
click at [77, 213] on div "Think now about why you choose to buy Go Raw. What motivates you to purchase Go…" at bounding box center [84, 196] width 79 height 35
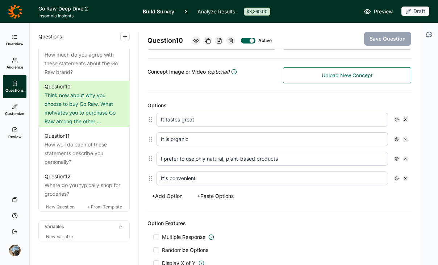
scroll to position [699, 0]
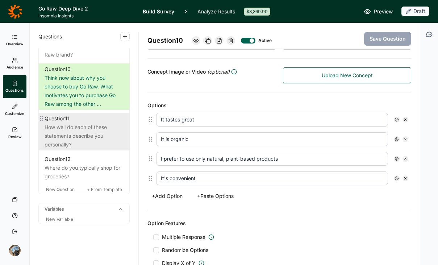
click at [71, 149] on div "How well do each of these statements describe you personally?" at bounding box center [84, 136] width 79 height 26
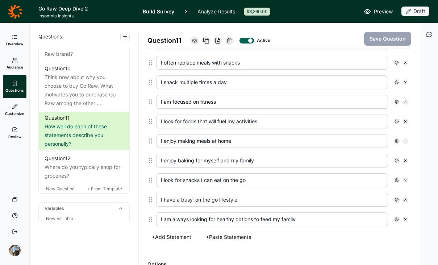
scroll to position [700, 0]
click at [70, 190] on span "New Question" at bounding box center [60, 187] width 29 height 5
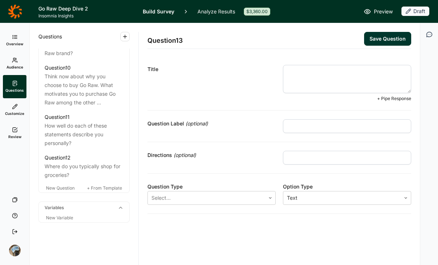
click at [319, 73] on textarea at bounding box center [347, 79] width 128 height 28
click at [183, 192] on div "Select..." at bounding box center [206, 197] width 117 height 13
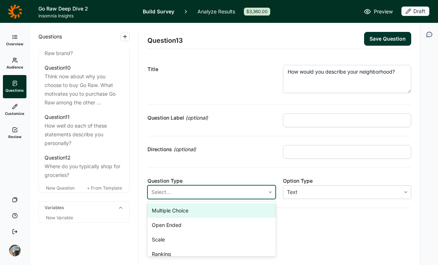
click at [184, 209] on div "Multiple Choice" at bounding box center [211, 210] width 128 height 14
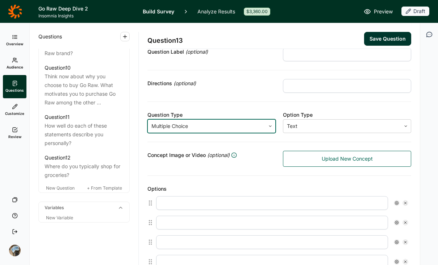
scroll to position [77, 0]
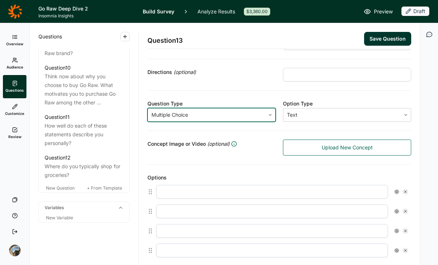
click at [186, 188] on input "text" at bounding box center [272, 192] width 232 height 14
click at [208, 212] on input "text" at bounding box center [272, 211] width 232 height 14
click at [194, 229] on input "text" at bounding box center [272, 231] width 232 height 14
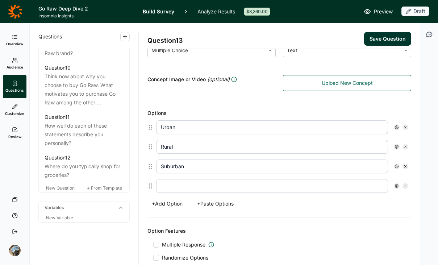
scroll to position [164, 0]
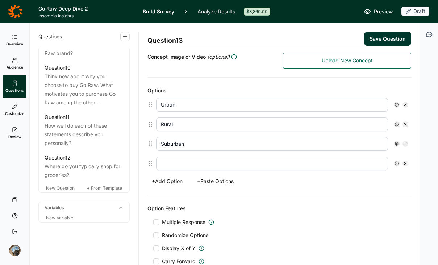
click at [403, 161] on icon at bounding box center [405, 163] width 4 height 4
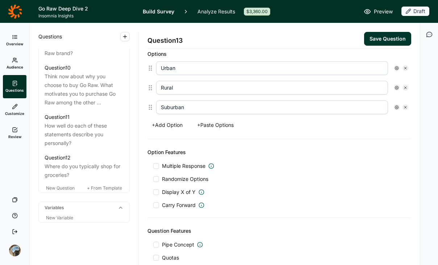
scroll to position [201, 0]
click at [171, 179] on span "Randomize Options" at bounding box center [183, 178] width 49 height 7
click at [153, 178] on input "Randomize Options" at bounding box center [153, 178] width 0 height 0
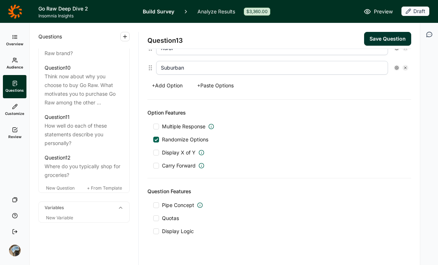
scroll to position [253, 0]
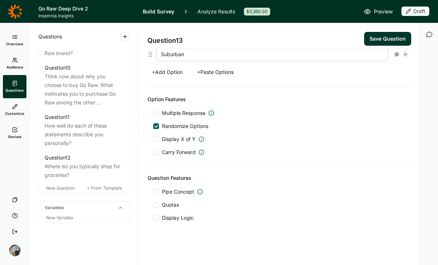
click at [379, 38] on button "Save Question" at bounding box center [387, 39] width 47 height 14
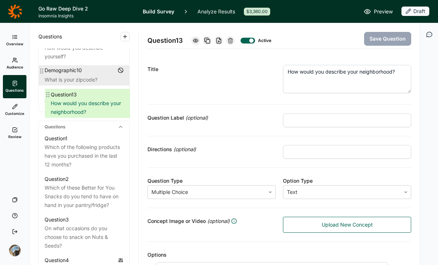
scroll to position [255, 0]
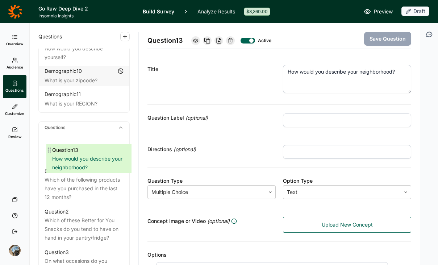
drag, startPoint x: 44, startPoint y: 152, endPoint x: 53, endPoint y: 152, distance: 8.7
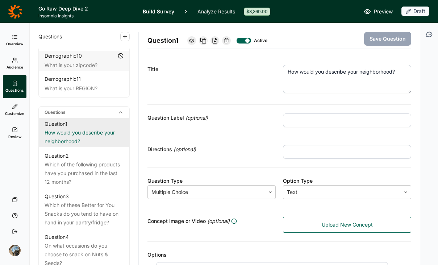
scroll to position [276, 0]
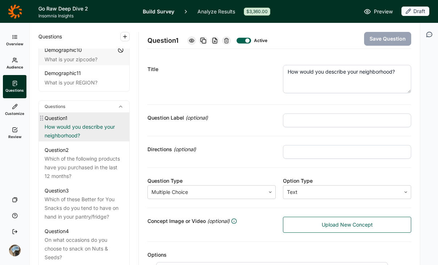
click at [67, 122] on div "Question 1" at bounding box center [56, 118] width 23 height 9
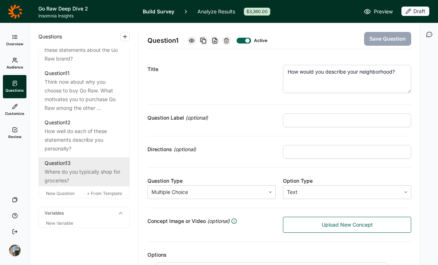
scroll to position [762, 0]
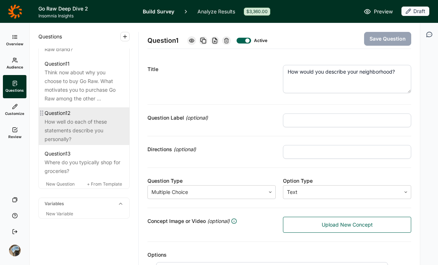
click at [69, 129] on div "How well do each of these statements describe you personally?" at bounding box center [84, 130] width 79 height 26
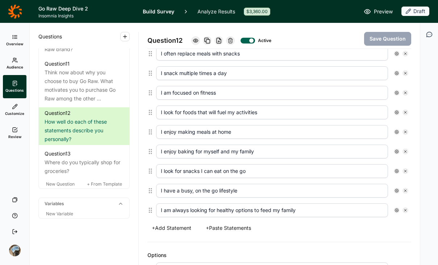
scroll to position [256, 0]
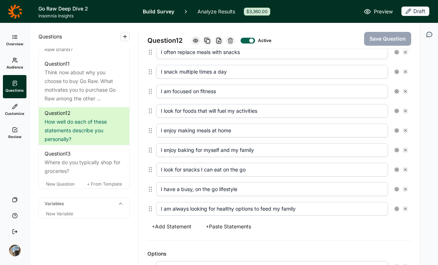
click at [262, 130] on input "I enjoy making meals at home" at bounding box center [272, 130] width 232 height 14
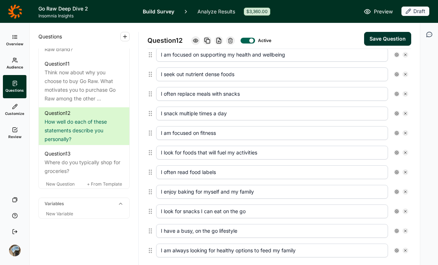
scroll to position [217, 0]
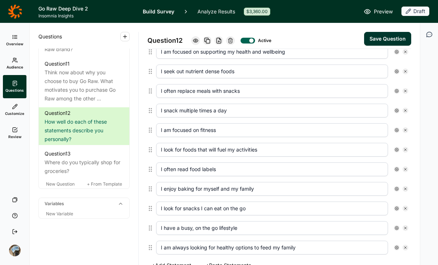
click at [371, 38] on button "Save Question" at bounding box center [387, 39] width 47 height 14
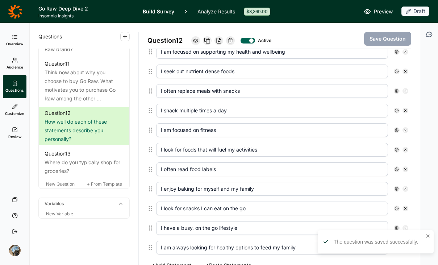
click at [207, 39] on icon at bounding box center [207, 41] width 6 height 6
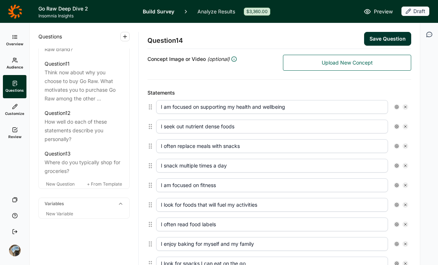
scroll to position [146, 0]
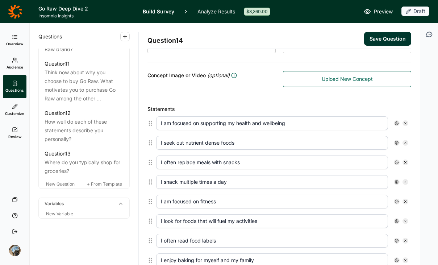
click at [403, 122] on icon at bounding box center [405, 123] width 4 height 4
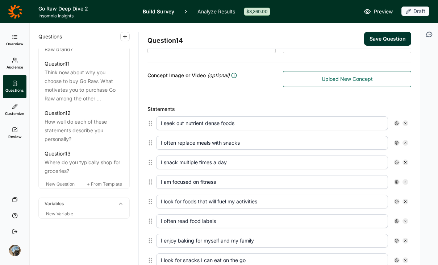
click at [403, 122] on icon at bounding box center [405, 123] width 4 height 4
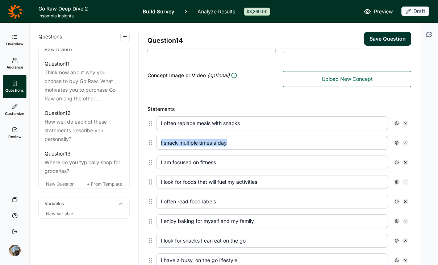
click at [403, 122] on icon at bounding box center [405, 123] width 4 height 4
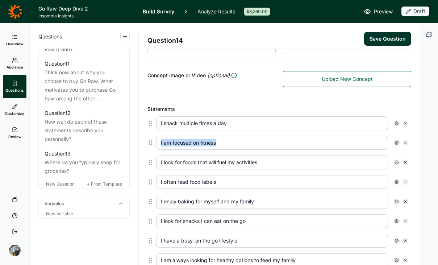
click at [403, 122] on icon at bounding box center [405, 123] width 4 height 4
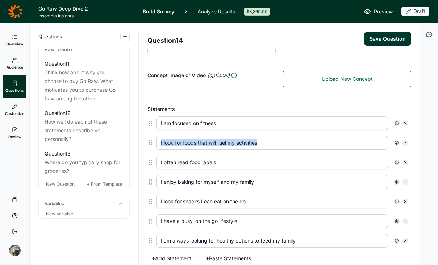
click at [403, 122] on icon at bounding box center [405, 123] width 4 height 4
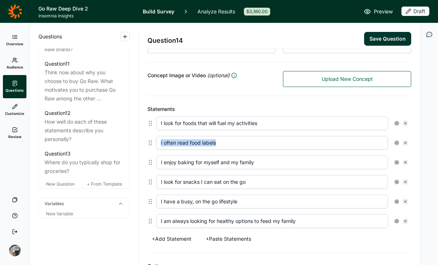
click at [403, 122] on icon at bounding box center [405, 123] width 4 height 4
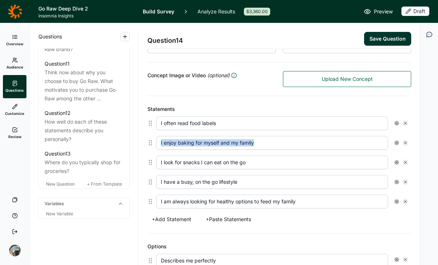
click at [403, 122] on icon at bounding box center [405, 123] width 4 height 4
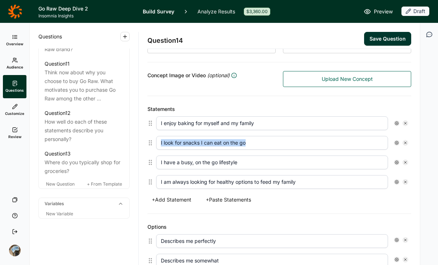
click at [403, 122] on icon at bounding box center [405, 123] width 4 height 4
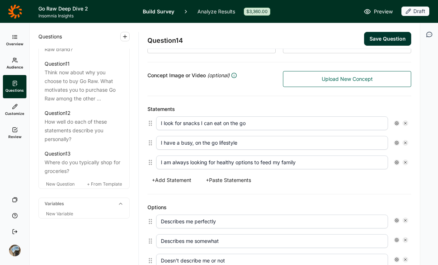
click at [403, 122] on icon at bounding box center [405, 123] width 4 height 4
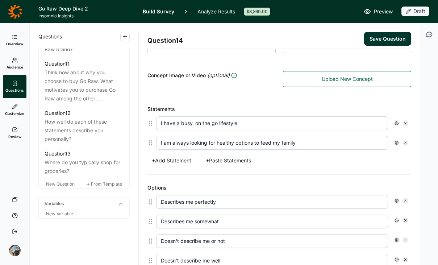
click at [403, 122] on icon at bounding box center [405, 123] width 4 height 4
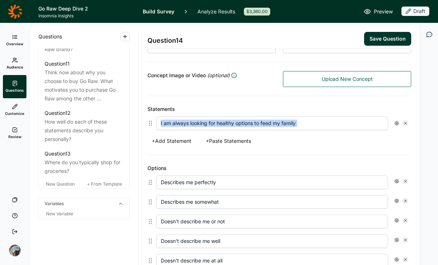
click at [342, 125] on input "I am always looking for healthy options to feed my family" at bounding box center [272, 123] width 232 height 14
click at [183, 140] on button "+ Add Statement" at bounding box center [171, 141] width 48 height 10
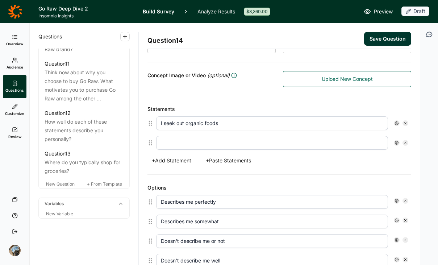
click at [198, 143] on input "text" at bounding box center [272, 143] width 232 height 14
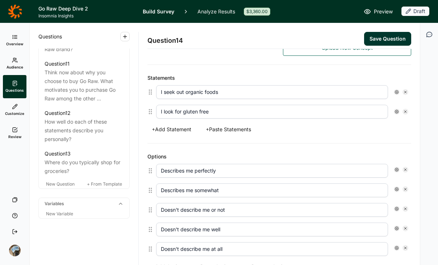
scroll to position [181, 0]
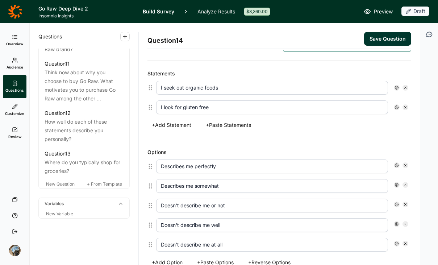
click at [404, 164] on use at bounding box center [405, 165] width 2 height 2
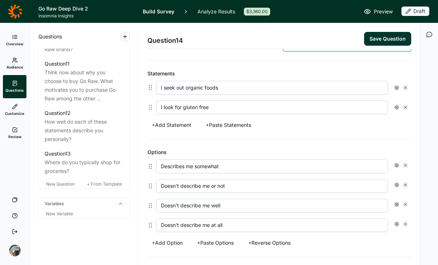
click at [404, 164] on use at bounding box center [405, 165] width 2 height 2
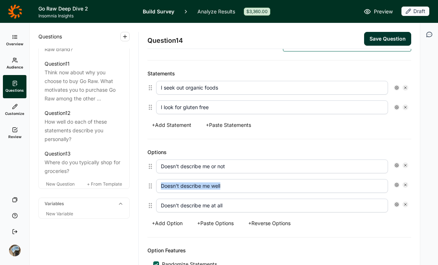
click at [404, 164] on use at bounding box center [405, 165] width 2 height 2
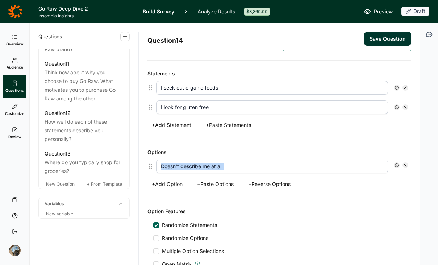
click at [404, 164] on use at bounding box center [405, 165] width 2 height 2
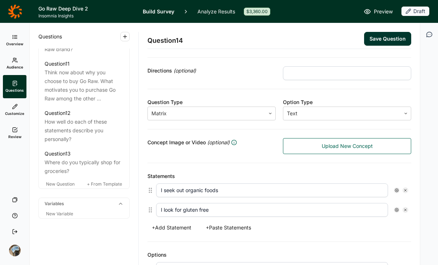
scroll to position [70, 0]
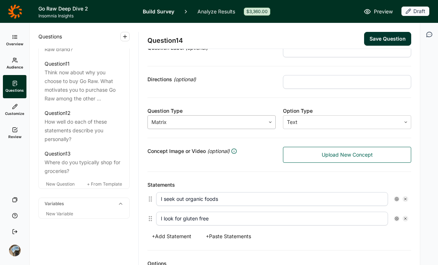
click at [224, 122] on div at bounding box center [206, 122] width 110 height 10
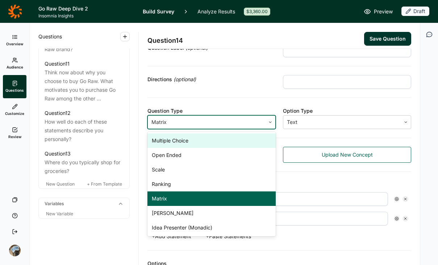
click at [209, 144] on div "Multiple Choice" at bounding box center [211, 140] width 128 height 14
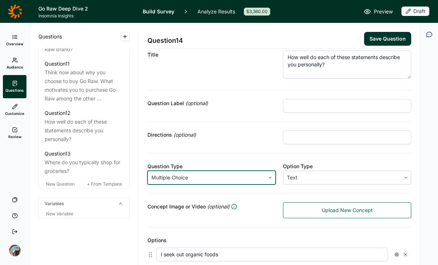
scroll to position [0, 0]
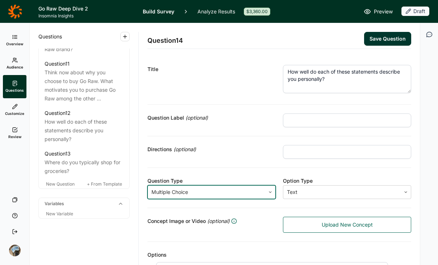
click at [332, 78] on textarea "How well do each of these statements describe you personally?" at bounding box center [347, 79] width 128 height 28
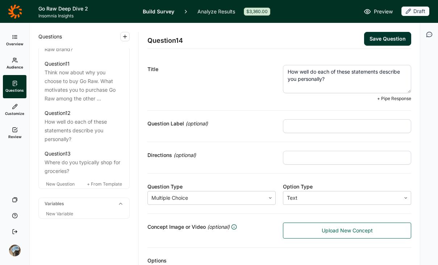
click at [332, 78] on textarea "How well do each of these statements describe you personally?" at bounding box center [347, 79] width 128 height 28
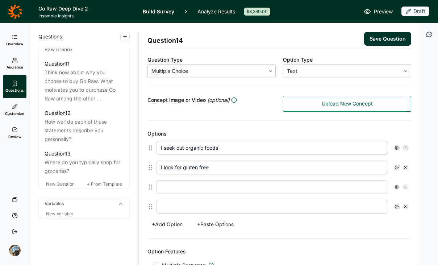
click at [222, 145] on input "I seek out organic foods" at bounding box center [272, 148] width 232 height 14
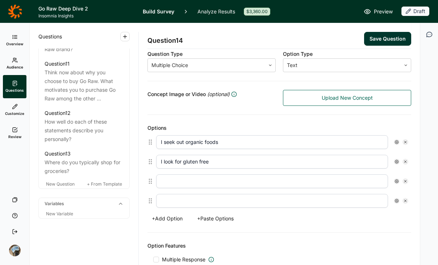
scroll to position [121, 0]
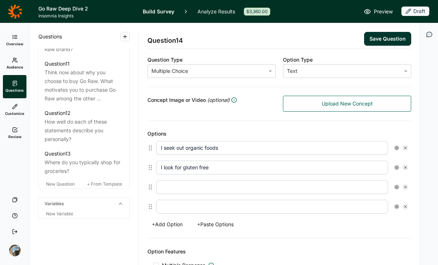
click at [222, 145] on input "I seek out organic foods" at bounding box center [272, 148] width 232 height 14
click at [172, 221] on button "+ Add Option" at bounding box center [166, 224] width 39 height 10
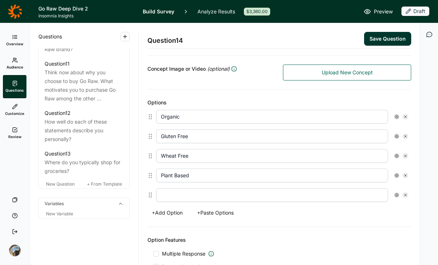
click at [174, 209] on button "+ Add Option" at bounding box center [166, 212] width 39 height 10
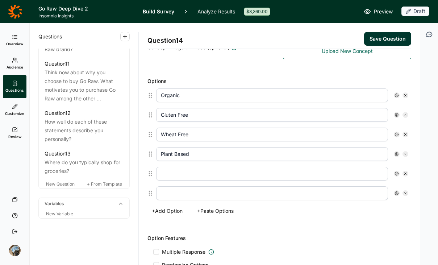
scroll to position [181, 0]
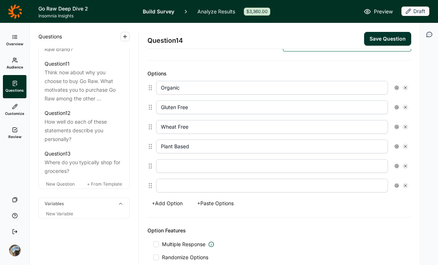
click at [174, 203] on button "+ Add Option" at bounding box center [166, 203] width 39 height 10
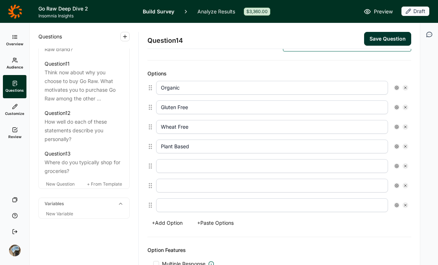
click at [186, 161] on input "text" at bounding box center [272, 166] width 232 height 14
click at [176, 224] on button "+ Add Option" at bounding box center [166, 223] width 39 height 10
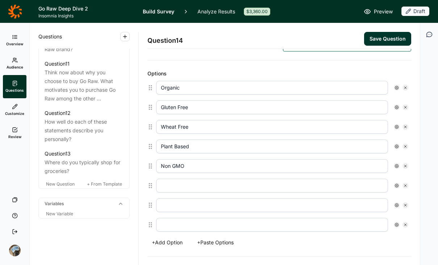
click at [210, 188] on input "text" at bounding box center [272, 186] width 232 height 14
click at [184, 206] on input "text" at bounding box center [272, 205] width 232 height 14
click at [356, 226] on input "text" at bounding box center [272, 225] width 232 height 14
click at [395, 224] on use at bounding box center [397, 225] width 4 height 4
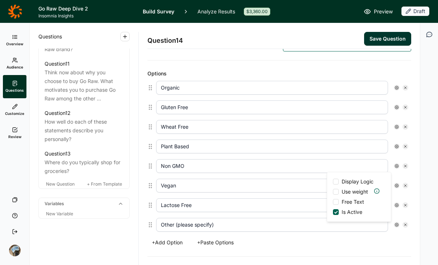
click at [351, 201] on span "Free Text" at bounding box center [351, 201] width 25 height 7
click at [333, 202] on input "Free Text" at bounding box center [333, 202] width 0 height 0
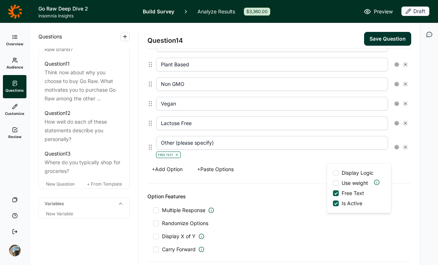
scroll to position [286, 0]
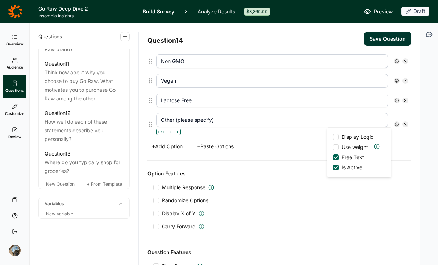
click at [171, 186] on span "Multiple Response" at bounding box center [183, 187] width 43 height 7
click at [153, 187] on input "Multiple Response" at bounding box center [153, 187] width 0 height 0
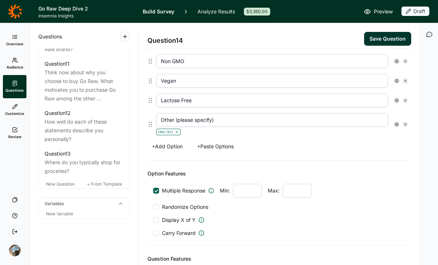
click at [174, 210] on span "Randomize Options" at bounding box center [183, 206] width 49 height 7
click at [153, 207] on input "Randomize Options" at bounding box center [153, 207] width 0 height 0
click at [394, 122] on icon at bounding box center [396, 124] width 4 height 4
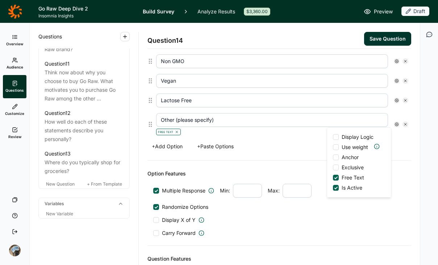
click at [349, 156] on span "Anchor" at bounding box center [349, 157] width 20 height 7
click at [333, 157] on input "Anchor" at bounding box center [333, 157] width 0 height 0
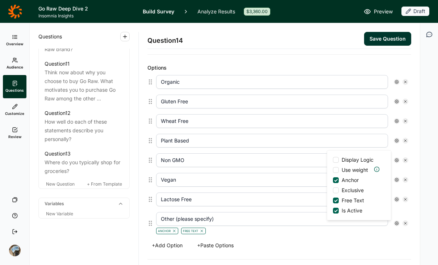
scroll to position [173, 0]
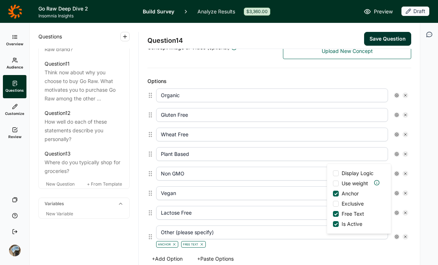
click at [391, 39] on button "Save Question" at bounding box center [387, 39] width 47 height 14
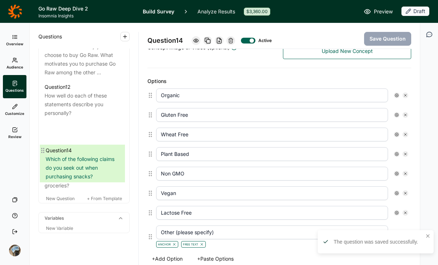
drag, startPoint x: 43, startPoint y: 186, endPoint x: 45, endPoint y: 148, distance: 37.3
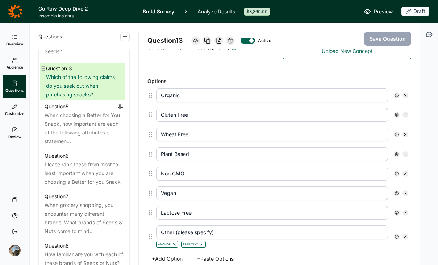
scroll to position [481, 0]
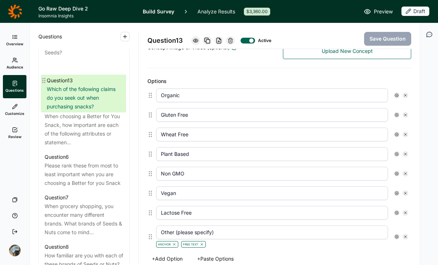
drag, startPoint x: 43, startPoint y: 155, endPoint x: 46, endPoint y: 79, distance: 75.7
click at [46, 79] on div "Question 1 How would you describe your neighborhood? Question 2 Which of the fo…" at bounding box center [84, 190] width 91 height 565
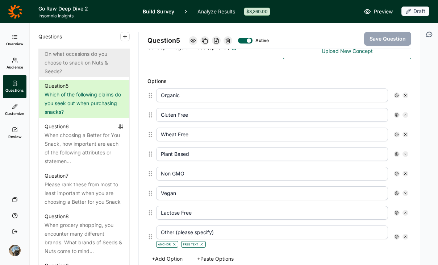
scroll to position [441, 0]
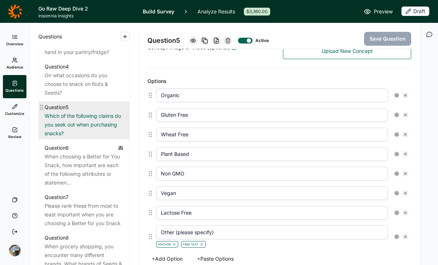
click at [65, 132] on div "Which of the following claims do you seek out when purchasing snacks?" at bounding box center [84, 125] width 79 height 26
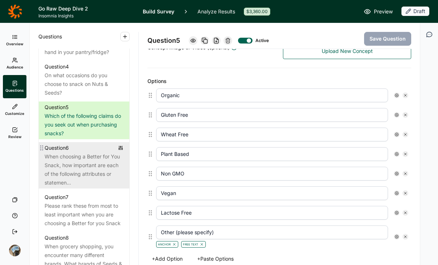
click at [67, 173] on div "When choosing a Better for You Snack, how important are each of the following a…" at bounding box center [84, 169] width 79 height 35
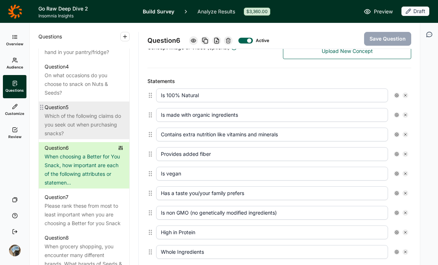
click at [80, 138] on div "Which of the following claims do you seek out when purchasing snacks?" at bounding box center [84, 125] width 79 height 26
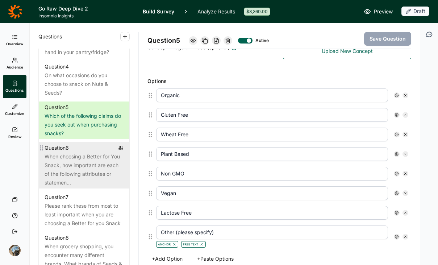
click at [81, 176] on div "When choosing a Better for You Snack, how important are each of the following a…" at bounding box center [84, 169] width 79 height 35
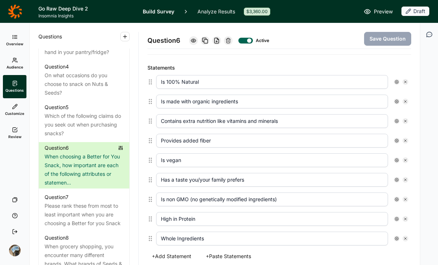
scroll to position [197, 0]
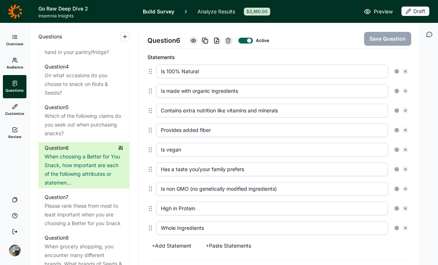
click at [403, 147] on div "Is vegan" at bounding box center [282, 150] width 258 height 20
click at [403, 148] on icon at bounding box center [405, 149] width 4 height 4
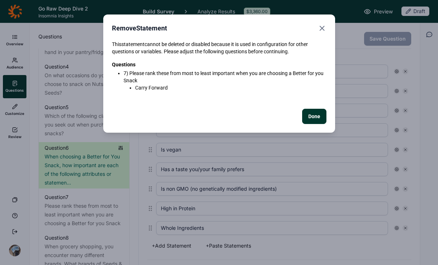
click at [314, 113] on button "Done" at bounding box center [314, 116] width 24 height 15
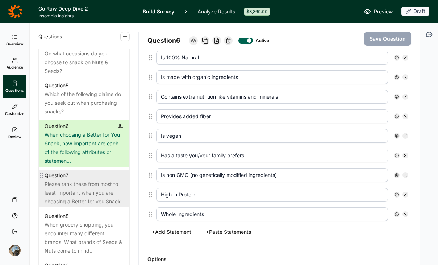
scroll to position [466, 0]
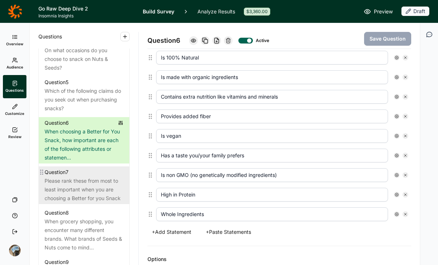
click at [93, 201] on div "Please rank these from most to least important when you are choosing a Better f…" at bounding box center [84, 189] width 79 height 26
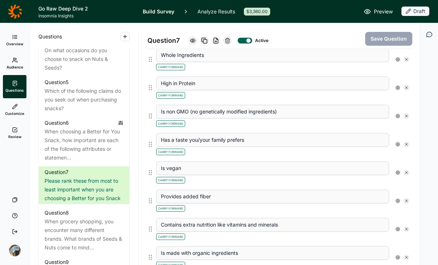
scroll to position [210, 0]
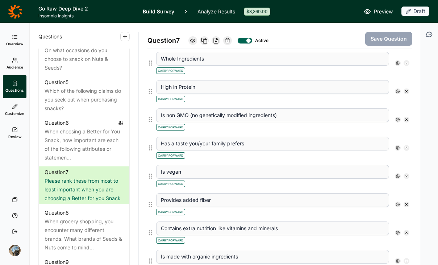
click at [404, 176] on icon at bounding box center [406, 176] width 4 height 4
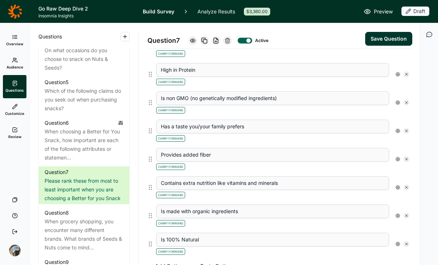
scroll to position [255, 0]
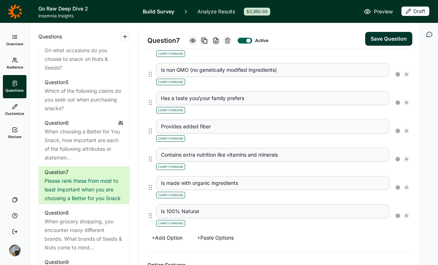
click at [404, 214] on icon at bounding box center [406, 215] width 4 height 4
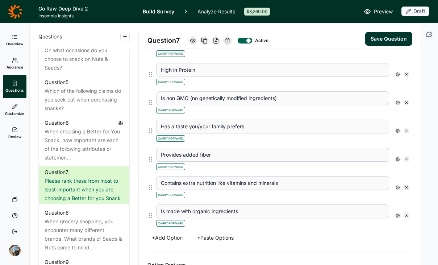
click at [404, 213] on icon at bounding box center [406, 215] width 4 height 4
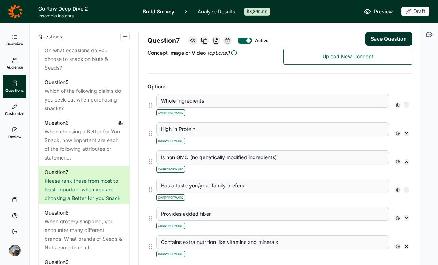
scroll to position [168, 0]
click at [404, 163] on icon at bounding box center [406, 162] width 4 height 4
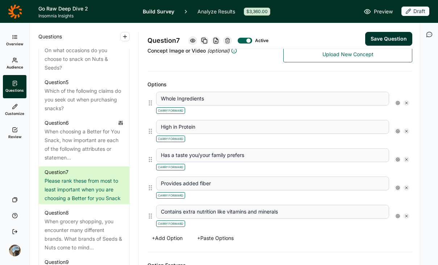
scroll to position [172, 0]
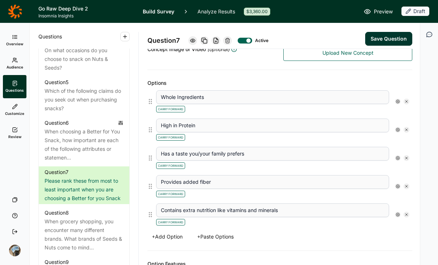
click at [387, 35] on button "Save Question" at bounding box center [388, 39] width 47 height 14
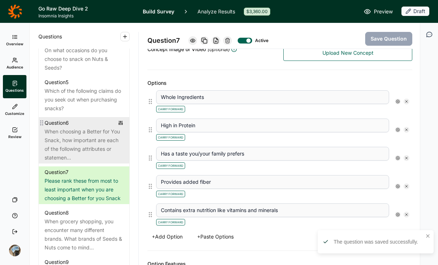
click at [72, 127] on div "Question 6" at bounding box center [84, 122] width 79 height 9
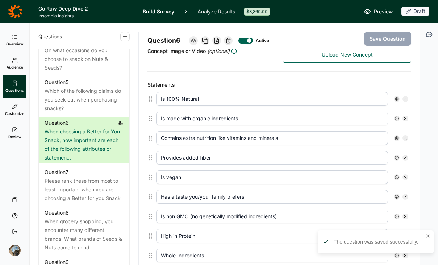
scroll to position [169, 0]
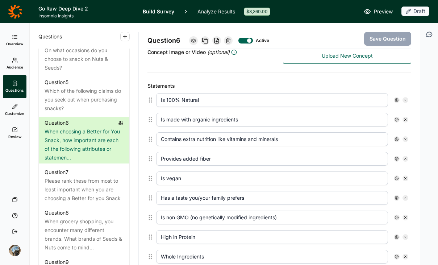
click at [403, 99] on icon at bounding box center [405, 100] width 4 height 4
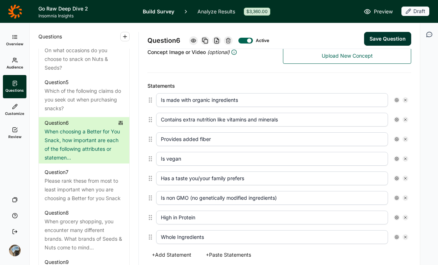
click at [403, 99] on icon at bounding box center [405, 100] width 4 height 4
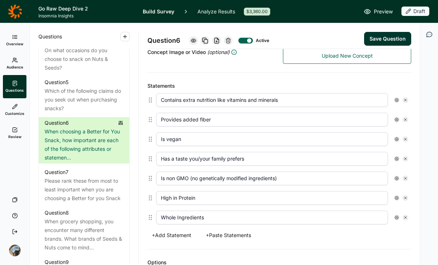
click at [403, 140] on icon at bounding box center [405, 139] width 4 height 4
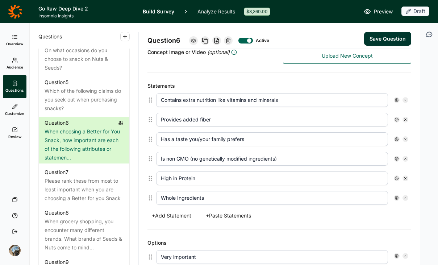
click at [401, 156] on div "Is non GMO (no genetically modified ingredients)" at bounding box center [282, 159] width 252 height 14
click at [403, 156] on icon at bounding box center [405, 158] width 4 height 4
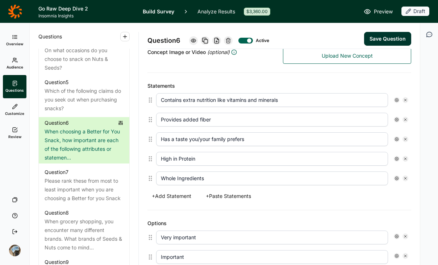
scroll to position [170, 0]
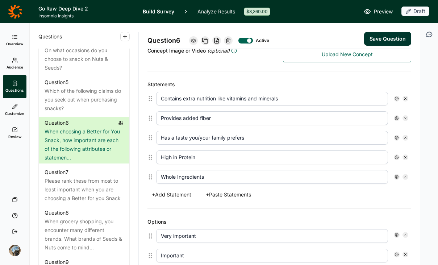
click at [180, 193] on button "+ Add Statement" at bounding box center [171, 194] width 48 height 10
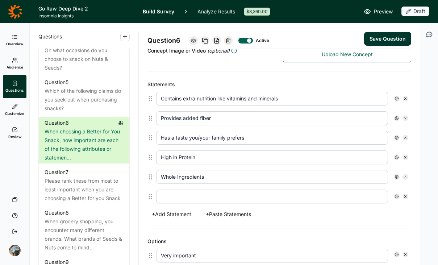
click at [211, 198] on input "text" at bounding box center [272, 196] width 232 height 14
click at [179, 218] on button "+ Add Statement" at bounding box center [171, 214] width 48 height 10
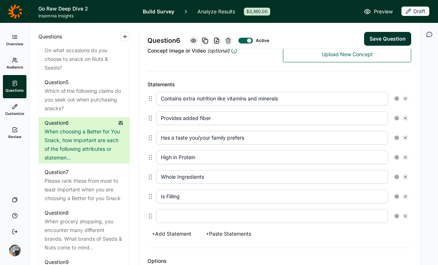
click at [183, 217] on input "text" at bounding box center [272, 216] width 232 height 14
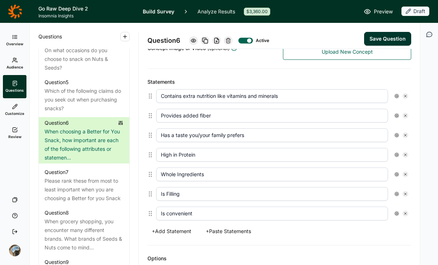
scroll to position [180, 0]
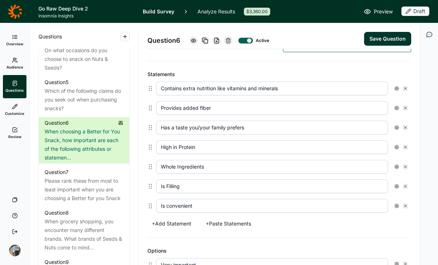
click at [377, 35] on button "Save Question" at bounding box center [387, 39] width 47 height 14
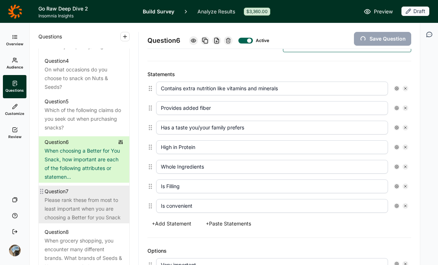
scroll to position [446, 0]
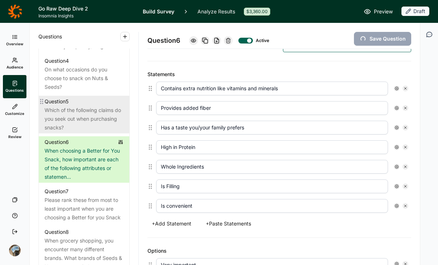
click at [78, 116] on div "Which of the following claims do you seek out when purchasing snacks?" at bounding box center [84, 119] width 79 height 26
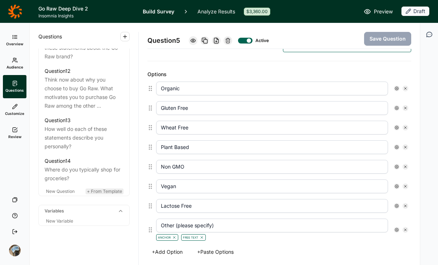
scroll to position [769, 0]
click at [63, 194] on span "New Question" at bounding box center [60, 191] width 29 height 5
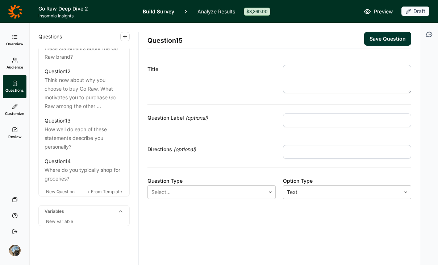
click at [392, 69] on textarea at bounding box center [347, 79] width 128 height 28
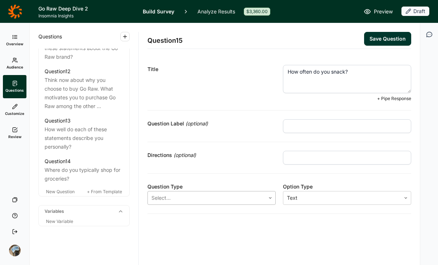
click at [218, 197] on div at bounding box center [206, 198] width 110 height 10
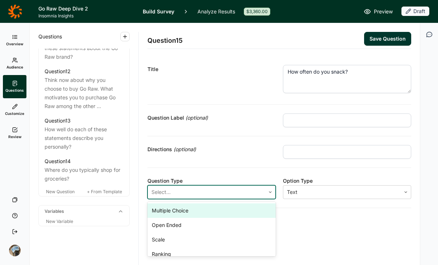
click at [212, 208] on div "Multiple Choice" at bounding box center [211, 210] width 128 height 14
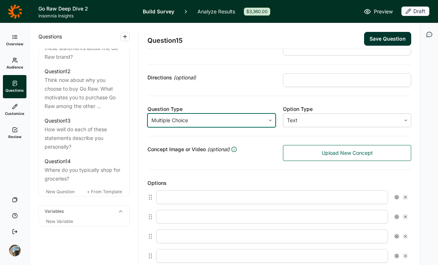
scroll to position [77, 0]
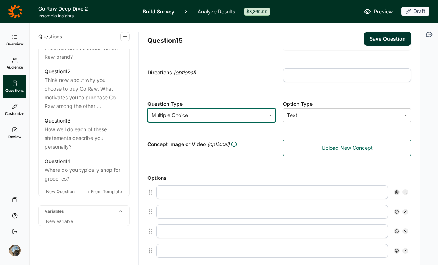
click at [212, 195] on input "text" at bounding box center [272, 192] width 232 height 14
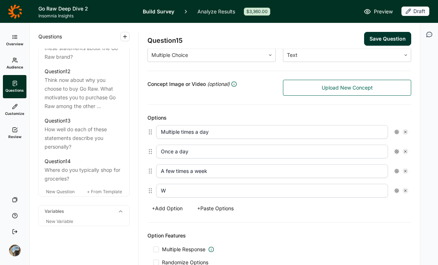
scroll to position [138, 0]
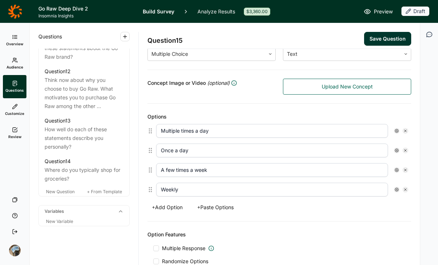
click at [172, 206] on button "+ Add Option" at bounding box center [166, 207] width 39 height 10
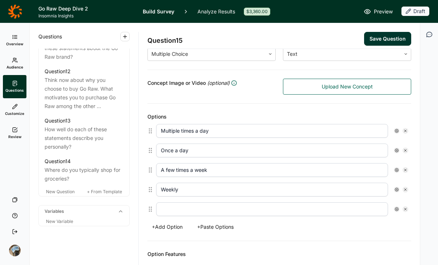
click at [186, 211] on input "text" at bounding box center [272, 209] width 232 height 14
click at [175, 224] on button "+ Add Option" at bounding box center [166, 227] width 39 height 10
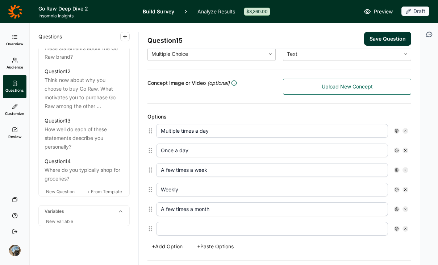
click at [189, 230] on input "text" at bounding box center [272, 229] width 232 height 14
click at [364, 37] on button "Save Question" at bounding box center [387, 39] width 47 height 14
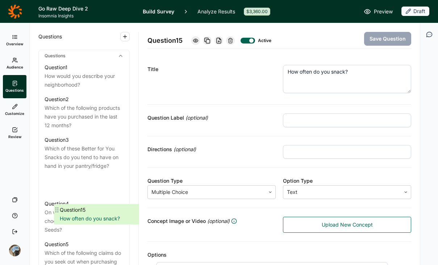
scroll to position [331, 0]
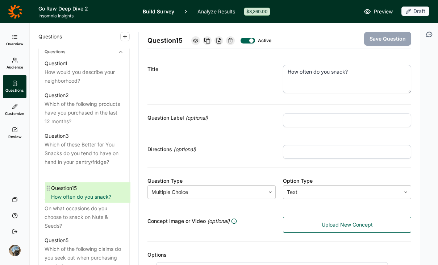
drag, startPoint x: 43, startPoint y: 220, endPoint x: 50, endPoint y: 186, distance: 34.4
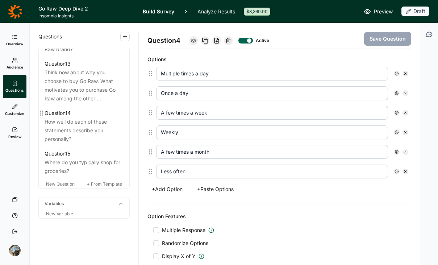
scroll to position [826, 0]
click at [63, 183] on span "New Question" at bounding box center [60, 183] width 29 height 5
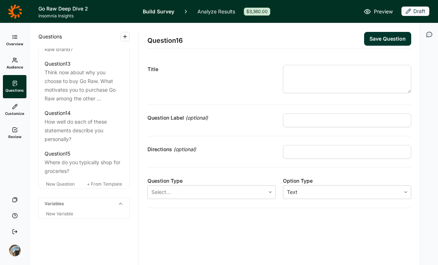
click at [339, 64] on div "Title" at bounding box center [279, 80] width 264 height 49
click at [340, 70] on textarea at bounding box center [347, 79] width 128 height 28
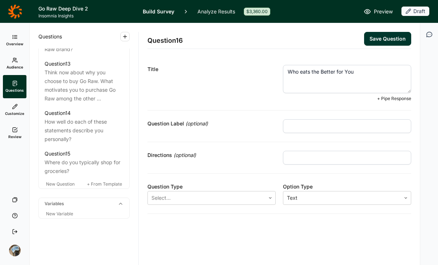
click at [363, 72] on textarea "Who eats the Better for You" at bounding box center [347, 79] width 128 height 28
drag, startPoint x: 363, startPoint y: 72, endPoint x: 357, endPoint y: 72, distance: 6.2
click at [357, 72] on textarea "Who eats the Better for You" at bounding box center [347, 79] width 128 height 28
drag, startPoint x: 357, startPoint y: 72, endPoint x: 322, endPoint y: 72, distance: 35.5
click at [322, 72] on textarea "Who eats the Better for You" at bounding box center [347, 79] width 128 height 28
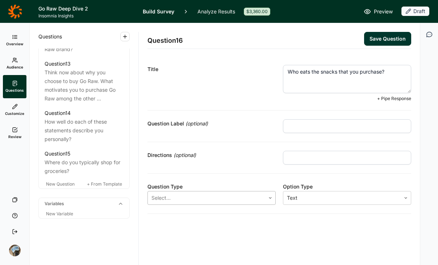
click at [243, 194] on div at bounding box center [206, 198] width 110 height 10
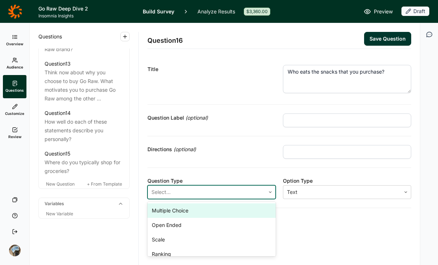
click at [214, 210] on div "Multiple Choice" at bounding box center [211, 210] width 128 height 14
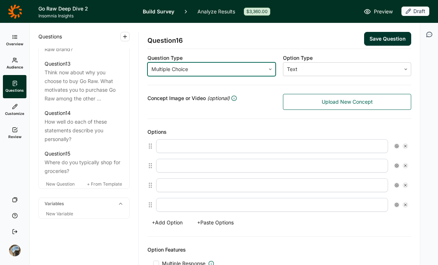
scroll to position [124, 0]
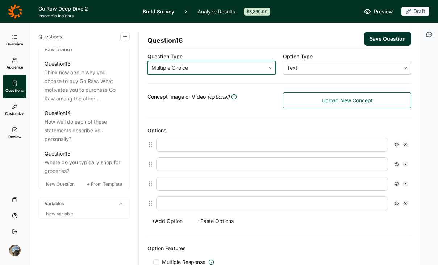
click at [250, 142] on input "text" at bounding box center [272, 145] width 232 height 14
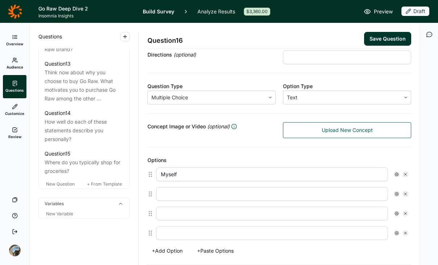
scroll to position [87, 0]
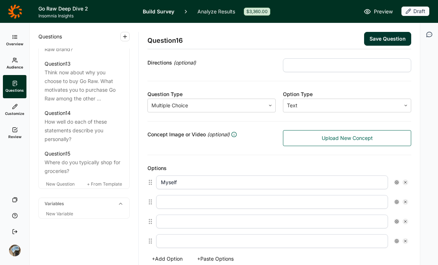
click at [307, 69] on input "text" at bounding box center [347, 65] width 128 height 14
click at [272, 205] on input "text" at bounding box center [272, 202] width 232 height 14
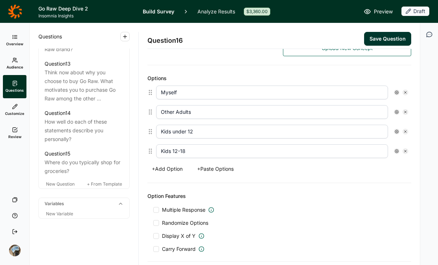
scroll to position [186, 0]
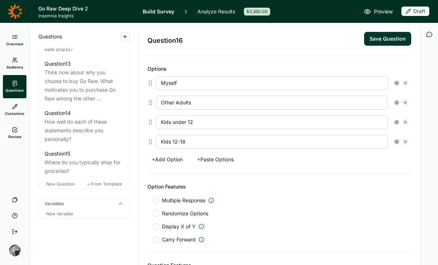
click at [295, 181] on div "Option Features Multiple Response Randomize Options Display X of Y Carry Forward" at bounding box center [279, 212] width 264 height 79
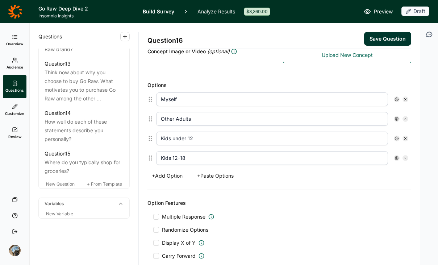
scroll to position [165, 0]
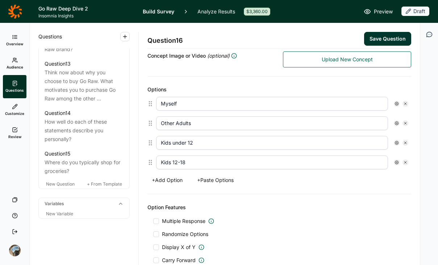
click at [371, 35] on button "Save Question" at bounding box center [387, 39] width 47 height 14
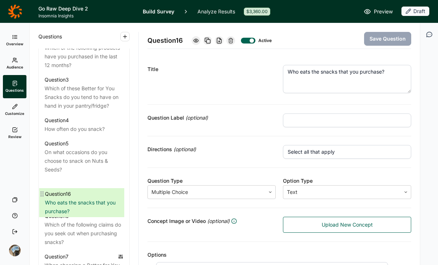
scroll to position [389, 0]
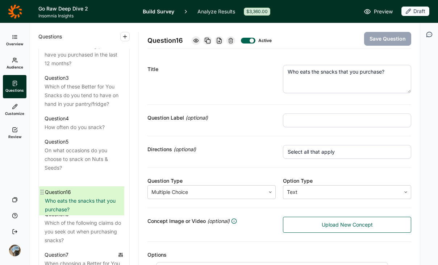
drag, startPoint x: 42, startPoint y: 184, endPoint x: 42, endPoint y: 188, distance: 4.0
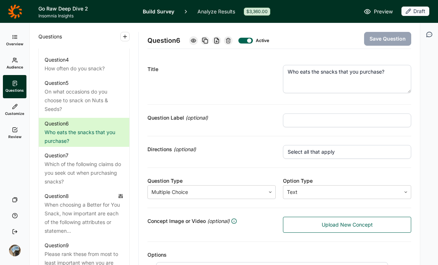
scroll to position [434, 0]
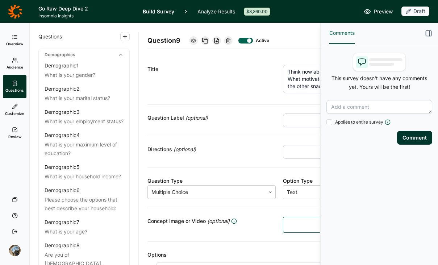
click at [431, 33] on use "button" at bounding box center [428, 33] width 5 height 5
